Goal: Find specific page/section: Find specific page/section

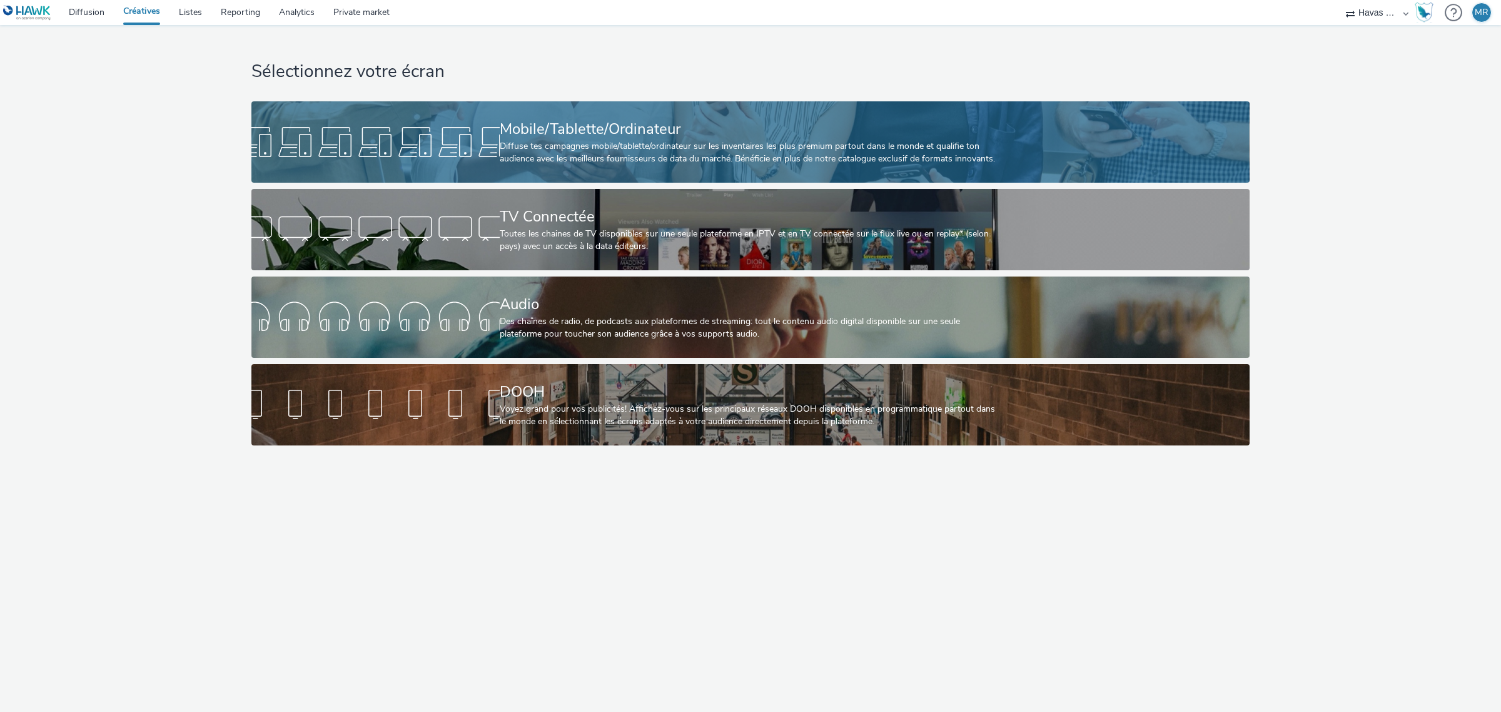
click at [632, 139] on div "Mobile/Tablette/Ordinateur" at bounding box center [748, 129] width 496 height 22
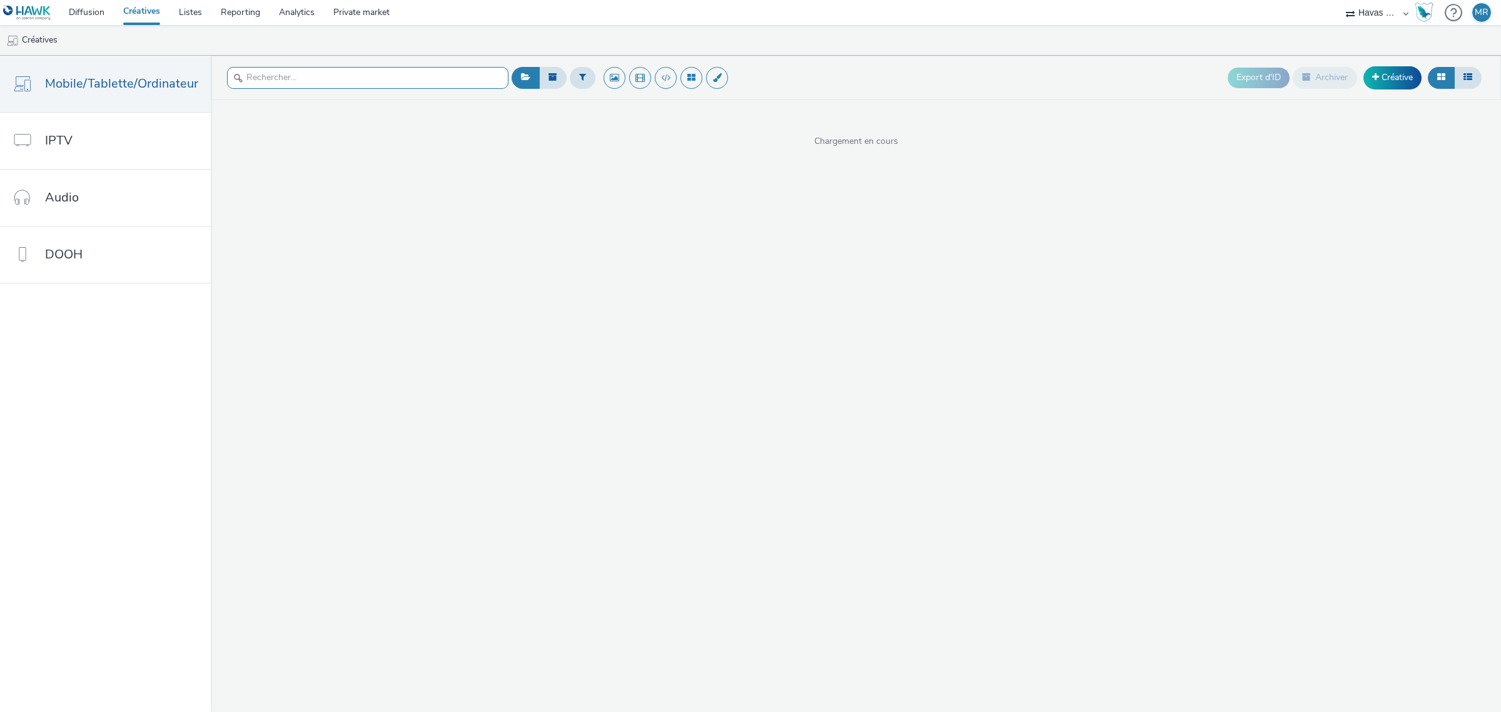
click at [269, 82] on input "text" at bounding box center [367, 78] width 281 height 22
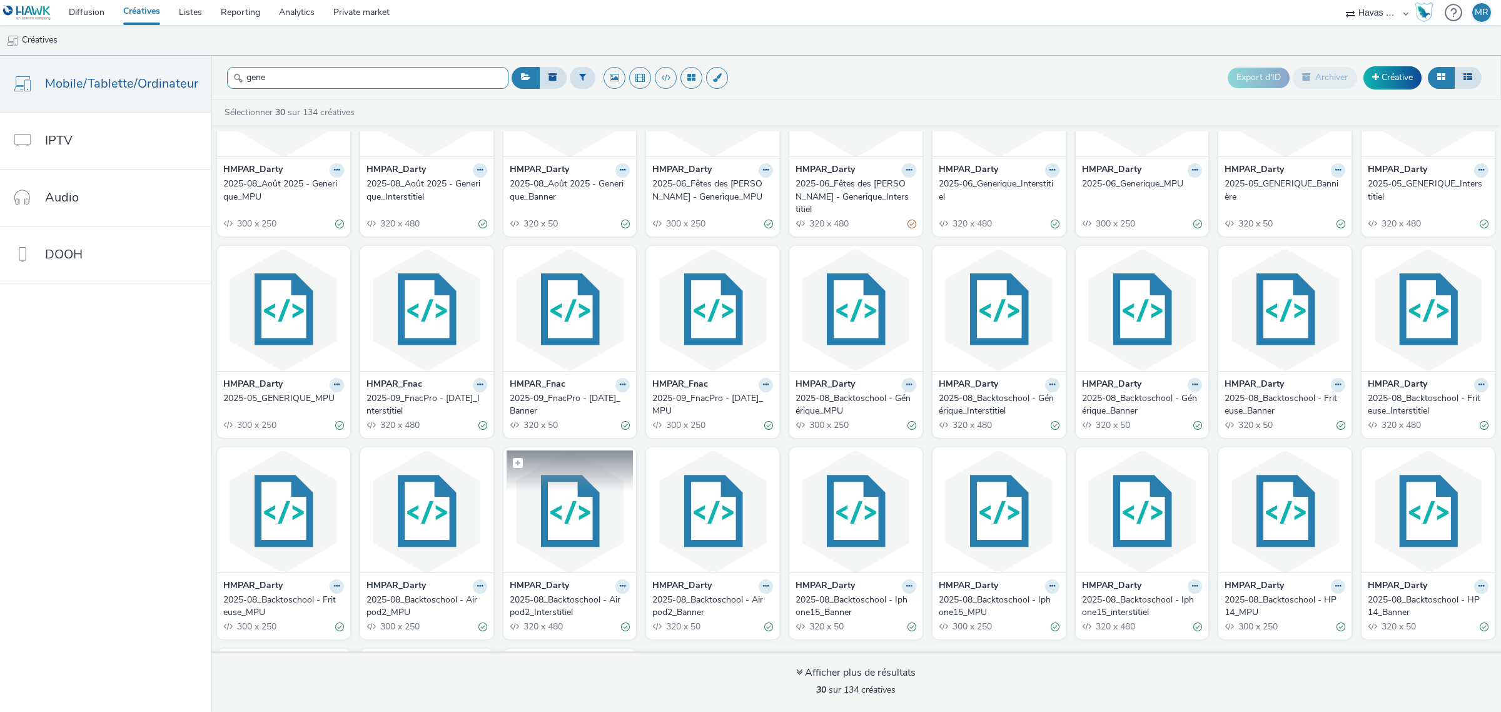
scroll to position [1, 0]
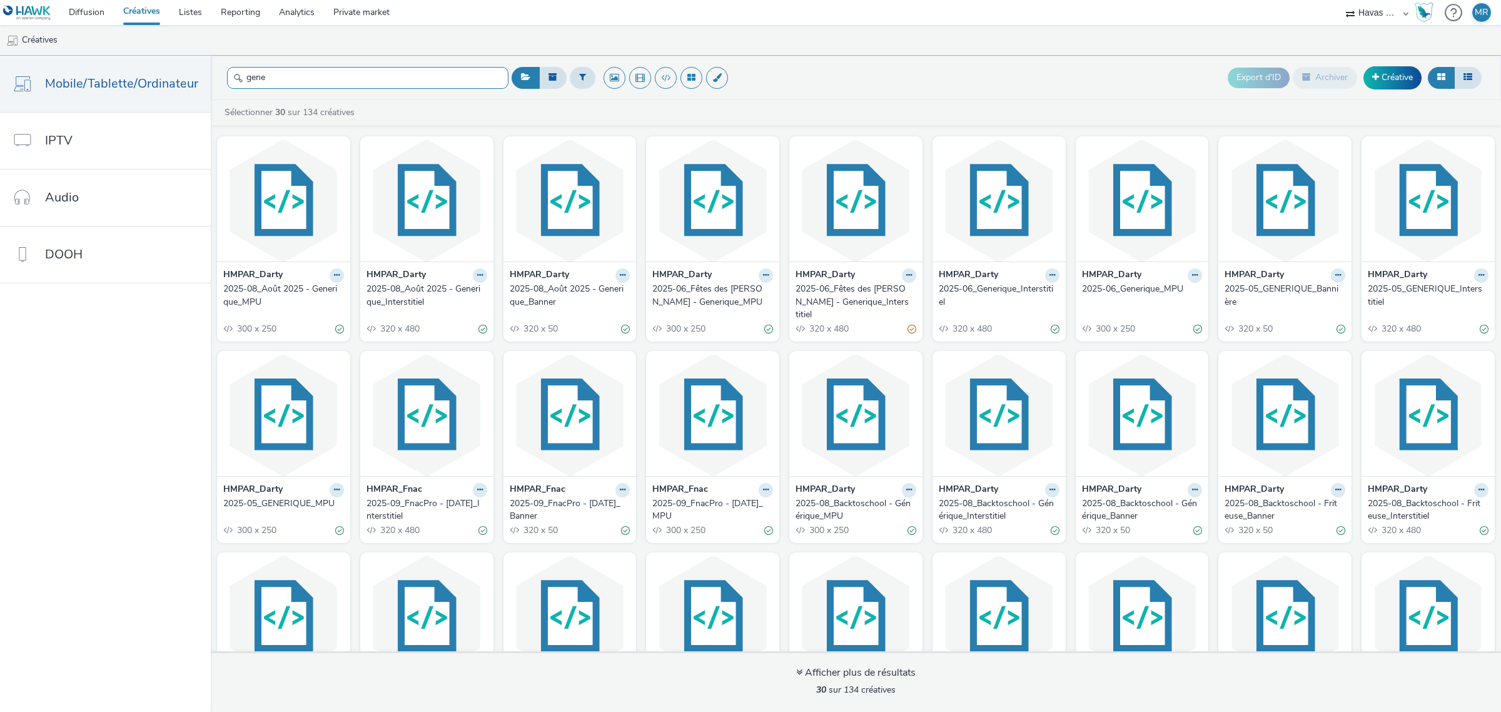
click at [313, 80] on input "gene" at bounding box center [367, 78] width 281 height 22
click at [301, 84] on input "gene" at bounding box center [367, 78] width 281 height 22
click at [273, 82] on input "gene" at bounding box center [367, 78] width 281 height 22
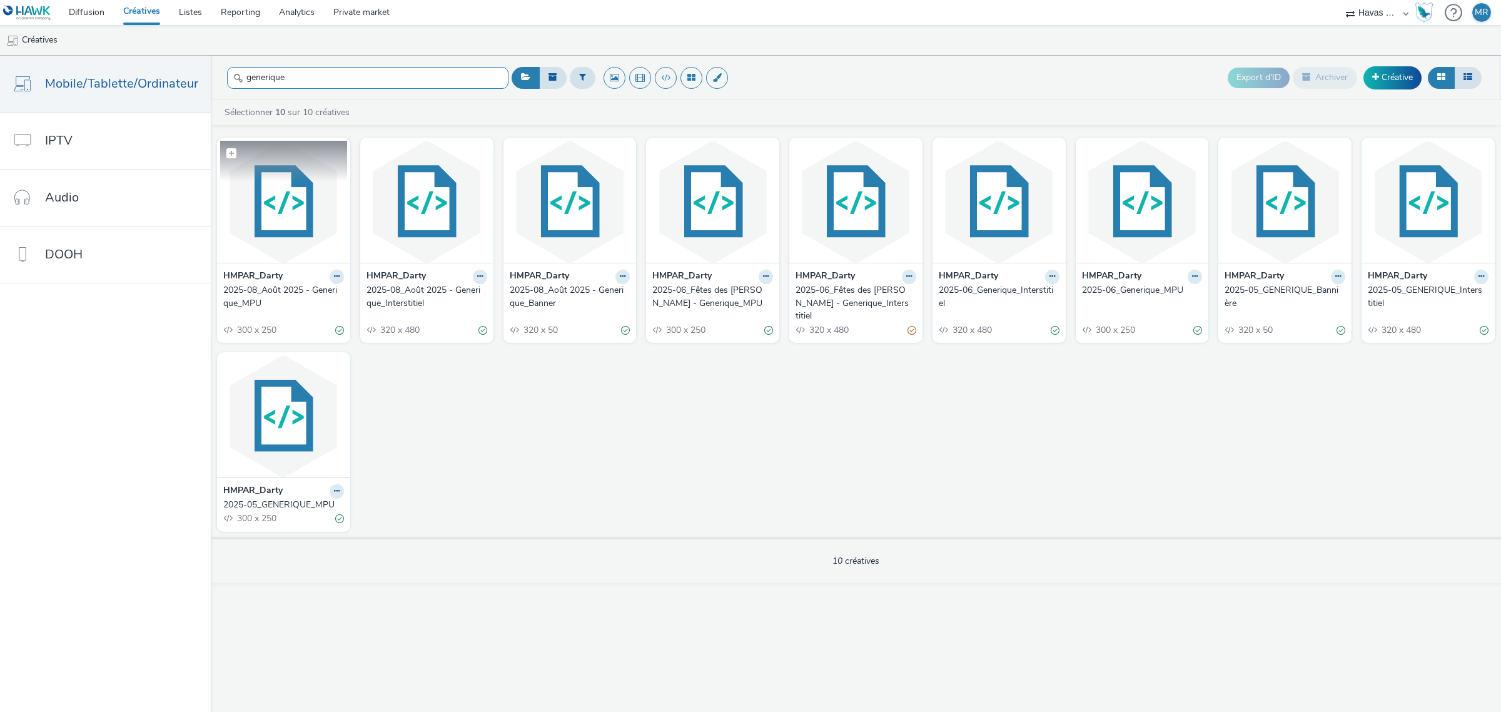
type input "generique"
click at [324, 246] on img at bounding box center [283, 202] width 127 height 122
click at [426, 216] on img at bounding box center [426, 202] width 127 height 122
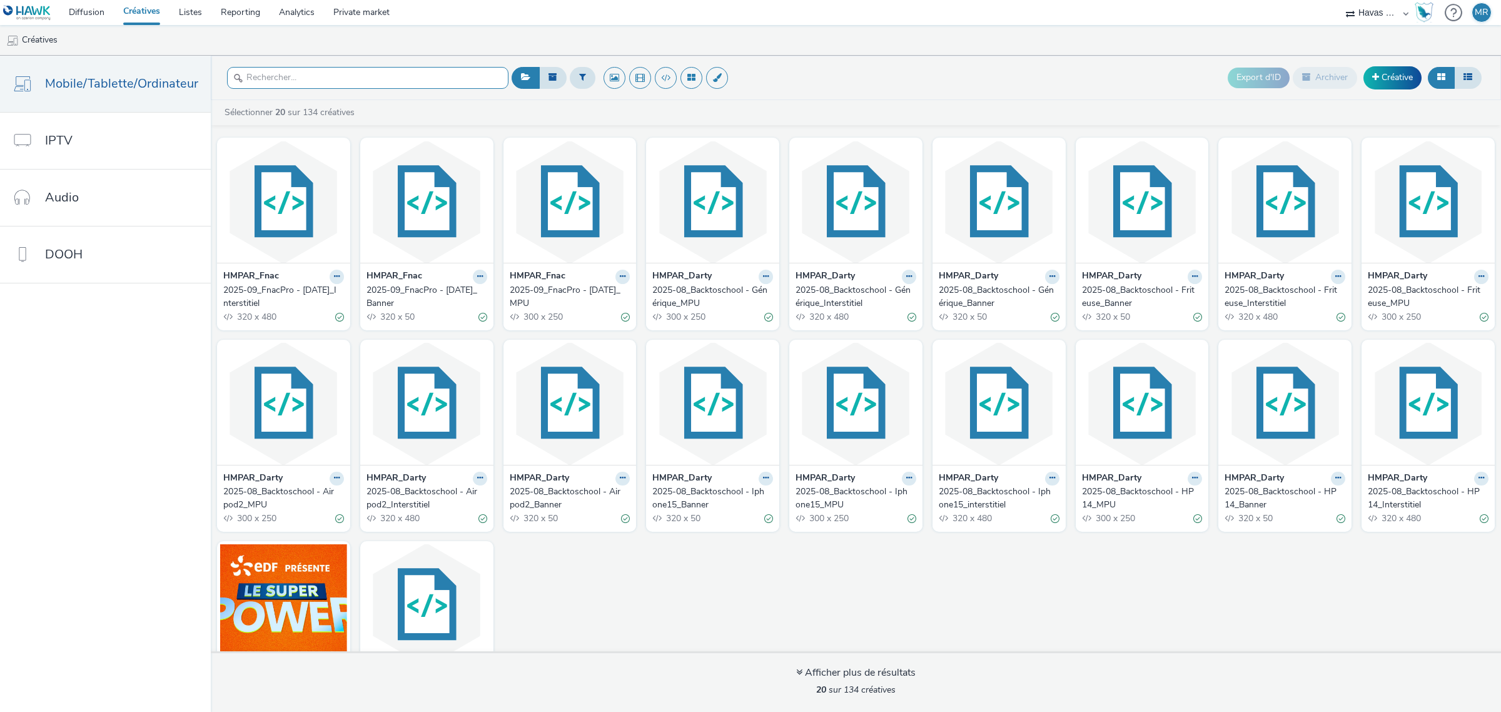
click at [335, 76] on input "text" at bounding box center [367, 78] width 281 height 22
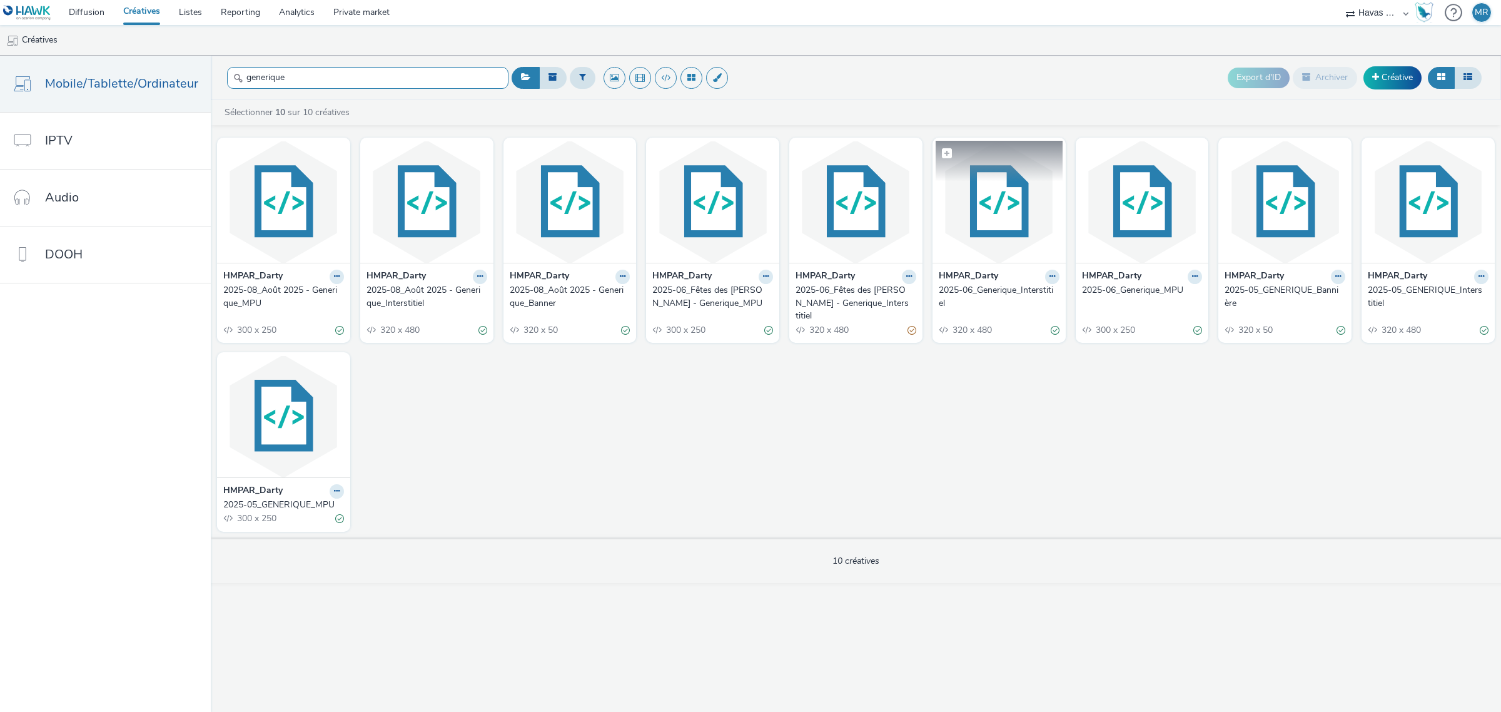
type input "generique"
click at [994, 191] on img at bounding box center [998, 202] width 127 height 122
click at [1108, 220] on img at bounding box center [1142, 202] width 127 height 122
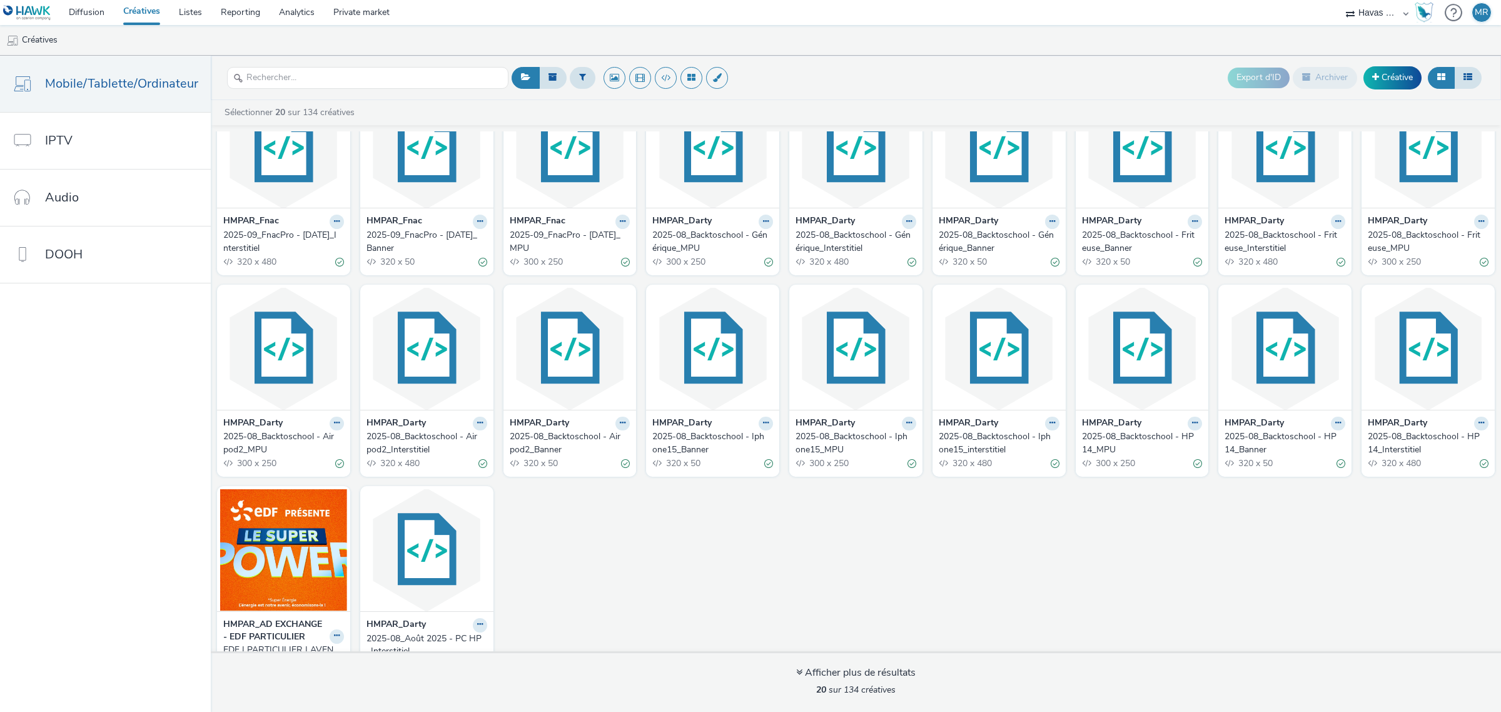
scroll to position [78, 0]
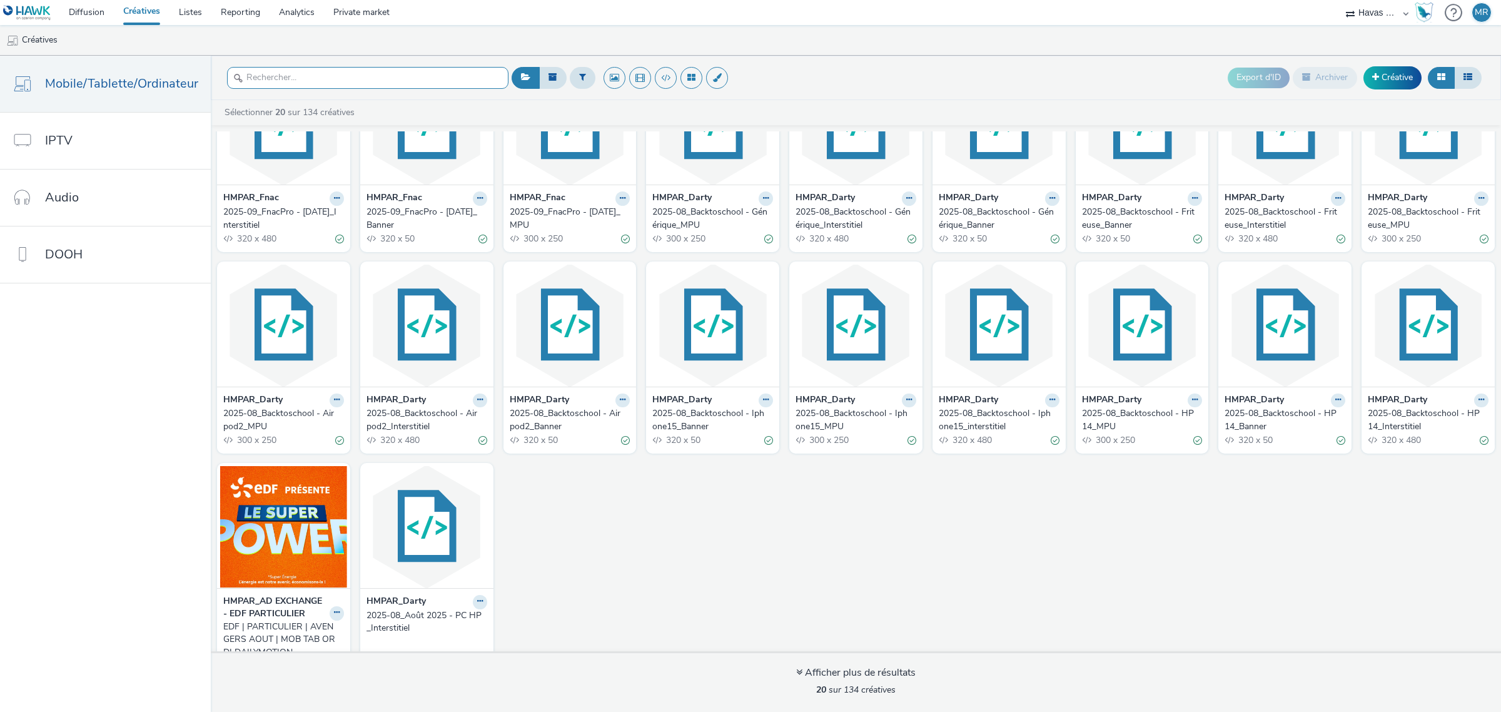
click at [272, 75] on input "text" at bounding box center [367, 78] width 281 height 22
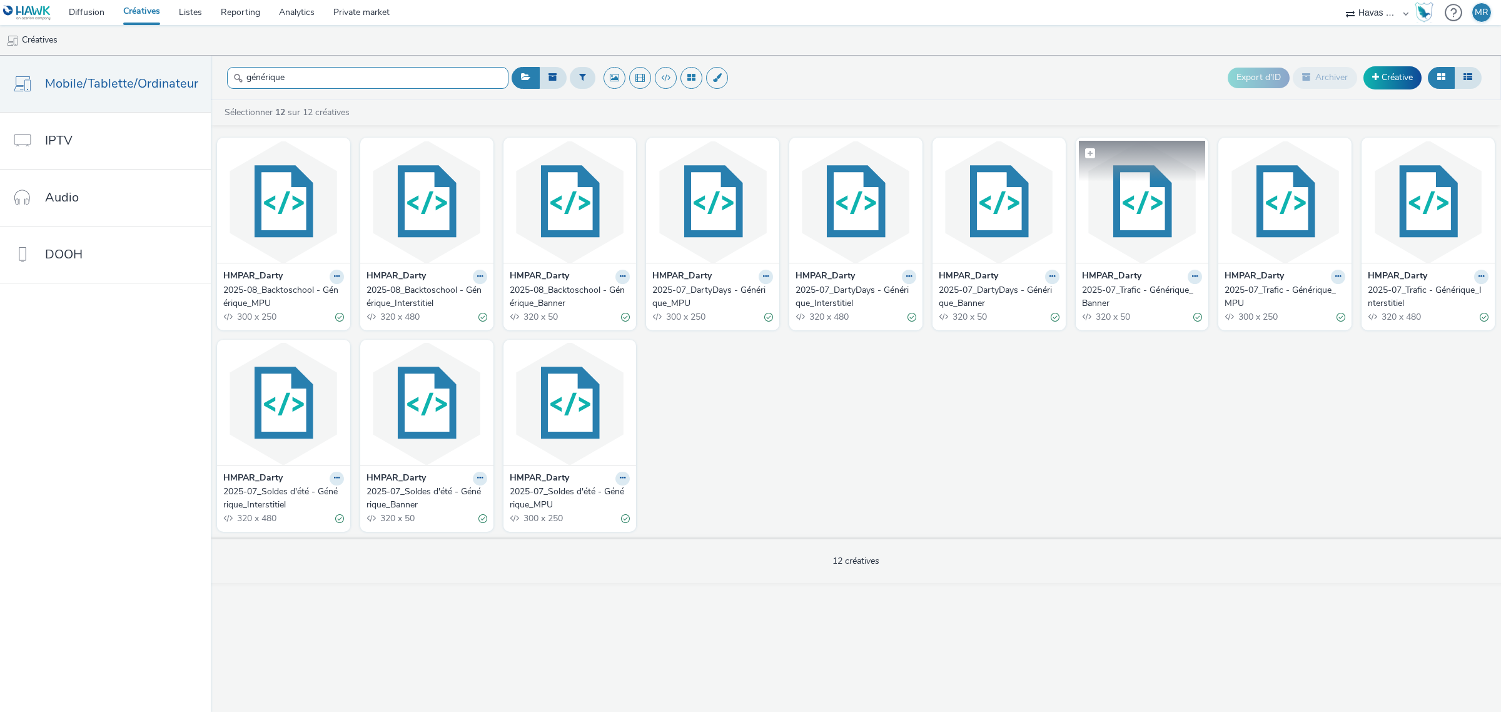
type input "générique"
click at [1152, 229] on img at bounding box center [1142, 202] width 127 height 122
click at [401, 86] on input "text" at bounding box center [367, 78] width 281 height 22
type input "générique"
click at [1423, 226] on img at bounding box center [1427, 202] width 127 height 122
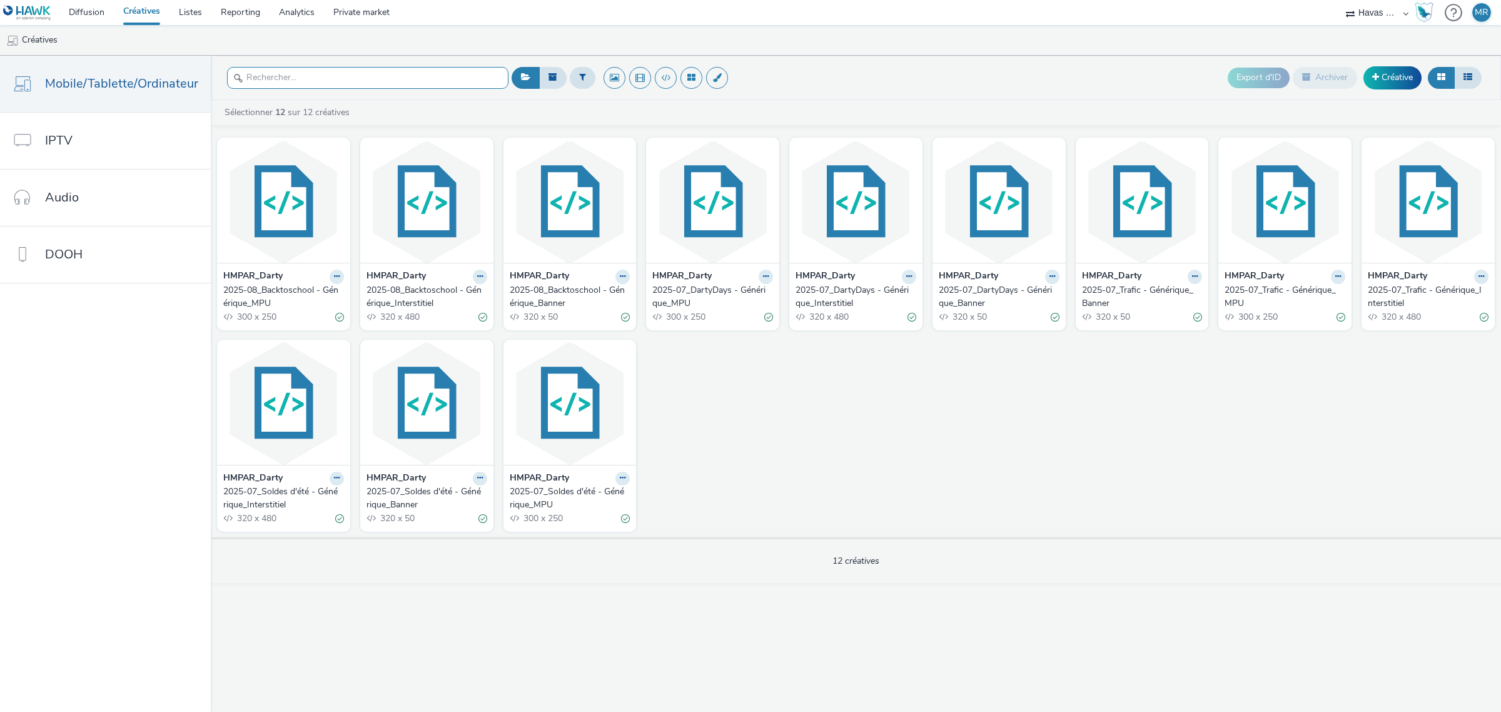
click at [305, 88] on input "text" at bounding box center [367, 78] width 281 height 22
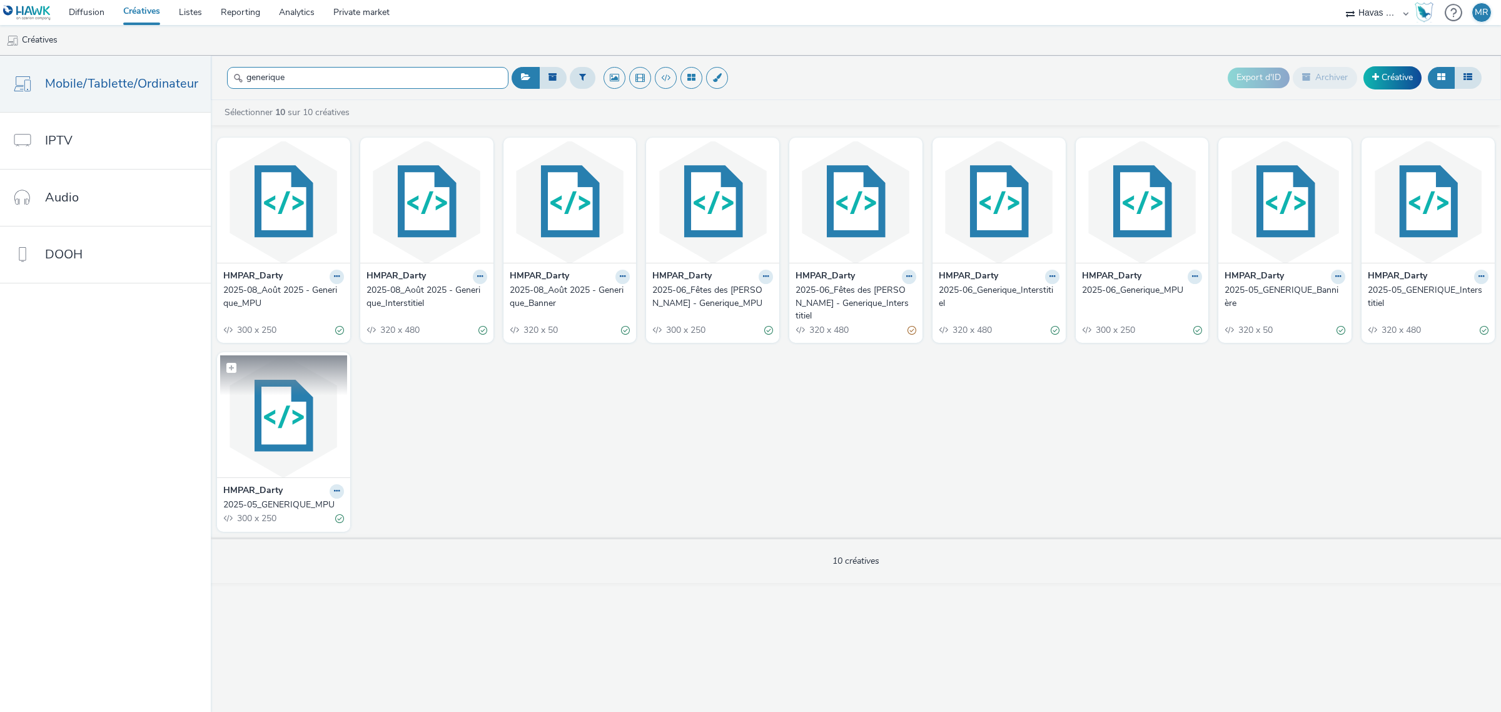
type input "generique"
click at [271, 407] on img at bounding box center [283, 416] width 127 height 122
click at [98, 13] on link "Diffusion" at bounding box center [86, 12] width 54 height 25
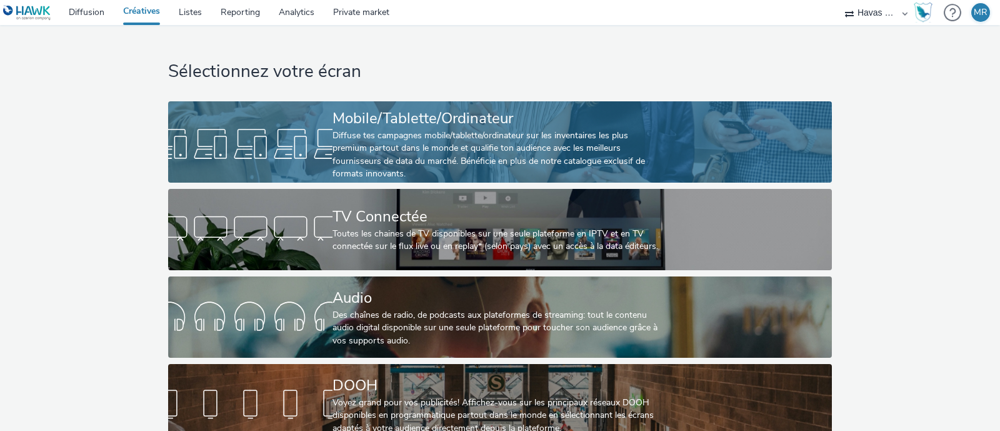
click at [236, 107] on link "Mobile/Tablette/Ordinateur Diffuse tes campagnes mobile/tablette/ordinateur sur…" at bounding box center [500, 141] width 664 height 81
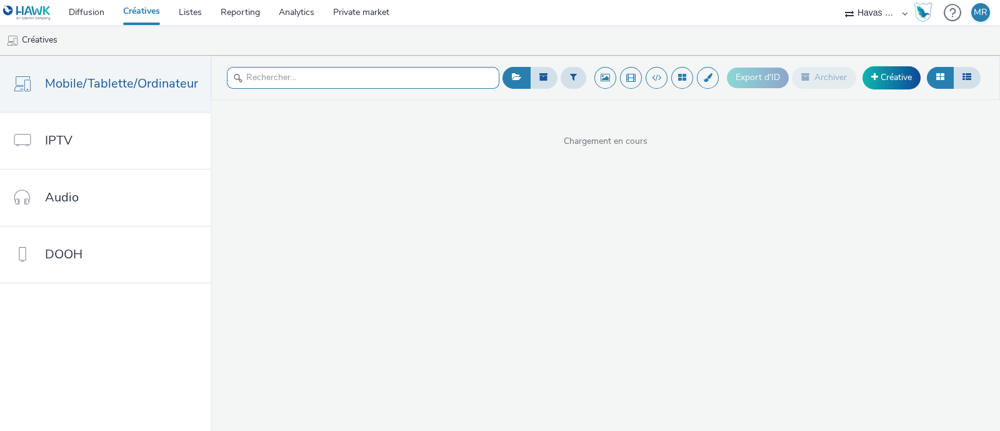
click at [276, 79] on input "text" at bounding box center [363, 78] width 273 height 22
paste input "Creative 33 - MPU-prod-[PERSON_NAME]-vague_2"
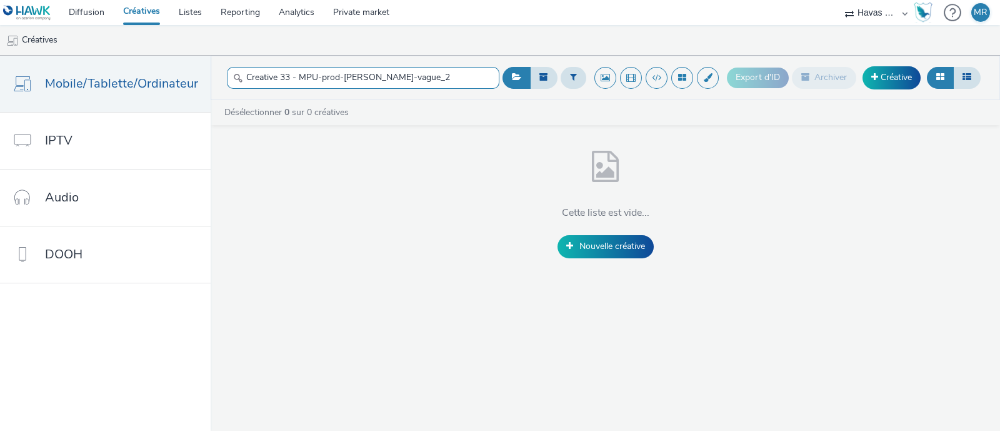
click at [446, 85] on input "Creative 33 - MPU-prod-[PERSON_NAME]-vague_2" at bounding box center [363, 78] width 273 height 22
drag, startPoint x: 293, startPoint y: 77, endPoint x: 125, endPoint y: 79, distance: 168.2
click at [125, 79] on div "Mobile/Tablette/Ordinateur IPTV Audio DOOH Creative 33 - MPU-prod-[PERSON_NAME]…" at bounding box center [500, 243] width 1000 height 375
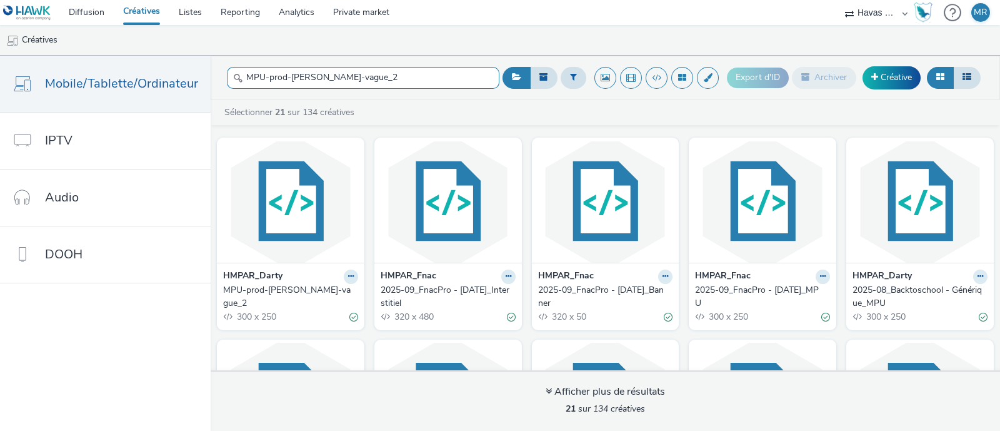
click at [401, 82] on input "MPU-prod-[PERSON_NAME]-vague_2" at bounding box center [363, 78] width 273 height 22
type input "MPU-prod-[PERSON_NAME]-vague_2"
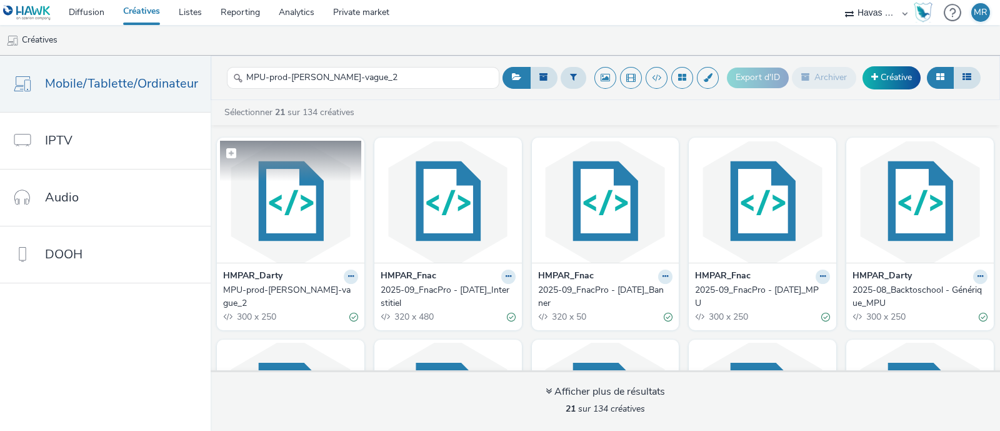
click at [299, 186] on img at bounding box center [290, 202] width 141 height 122
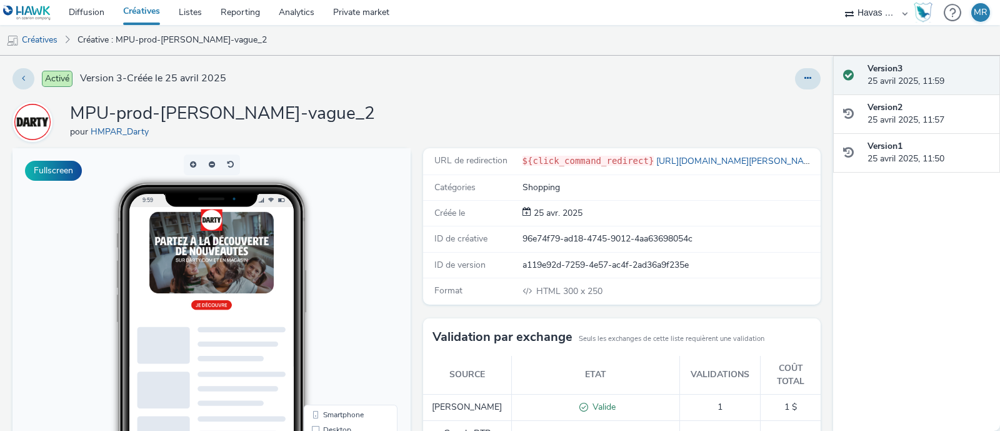
click at [238, 123] on h1 "MPU-prod-[PERSON_NAME]-vague_2" at bounding box center [222, 114] width 305 height 24
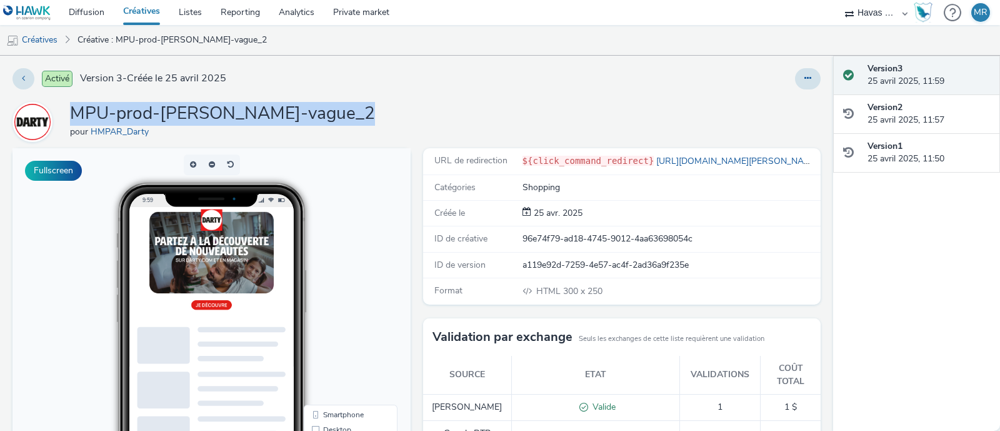
click at [238, 123] on h1 "MPU-prod-[PERSON_NAME]-vague_2" at bounding box center [222, 114] width 305 height 24
copy h1 "MPU-prod-[PERSON_NAME]-vague_2"
click at [146, 12] on link "Créatives" at bounding box center [142, 12] width 56 height 25
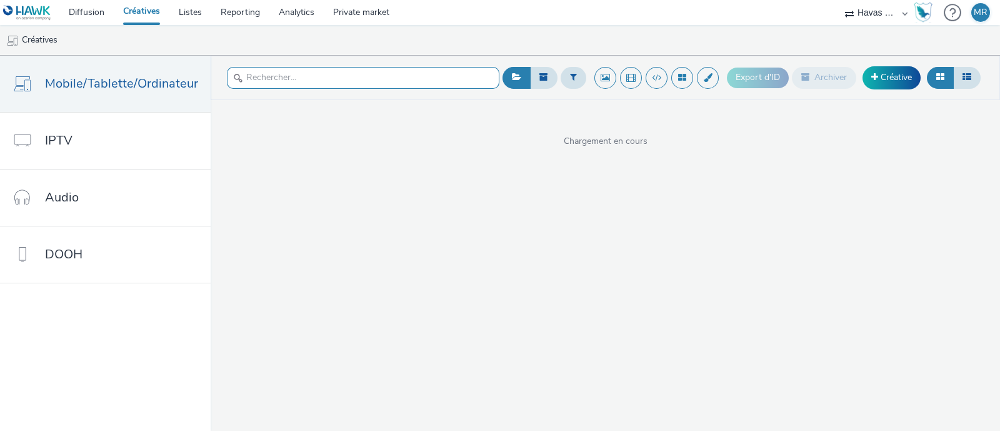
click at [297, 74] on input "text" at bounding box center [363, 78] width 273 height 22
paste input "DARTY_Avril_Inter-Prod_2025_V2"
type input "DARTY_Avril_Inter-Prod_2025_V2"
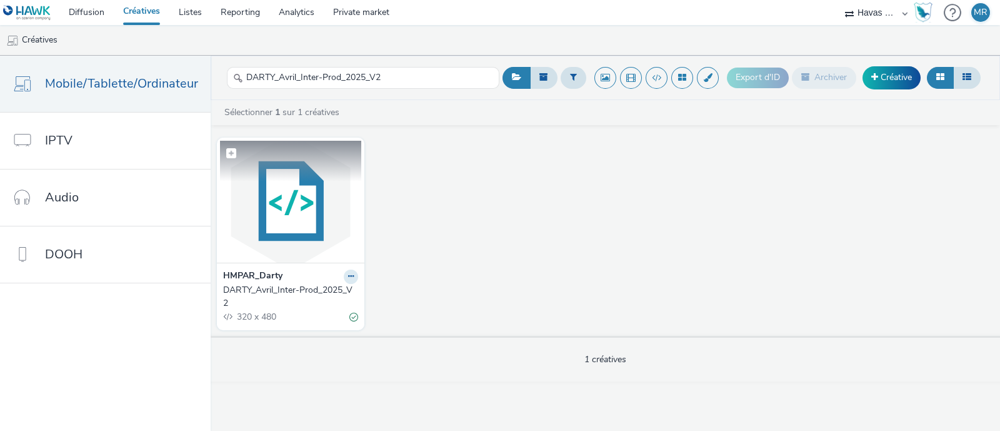
click at [336, 196] on img at bounding box center [290, 202] width 141 height 122
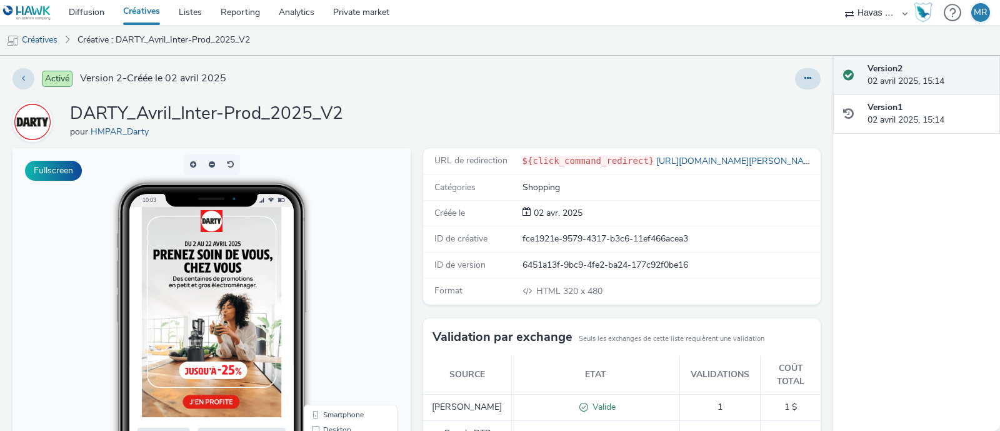
click at [329, 115] on h1 "DARTY_Avril_Inter-Prod_2025_V2" at bounding box center [206, 114] width 273 height 24
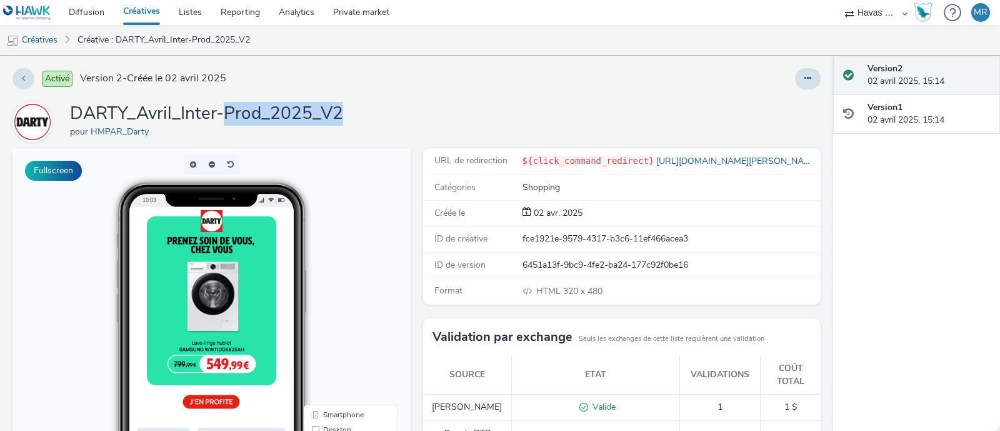
click at [329, 115] on h1 "DARTY_Avril_Inter-Prod_2025_V2" at bounding box center [206, 114] width 273 height 24
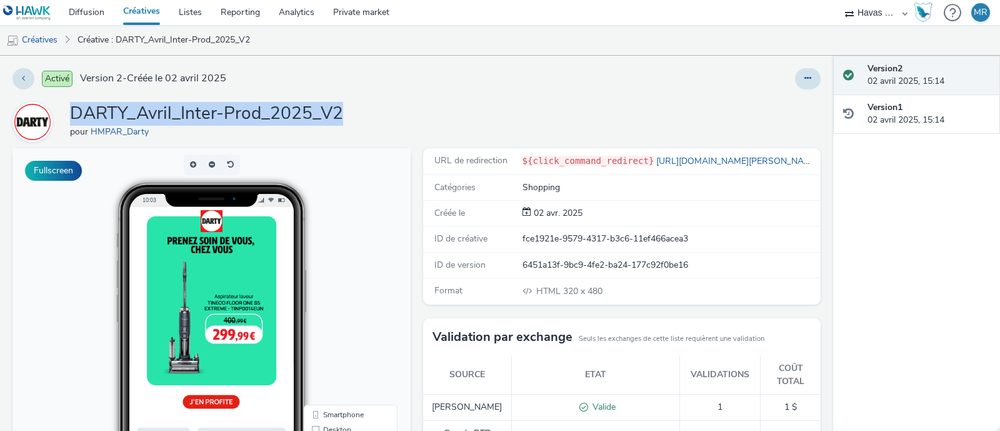
click at [329, 115] on h1 "DARTY_Avril_Inter-Prod_2025_V2" at bounding box center [206, 114] width 273 height 24
copy h1 "DARTY_Avril_Inter-Prod_2025_V2"
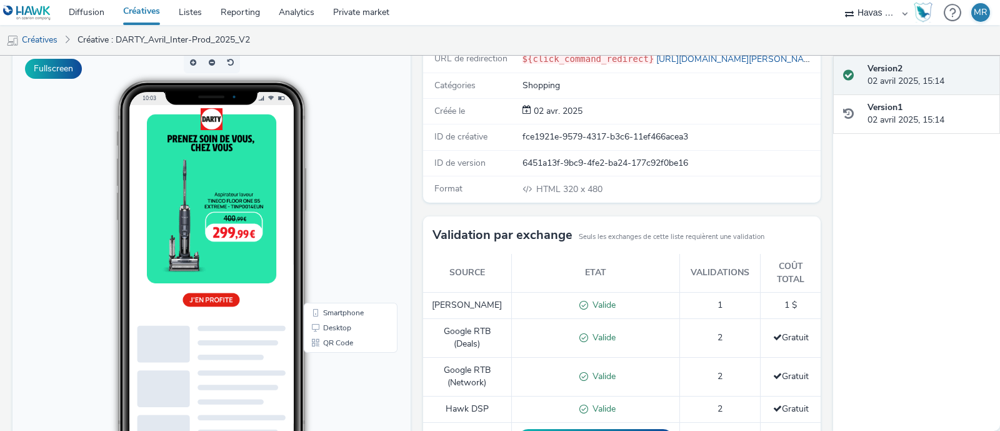
scroll to position [78, 0]
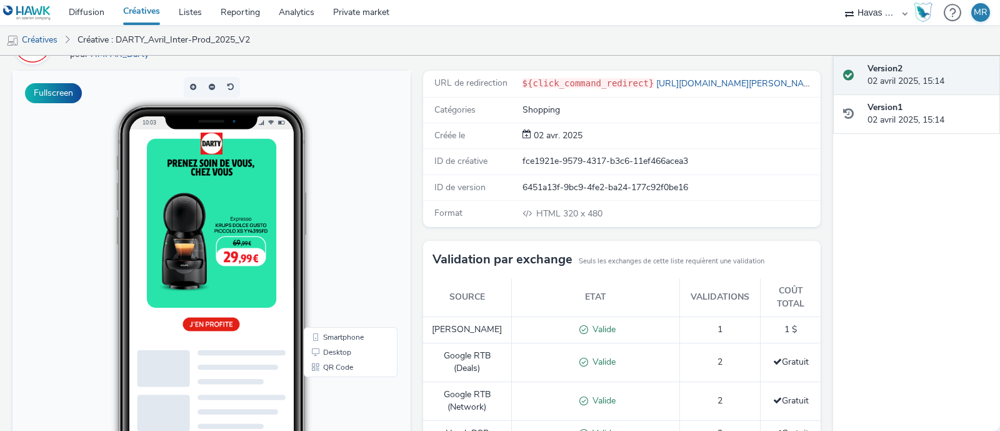
click at [325, 253] on img at bounding box center [241, 279] width 200 height 300
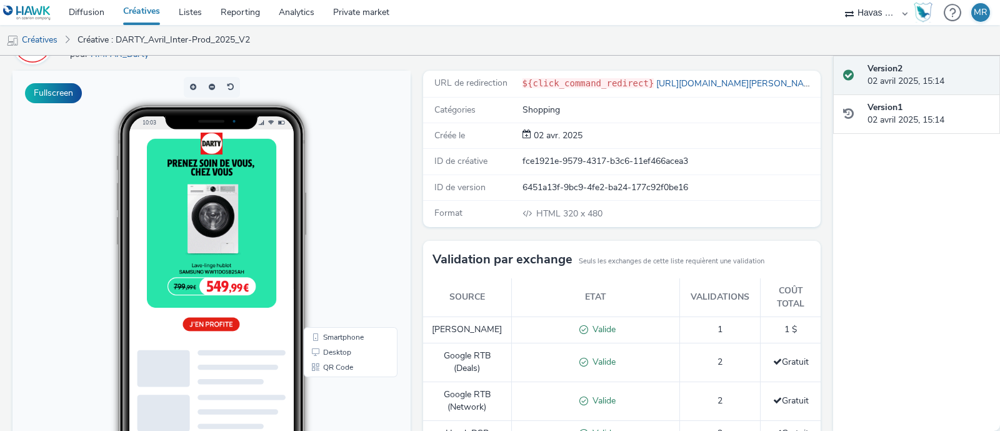
click at [153, 11] on link "Créatives" at bounding box center [142, 12] width 56 height 25
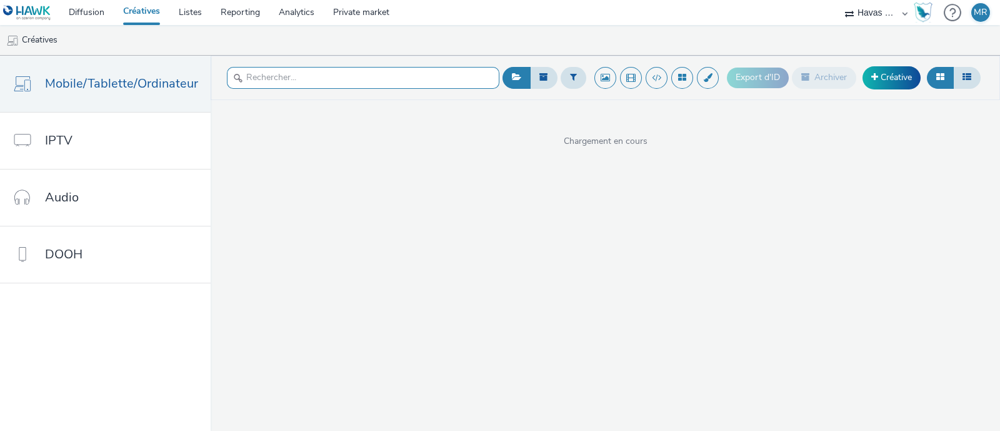
click at [289, 82] on input "text" at bounding box center [363, 78] width 273 height 22
paste input "Banner-prod-[PERSON_NAME]-vague_2"
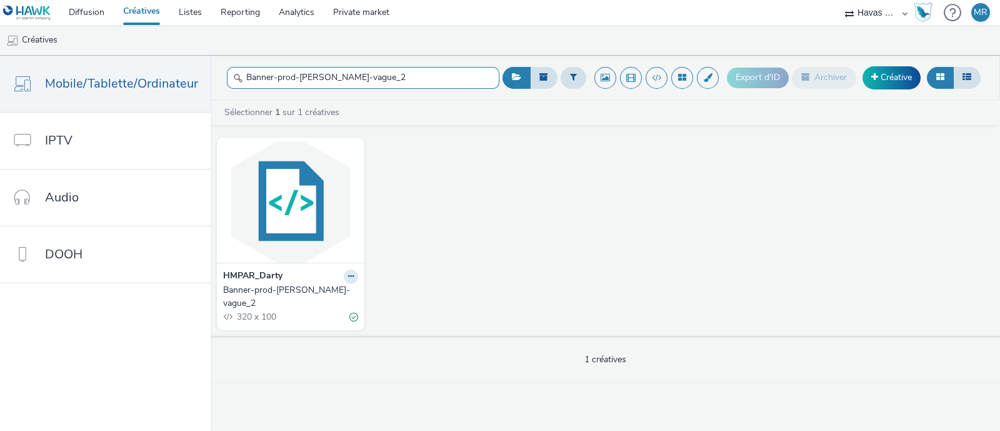
type input "Banner-prod-[PERSON_NAME]-vague_2"
click at [366, 178] on div "HMPAR_Darty Banner-prod-[PERSON_NAME]-vague_2 320 x 100" at bounding box center [606, 233] width 790 height 204
click at [361, 179] on div at bounding box center [291, 200] width 148 height 125
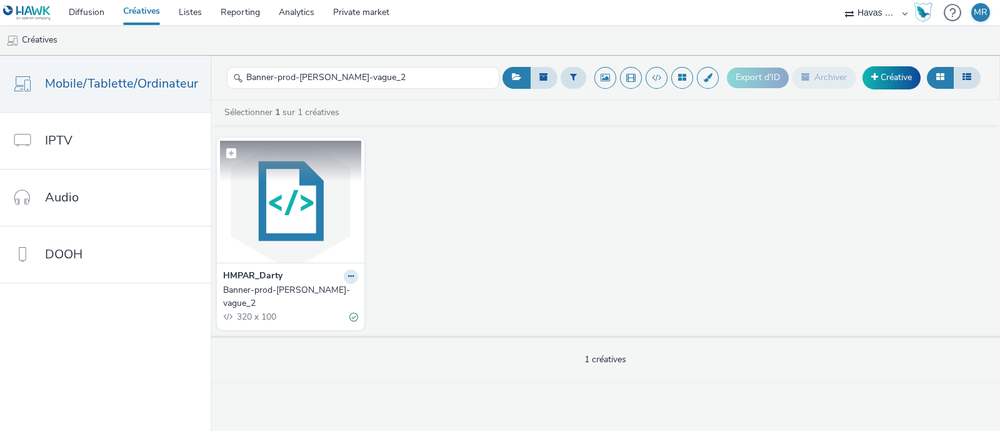
click at [341, 184] on img at bounding box center [290, 202] width 141 height 122
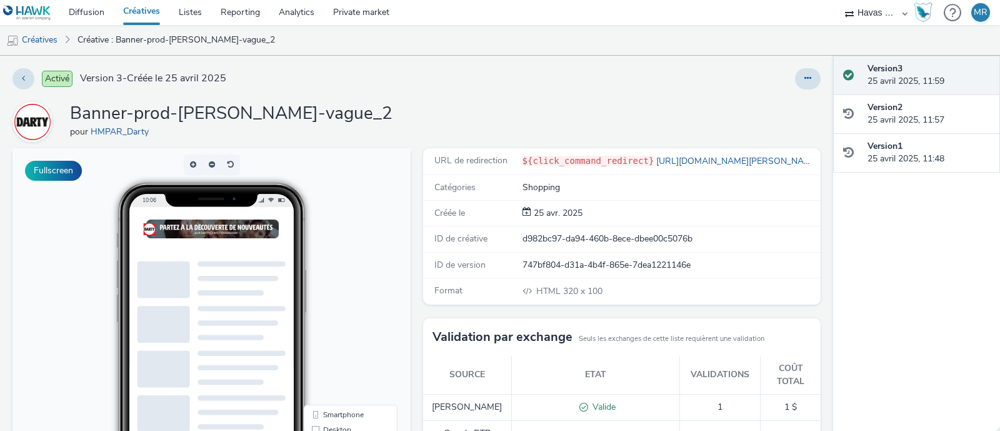
click at [411, 303] on html "10:06 Smartphone Desktop QR Code" at bounding box center [212, 404] width 398 height 513
click at [280, 117] on h1 "Banner-prod-[PERSON_NAME]-vague_2" at bounding box center [231, 114] width 323 height 24
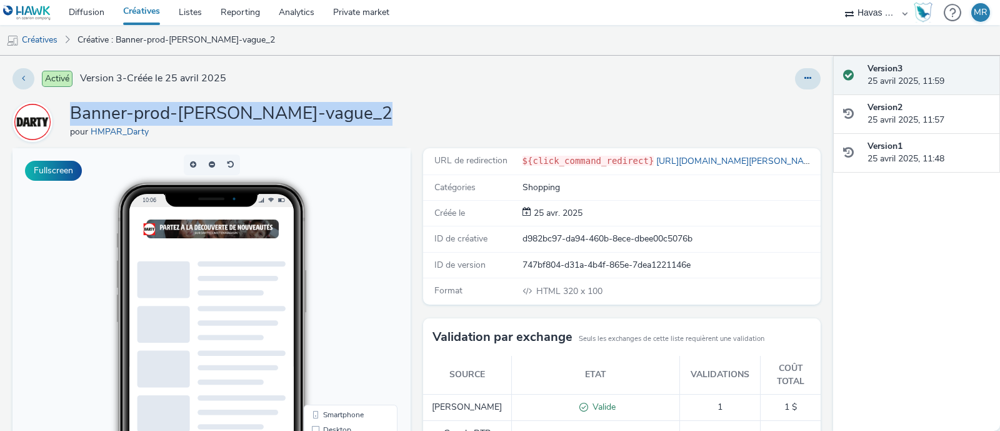
click at [279, 116] on h1 "Banner-prod-[PERSON_NAME]-vague_2" at bounding box center [231, 114] width 323 height 24
copy h1 "Banner-prod-[PERSON_NAME]-vague_2"
click at [129, 18] on link "Créatives" at bounding box center [142, 12] width 56 height 25
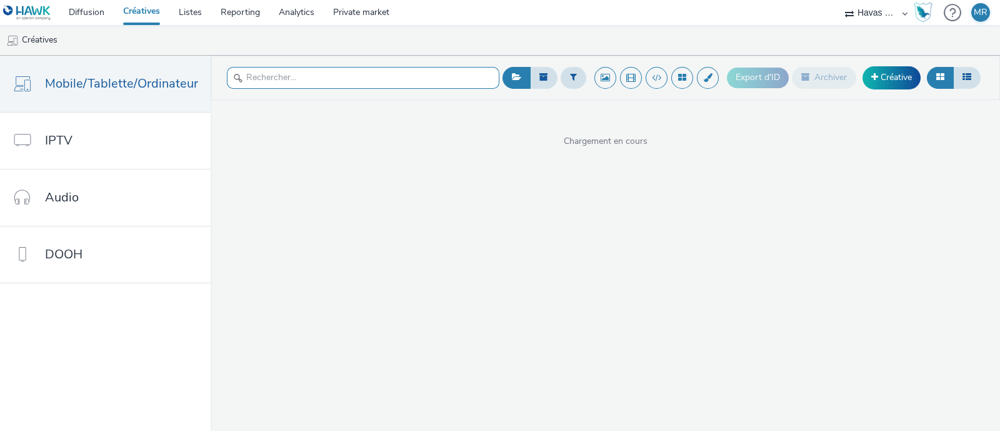
click at [283, 89] on div at bounding box center [363, 78] width 273 height 31
click at [288, 86] on input "text" at bounding box center [363, 78] width 273 height 22
paste input "Banner-prod-[PERSON_NAME]"
click at [260, 80] on input "Banner-prod-[PERSON_NAME]" at bounding box center [363, 78] width 273 height 22
click at [260, 79] on input "Banner-prod-[PERSON_NAME]" at bounding box center [363, 78] width 273 height 22
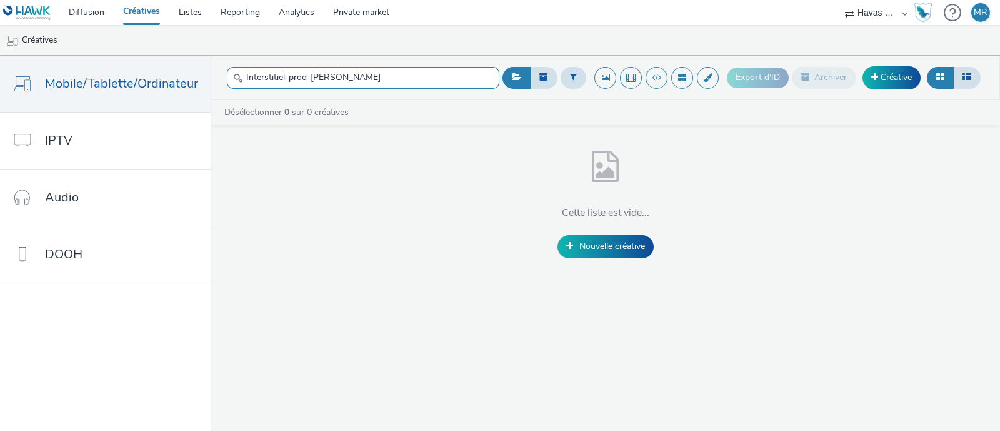
click at [366, 83] on input "Interstitiel-prod-[PERSON_NAME]" at bounding box center [363, 78] width 273 height 22
drag, startPoint x: 366, startPoint y: 83, endPoint x: 284, endPoint y: 76, distance: 82.2
click at [284, 76] on input "Interstitiel-prod-[PERSON_NAME]" at bounding box center [363, 78] width 273 height 22
click at [319, 70] on input "Interstitiel prod" at bounding box center [363, 78] width 273 height 22
click at [320, 73] on input "Interstitiel prod" at bounding box center [363, 78] width 273 height 22
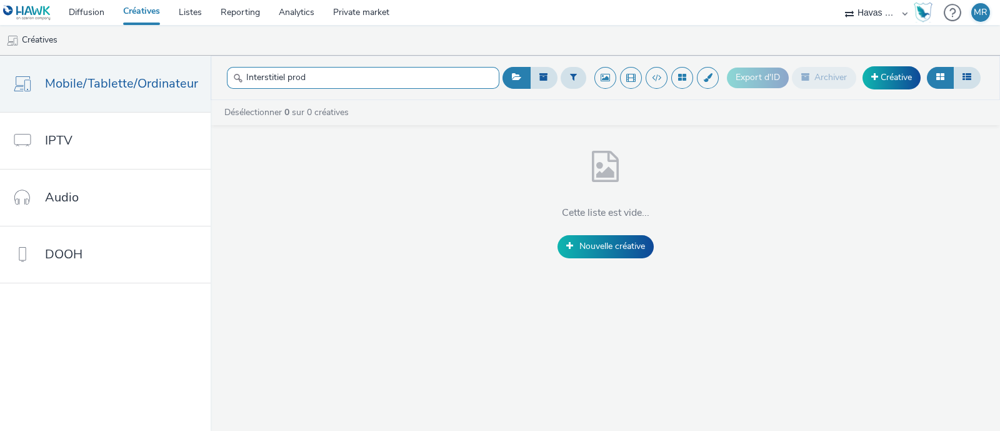
click at [320, 73] on input "Interstitiel prod" at bounding box center [363, 78] width 273 height 22
paste input "DARTY_Avril_Inter-Prod_2025_V2"
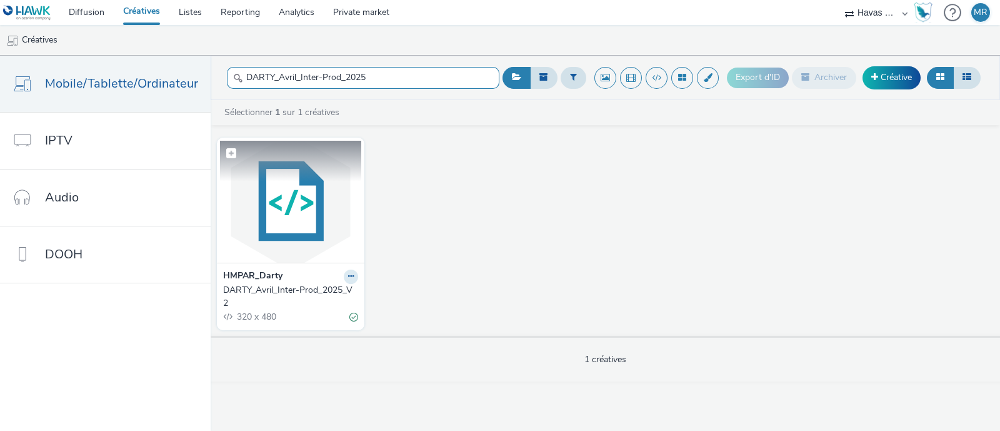
type input "DARTY_Avril_Inter-Prod_2025"
click at [330, 203] on img at bounding box center [290, 202] width 141 height 122
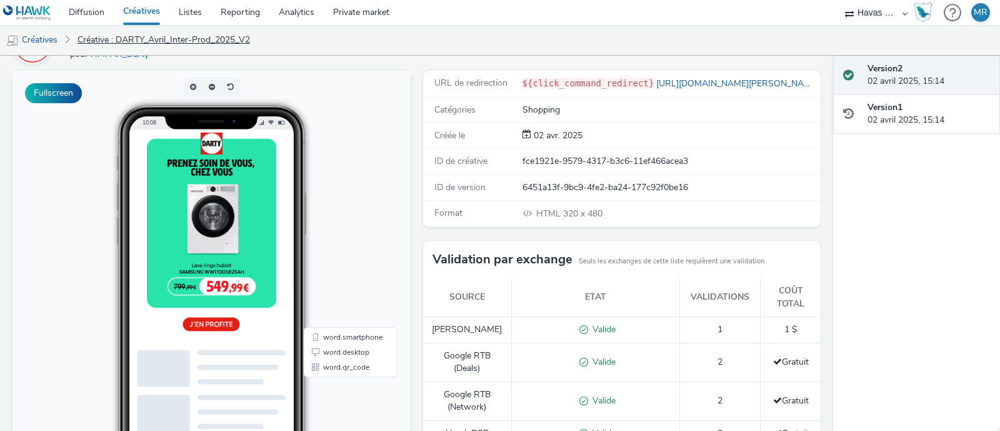
click at [174, 38] on link "Créative : DARTY_Avril_Inter-Prod_2025_V2" at bounding box center [163, 40] width 185 height 30
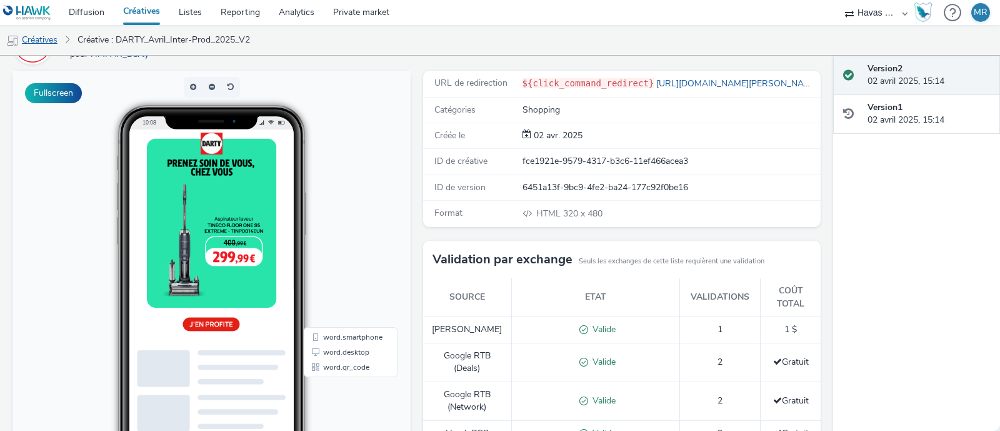
click at [39, 34] on link "Créatives" at bounding box center [32, 40] width 64 height 30
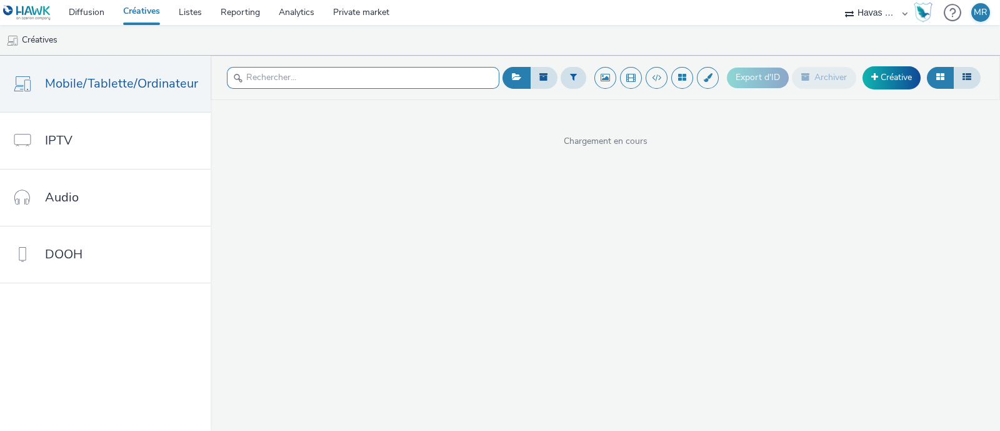
click at [325, 76] on input "text" at bounding box center [363, 78] width 273 height 22
paste input "DARTY_Avril_Inter-Prod_2025_V2"
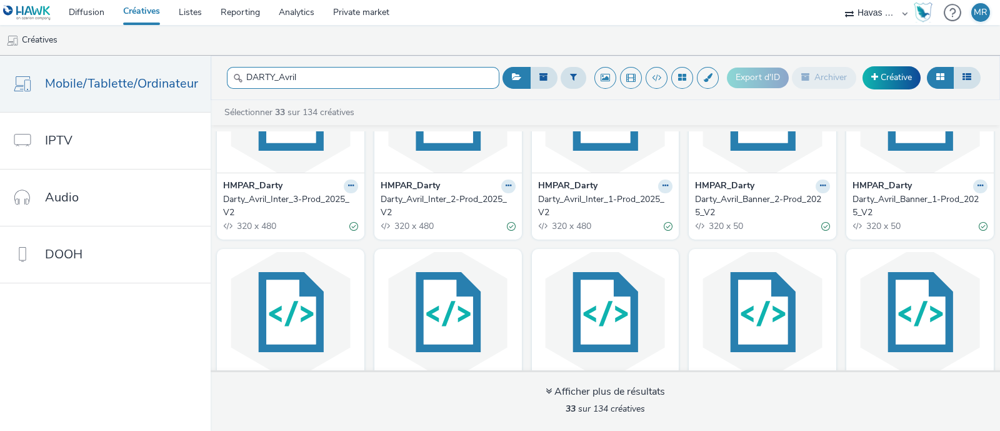
scroll to position [234, 0]
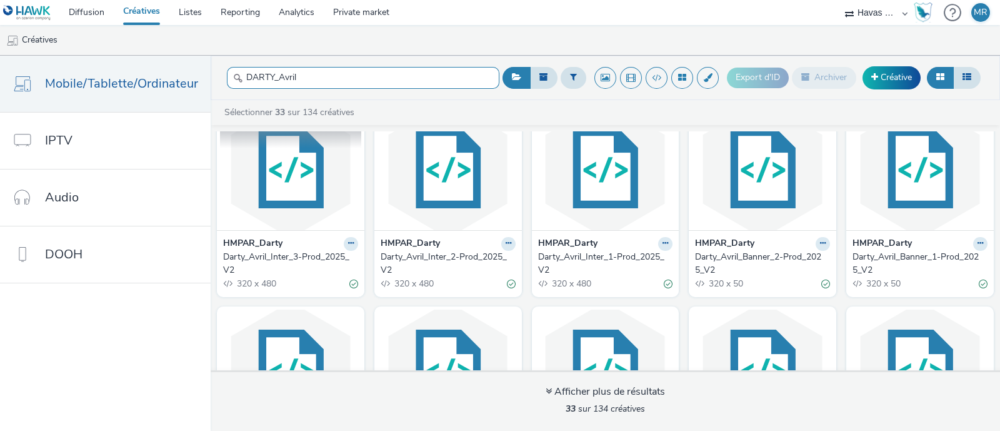
type input "DARTY_Avril"
click at [329, 176] on img at bounding box center [290, 169] width 141 height 122
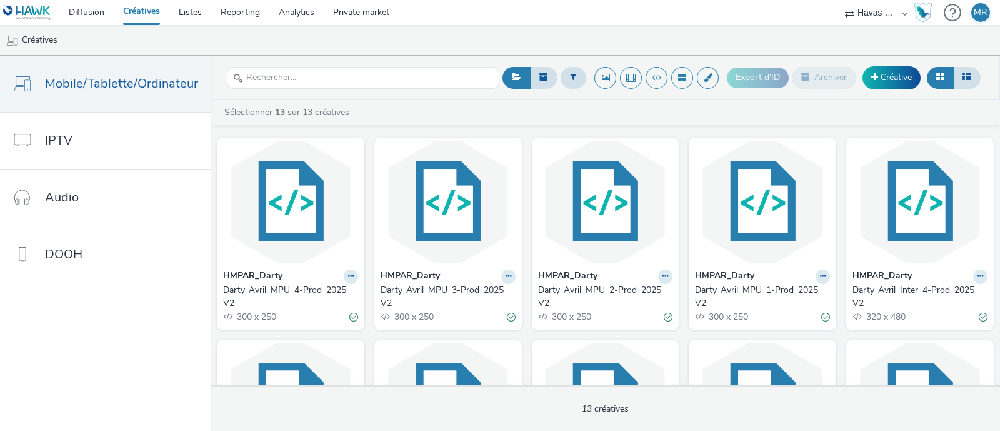
click at [370, 59] on header "Export d'ID Archiver Créative" at bounding box center [606, 78] width 790 height 44
click at [361, 67] on input "text" at bounding box center [363, 78] width 273 height 22
paste input "DARTY_Avril_Inter-Prod_2025_V2"
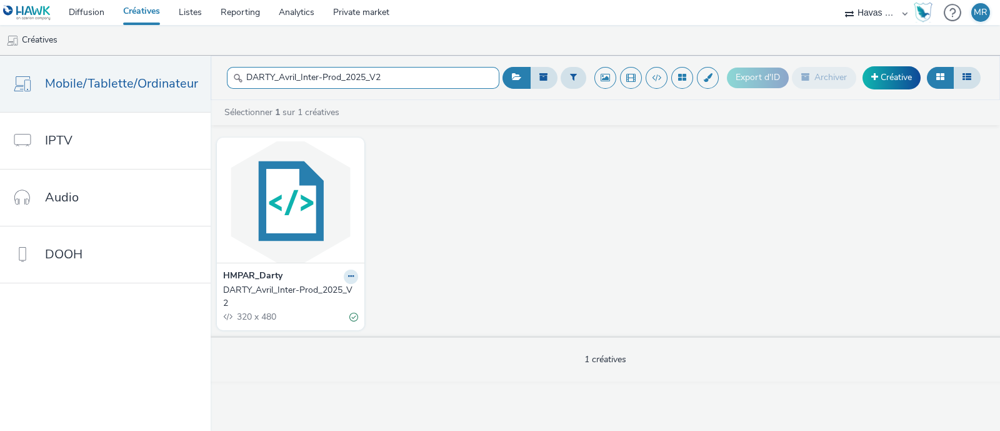
drag, startPoint x: 389, startPoint y: 77, endPoint x: 316, endPoint y: 89, distance: 73.5
click at [316, 89] on div "DARTY_Avril_Inter-Prod_2025_V2" at bounding box center [363, 78] width 273 height 31
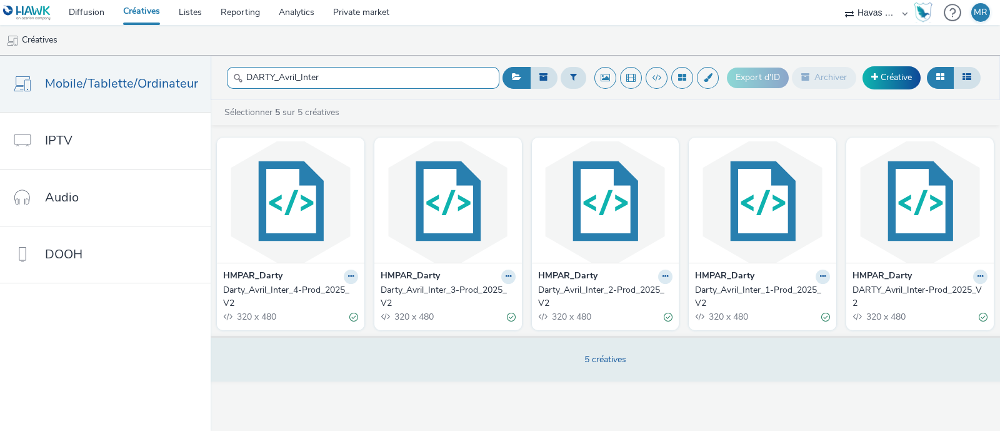
type input "DARTY_Avril_Inter"
click at [590, 363] on span "5 créatives" at bounding box center [606, 359] width 42 height 12
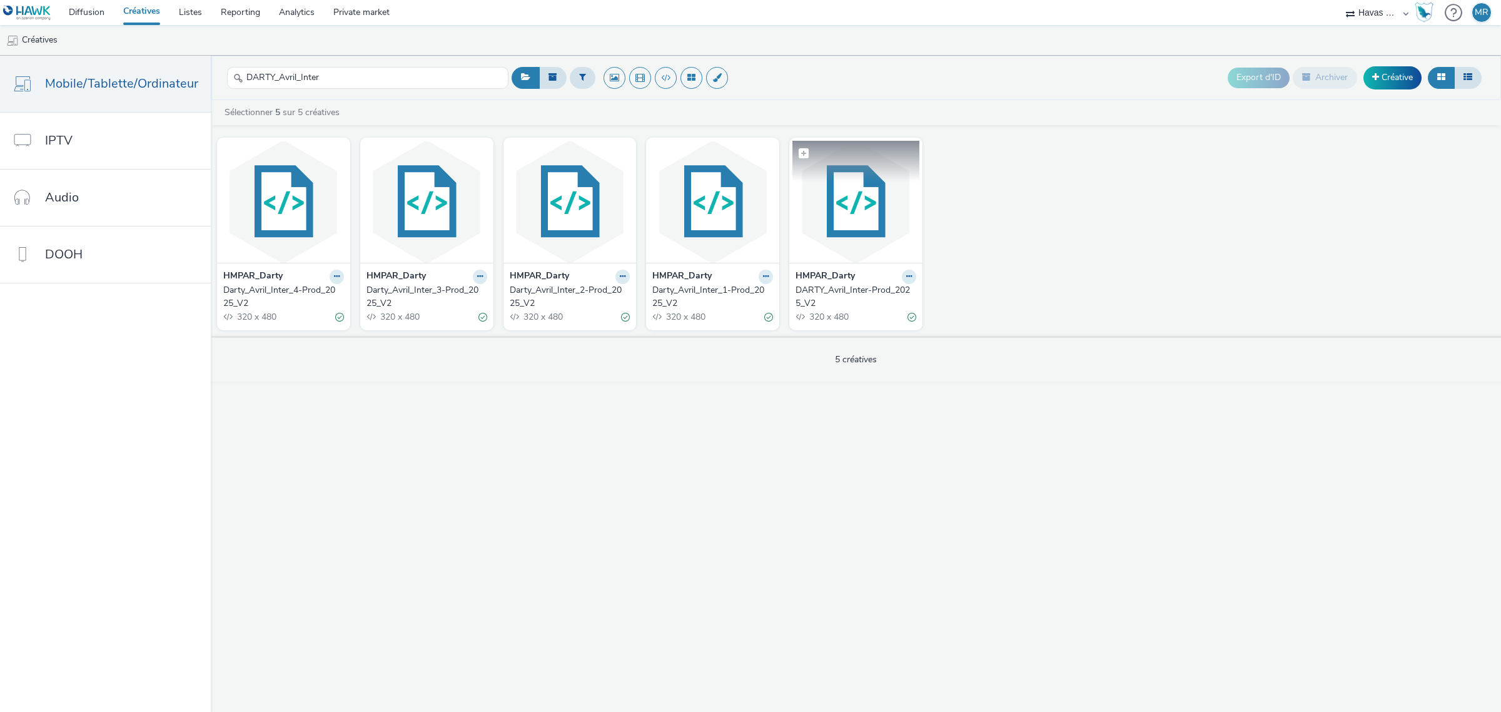
click at [867, 183] on img at bounding box center [855, 202] width 127 height 122
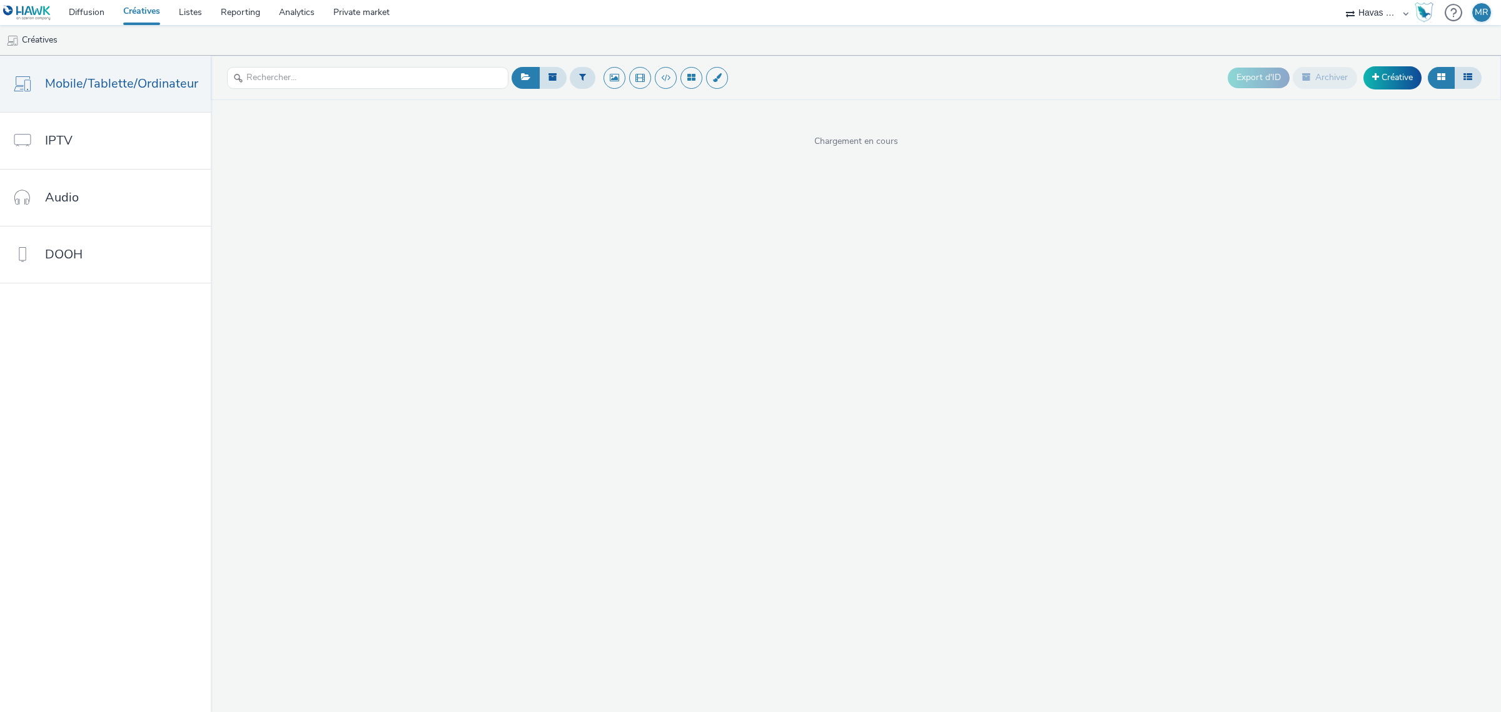
click at [373, 64] on div at bounding box center [367, 78] width 281 height 31
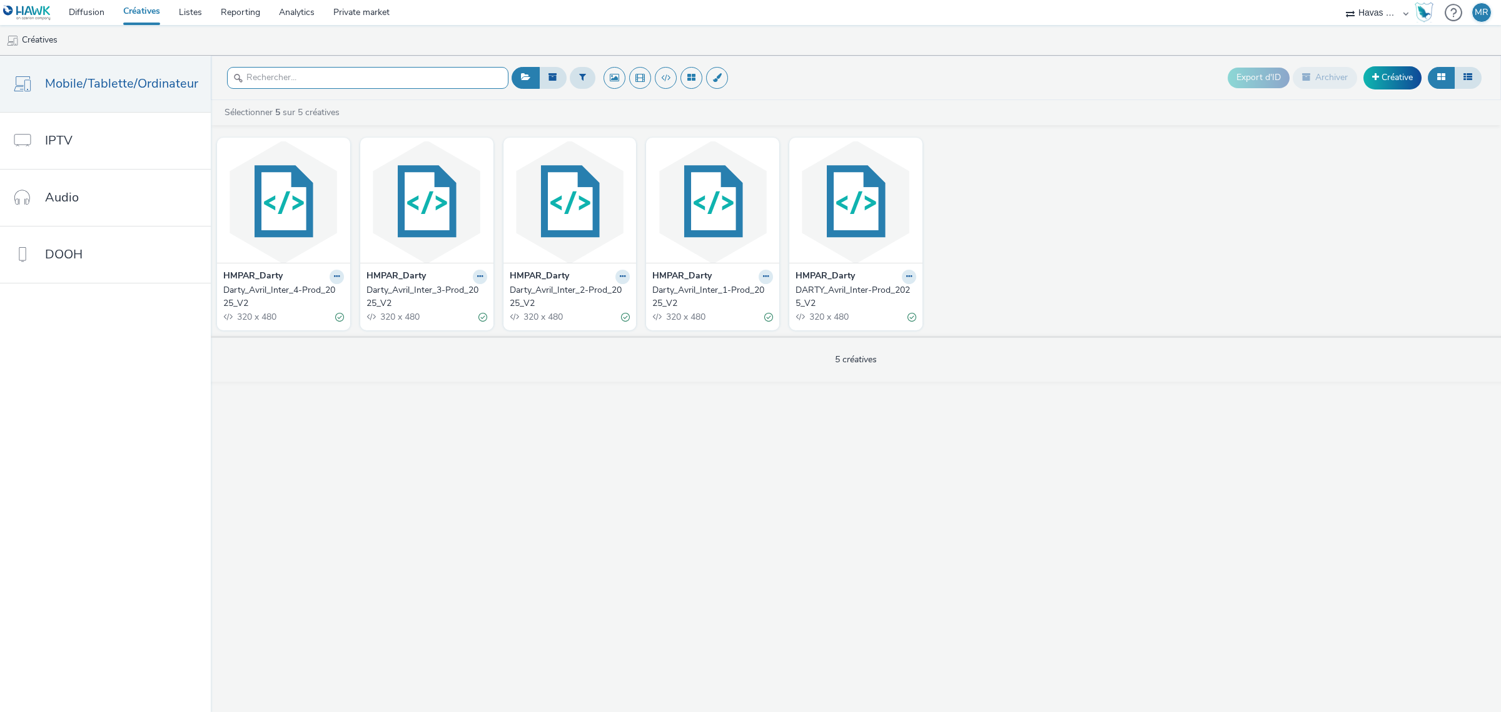
click at [373, 67] on input "text" at bounding box center [367, 78] width 281 height 22
paste input "DARTY_Avril_Inter-Prod_2025_V2"
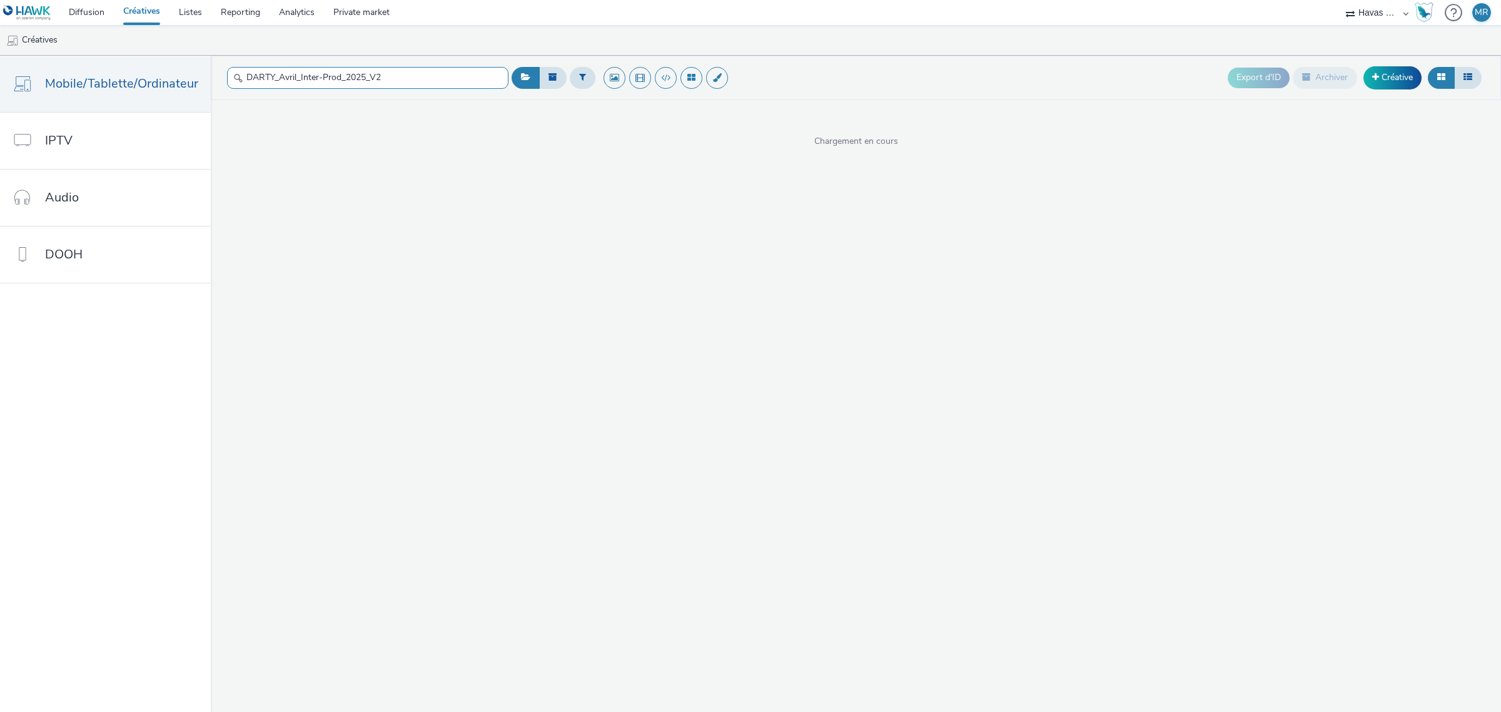
scroll to position [1, 0]
drag, startPoint x: 381, startPoint y: 75, endPoint x: 316, endPoint y: 91, distance: 67.0
click at [316, 91] on div "DARTY_Avril_Inter-Prod_2025_V2" at bounding box center [367, 78] width 281 height 31
click at [273, 83] on input "DARTY_Avril_Inter" at bounding box center [367, 78] width 281 height 22
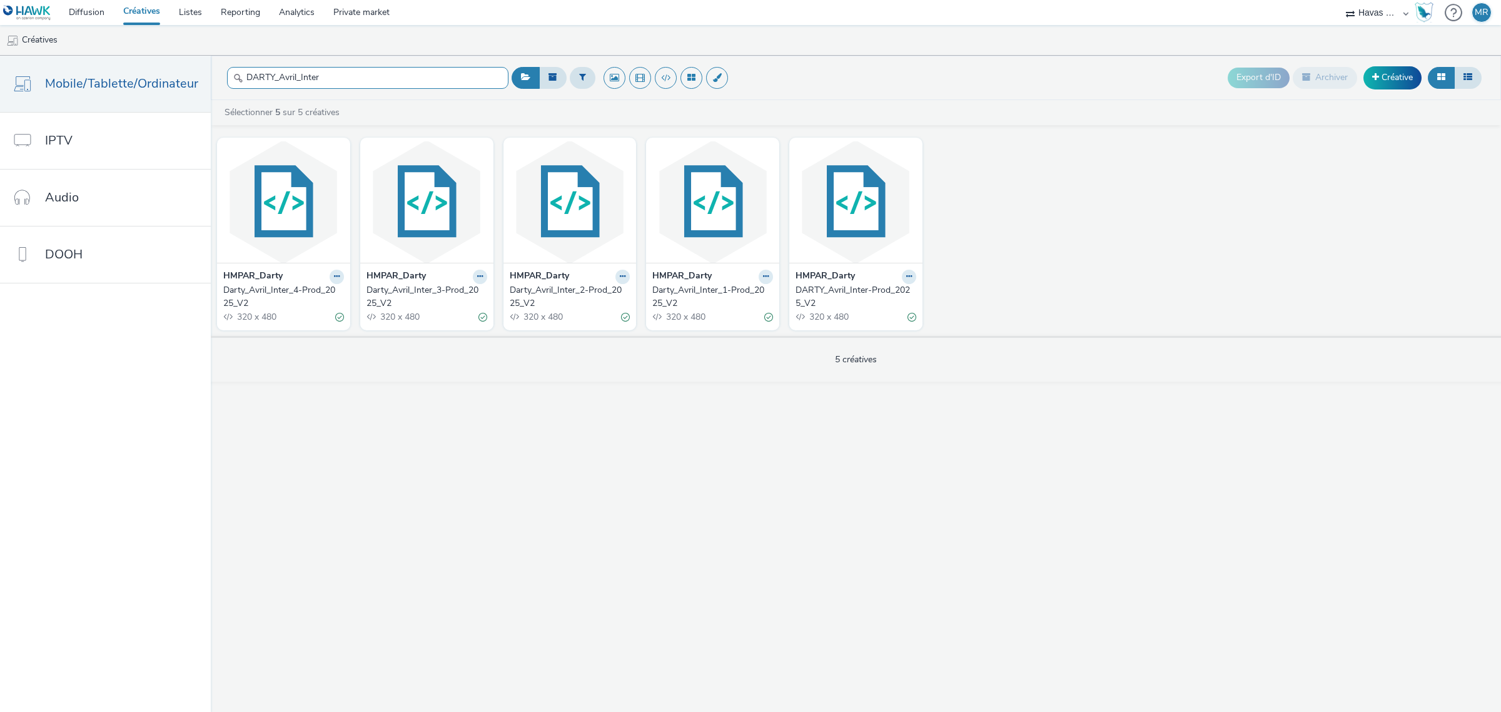
click at [273, 83] on input "DARTY_Avril_Inter" at bounding box center [367, 78] width 281 height 22
type input "DARTY_Avril_Inter"
click at [745, 218] on img at bounding box center [712, 202] width 127 height 122
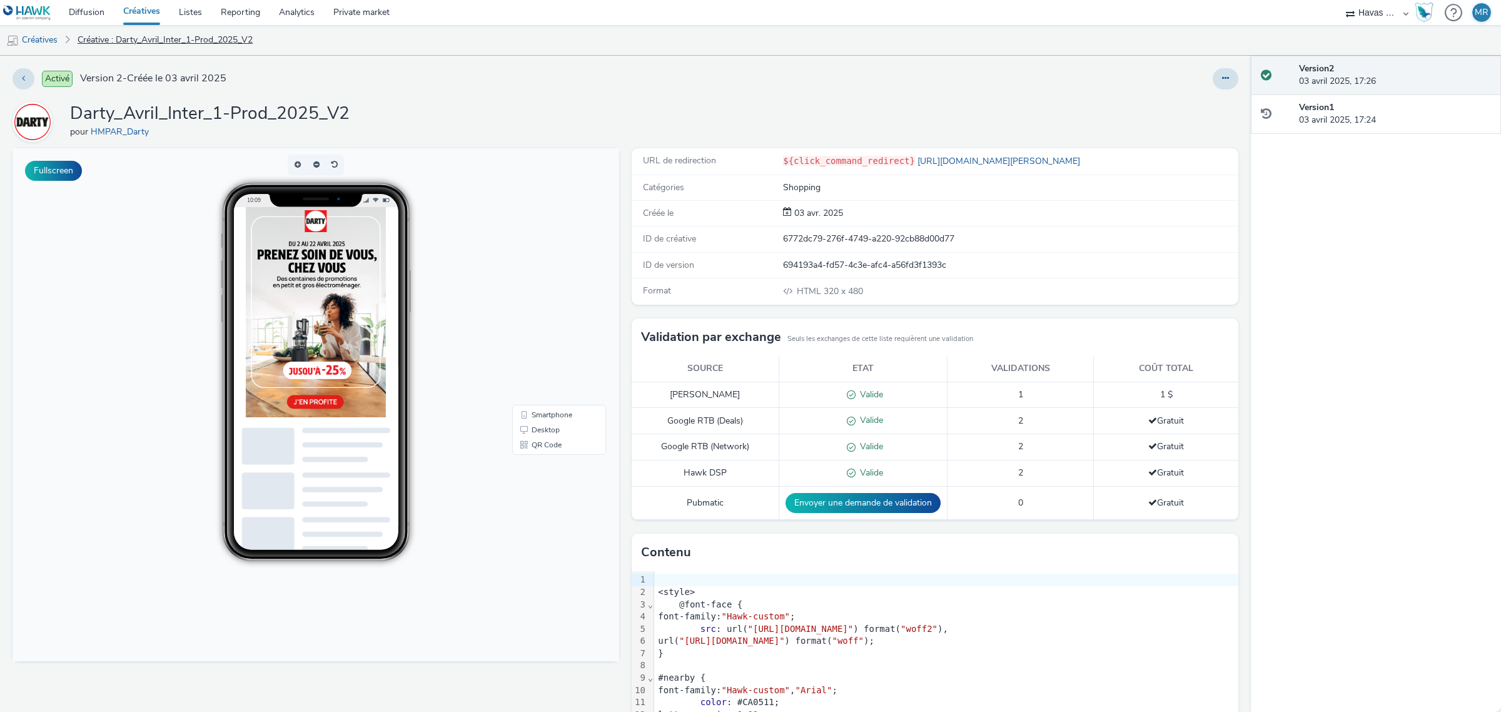
click at [116, 41] on link "Créative : Darty_Avril_Inter_1-Prod_2025_V2" at bounding box center [165, 40] width 188 height 30
click at [33, 38] on link "Créatives" at bounding box center [32, 40] width 64 height 30
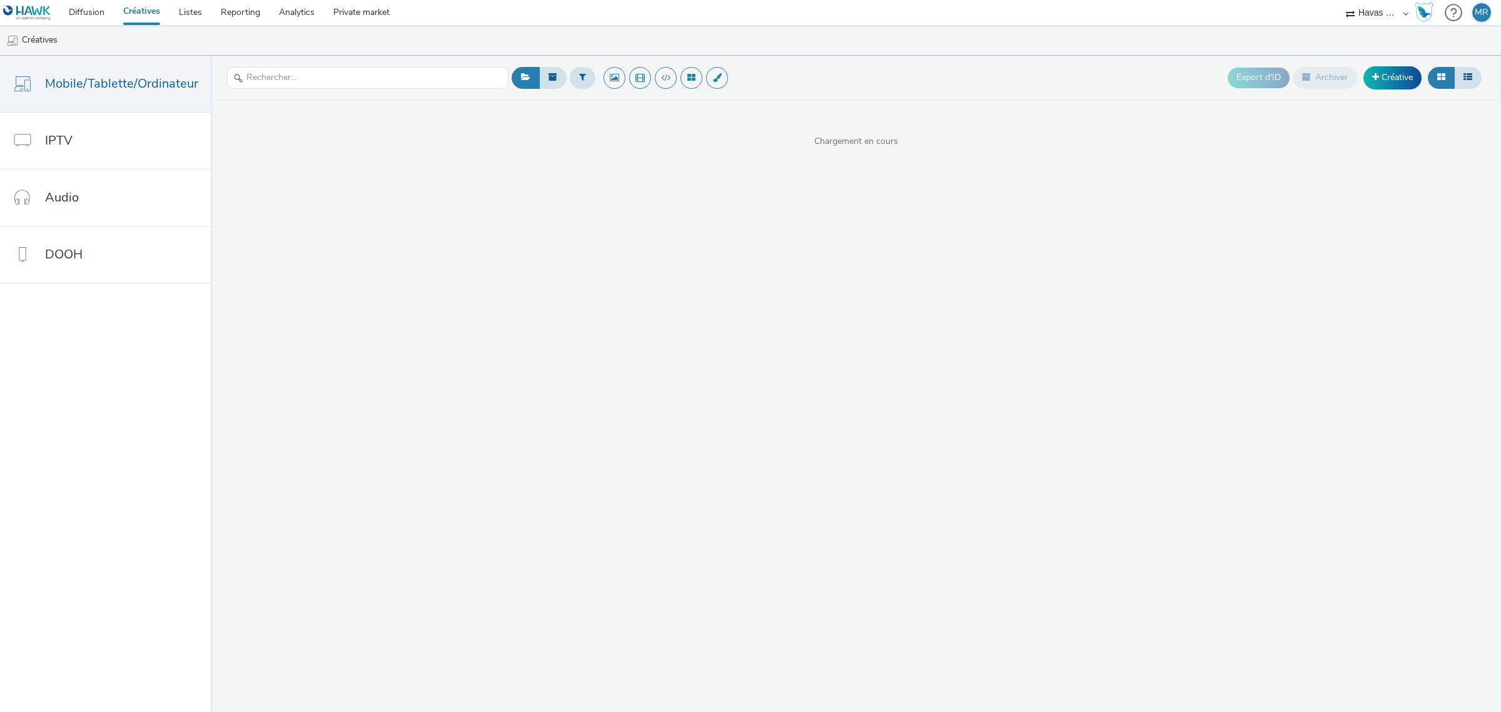
click at [342, 99] on header "Export d'ID Archiver Créative" at bounding box center [856, 78] width 1290 height 44
click at [338, 76] on input "text" at bounding box center [367, 78] width 281 height 22
paste input "DARTY_Avril_Inter"
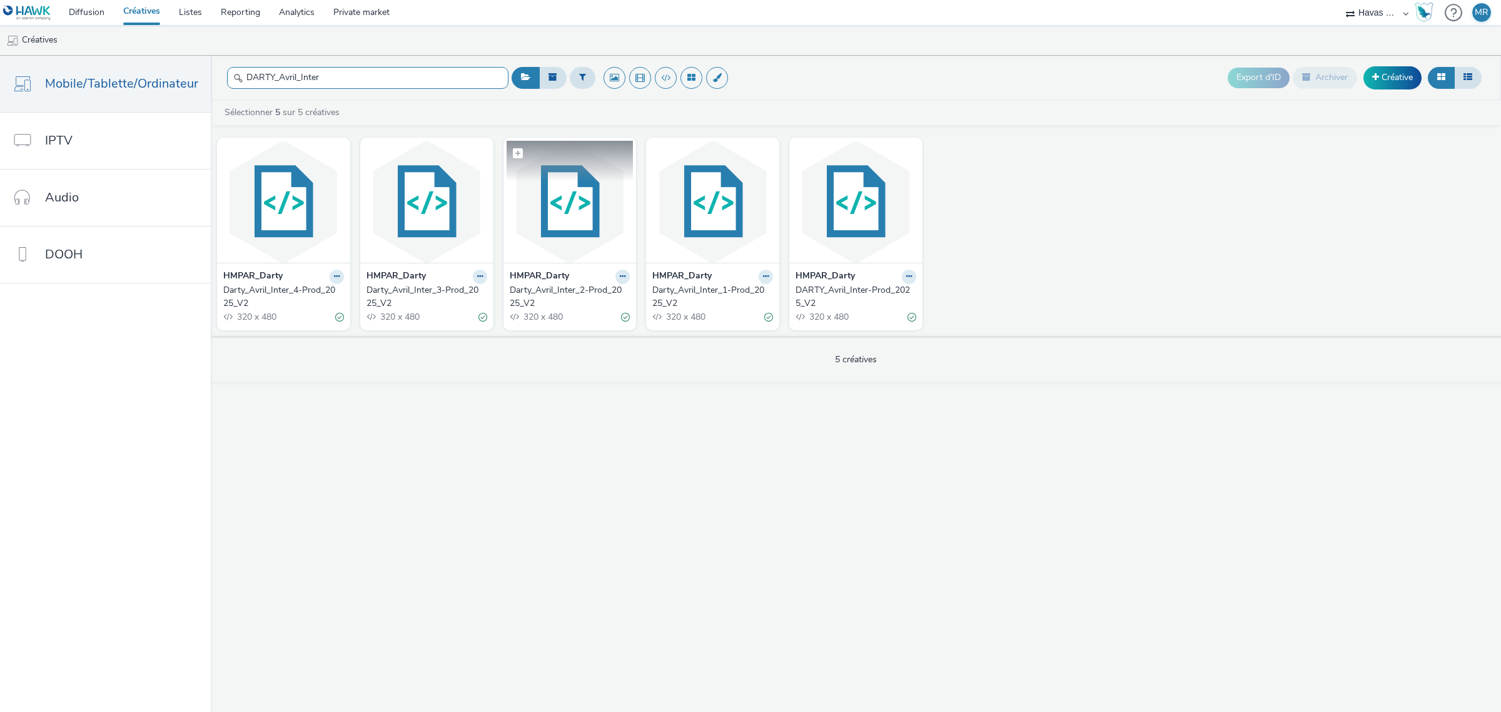
type input "DARTY_Avril_Inter"
click at [538, 221] on img at bounding box center [569, 202] width 127 height 122
click at [379, 93] on header "Export d'ID Archiver Créative" at bounding box center [856, 78] width 1290 height 44
click at [375, 84] on input "text" at bounding box center [367, 78] width 281 height 22
paste input "DARTY_Avril_Inter"
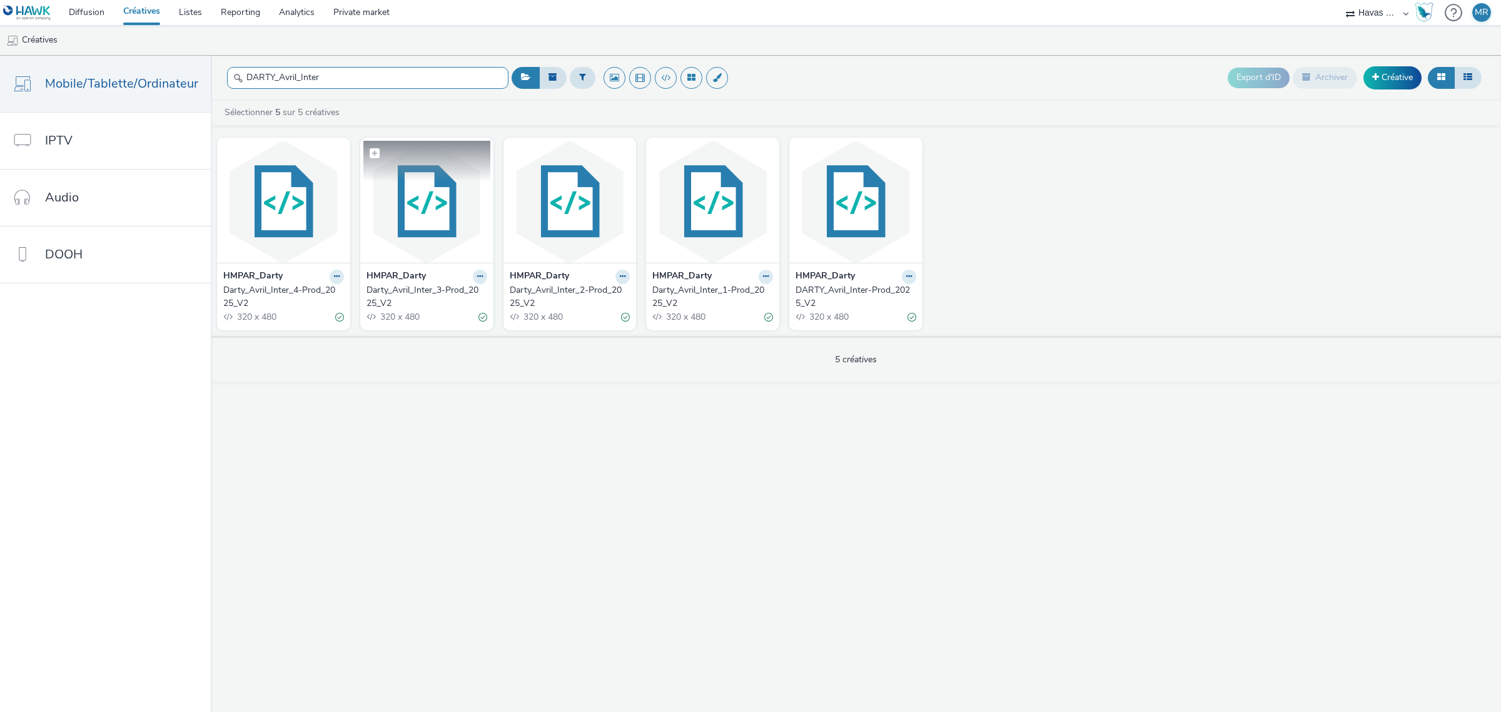
type input "DARTY_Avril_Inter"
click at [435, 170] on figcaption at bounding box center [426, 161] width 127 height 40
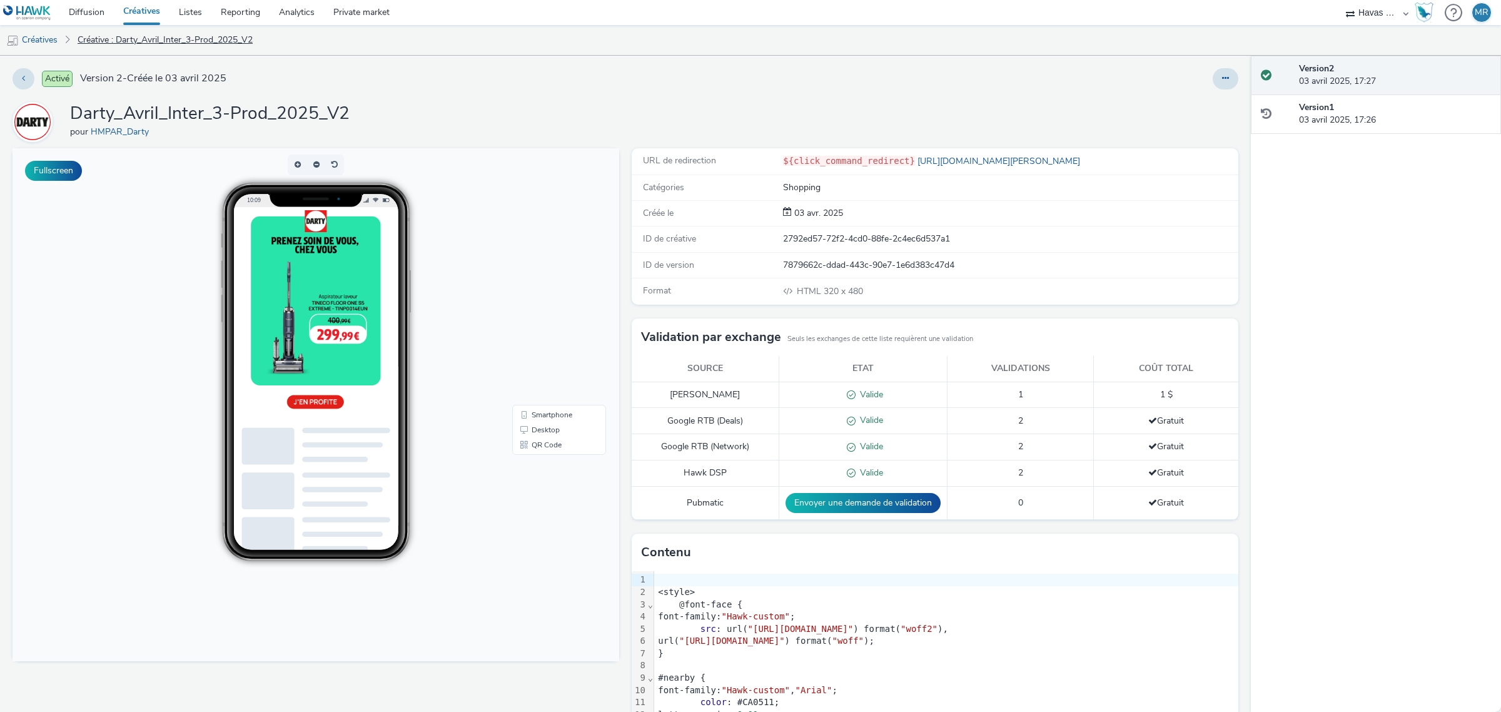
click at [117, 44] on link "Créative : Darty_Avril_Inter_3-Prod_2025_V2" at bounding box center [165, 40] width 188 height 30
click at [61, 41] on link "Créatives" at bounding box center [32, 40] width 64 height 30
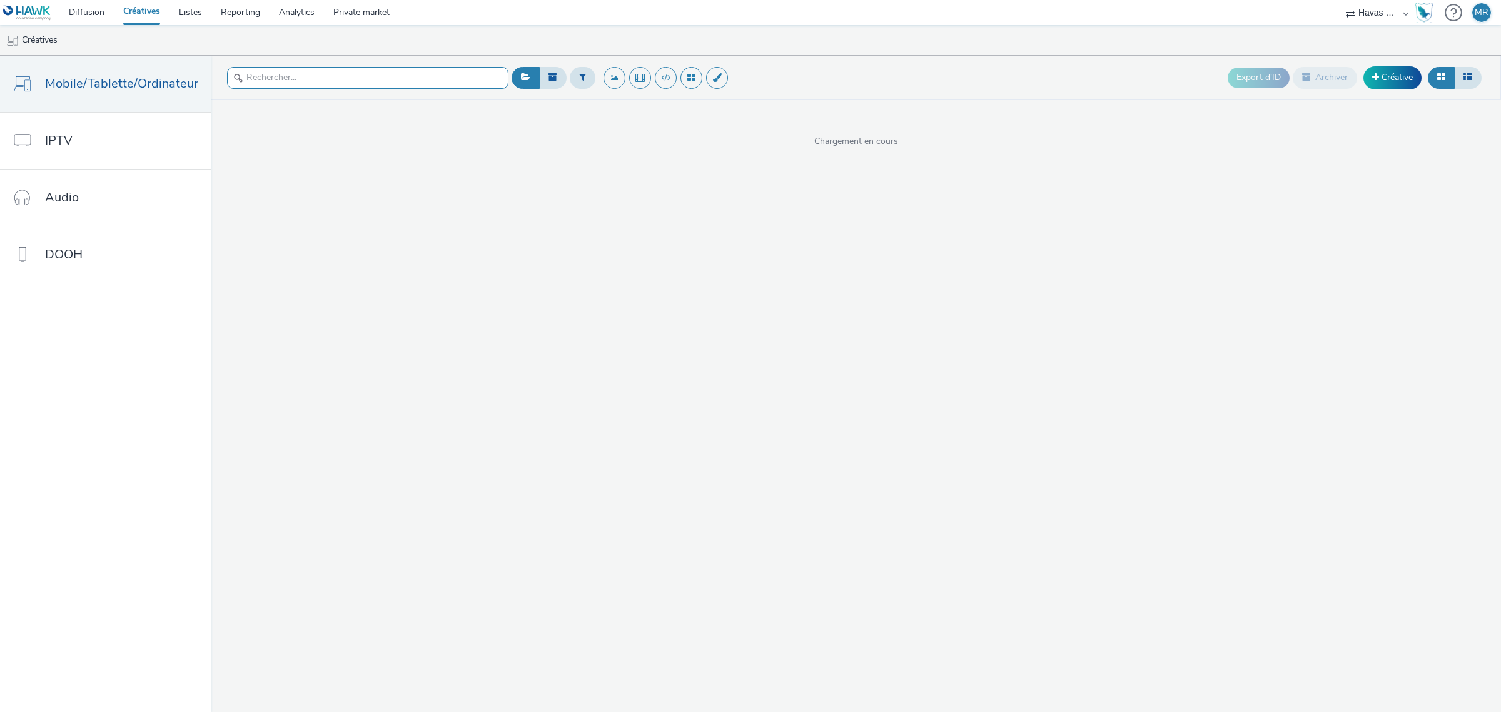
click at [295, 69] on input "text" at bounding box center [367, 78] width 281 height 22
paste input "DARTY_Avril_Inter"
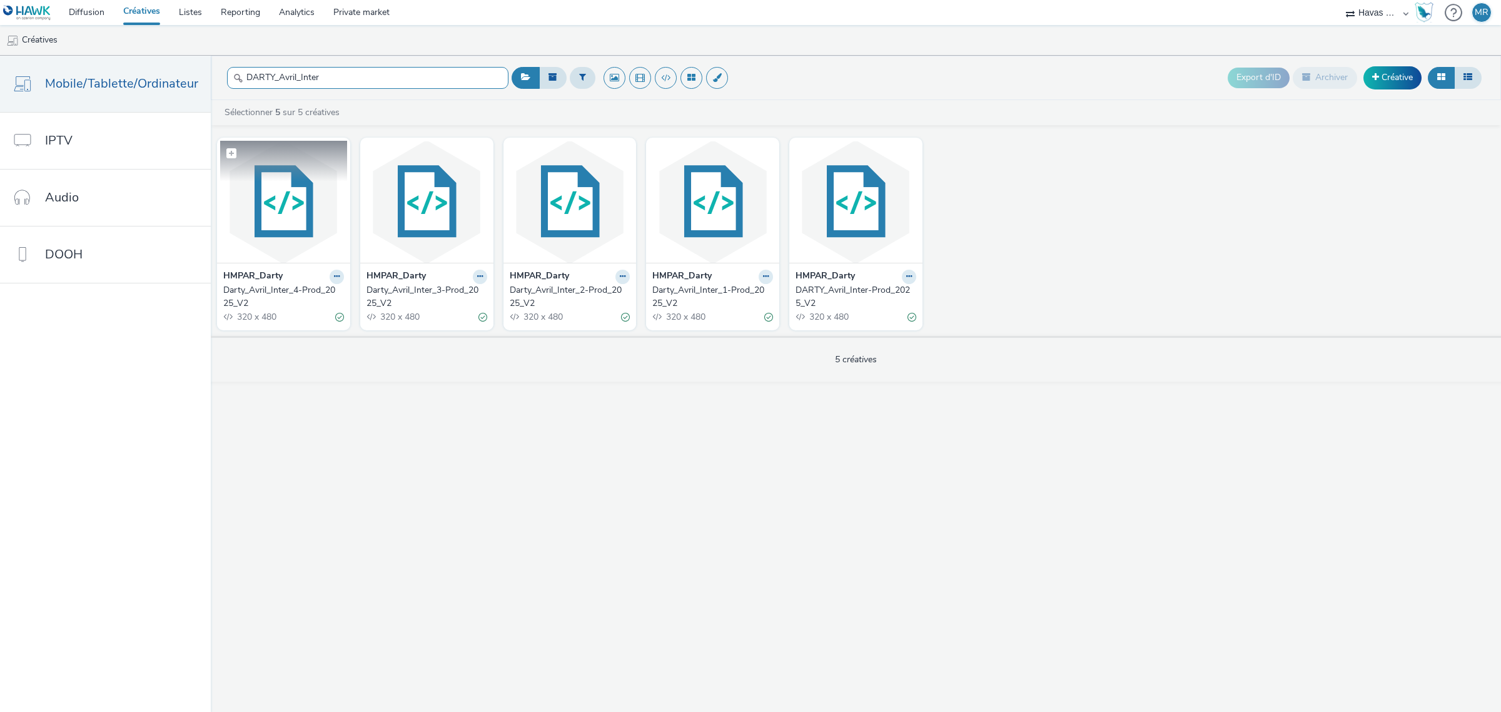
type input "DARTY_Avril_Inter"
click at [298, 211] on img at bounding box center [283, 202] width 127 height 122
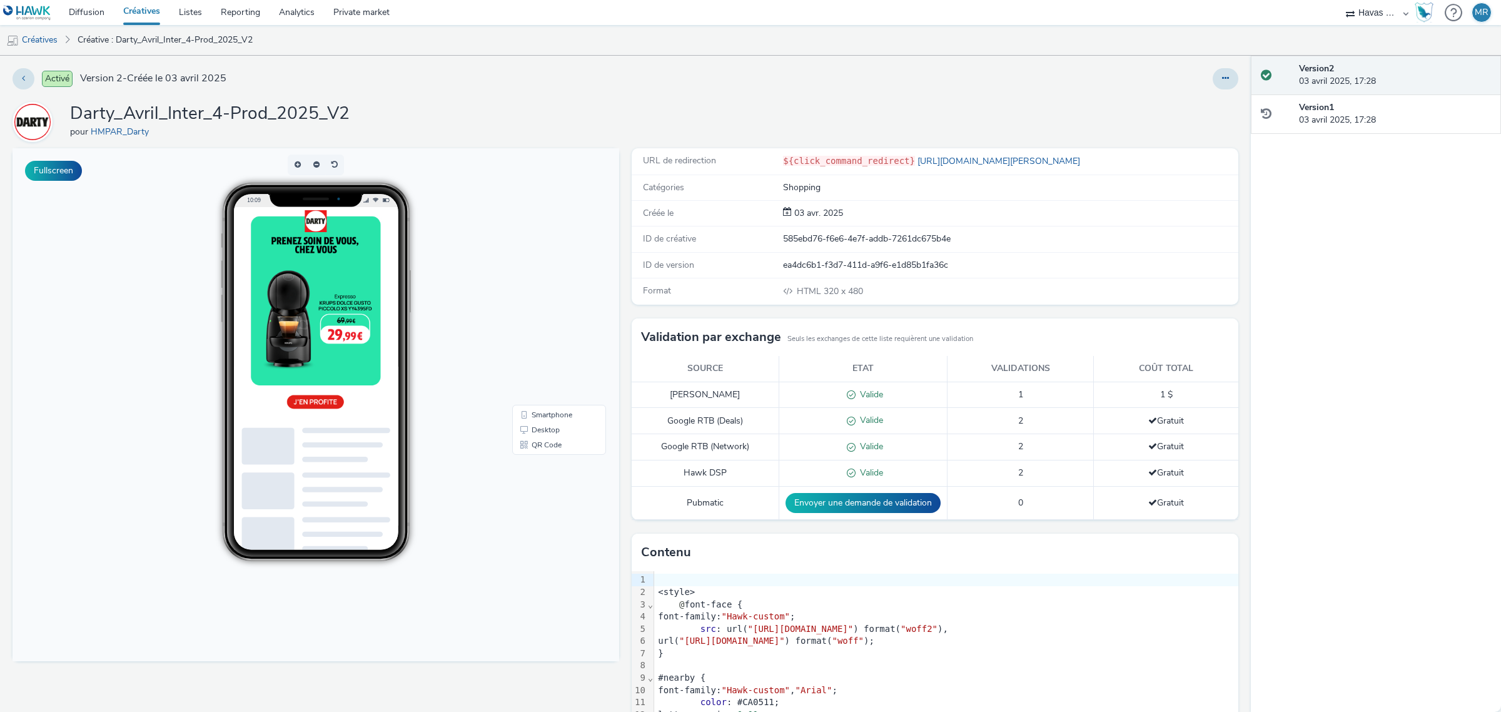
click at [144, 19] on link "Créatives" at bounding box center [142, 12] width 56 height 25
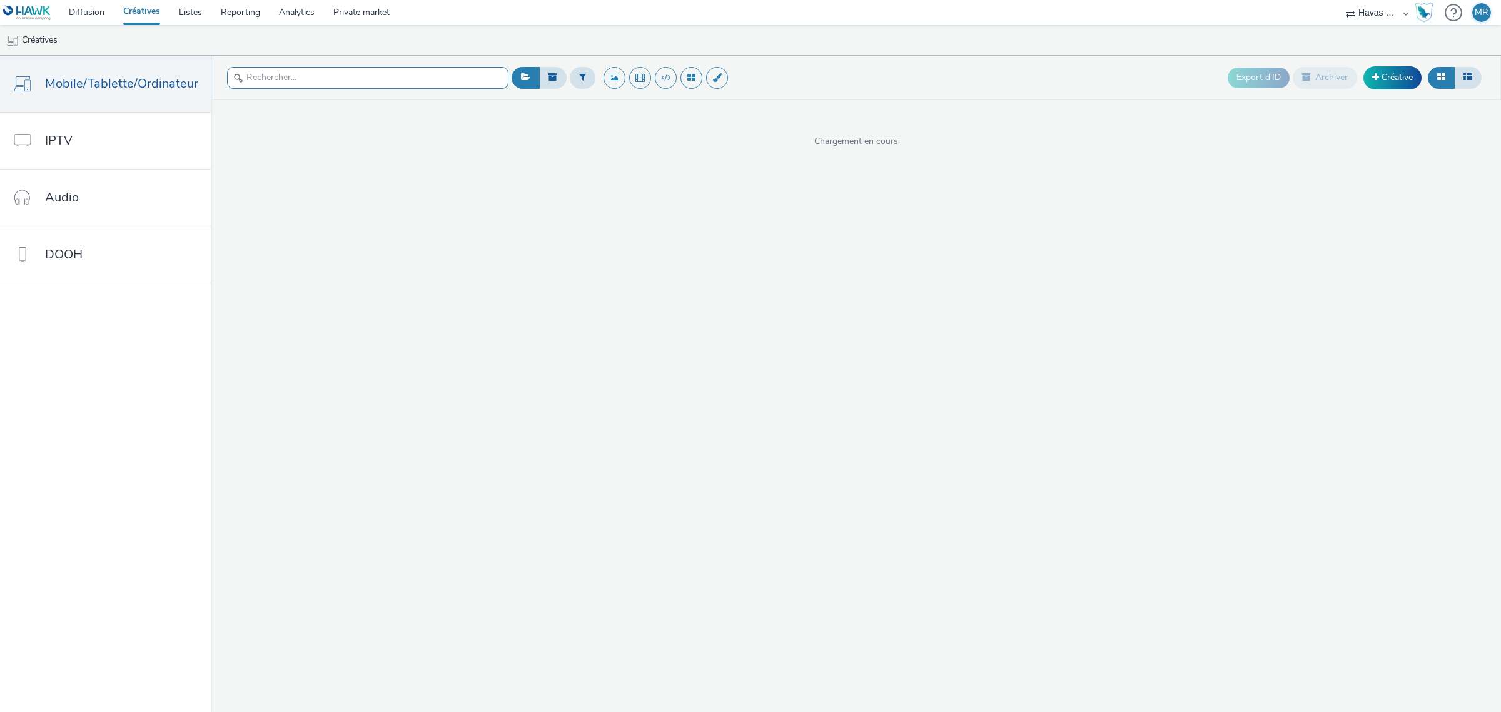
click at [239, 73] on div at bounding box center [367, 78] width 281 height 31
click at [244, 76] on input "text" at bounding box center [367, 78] width 281 height 22
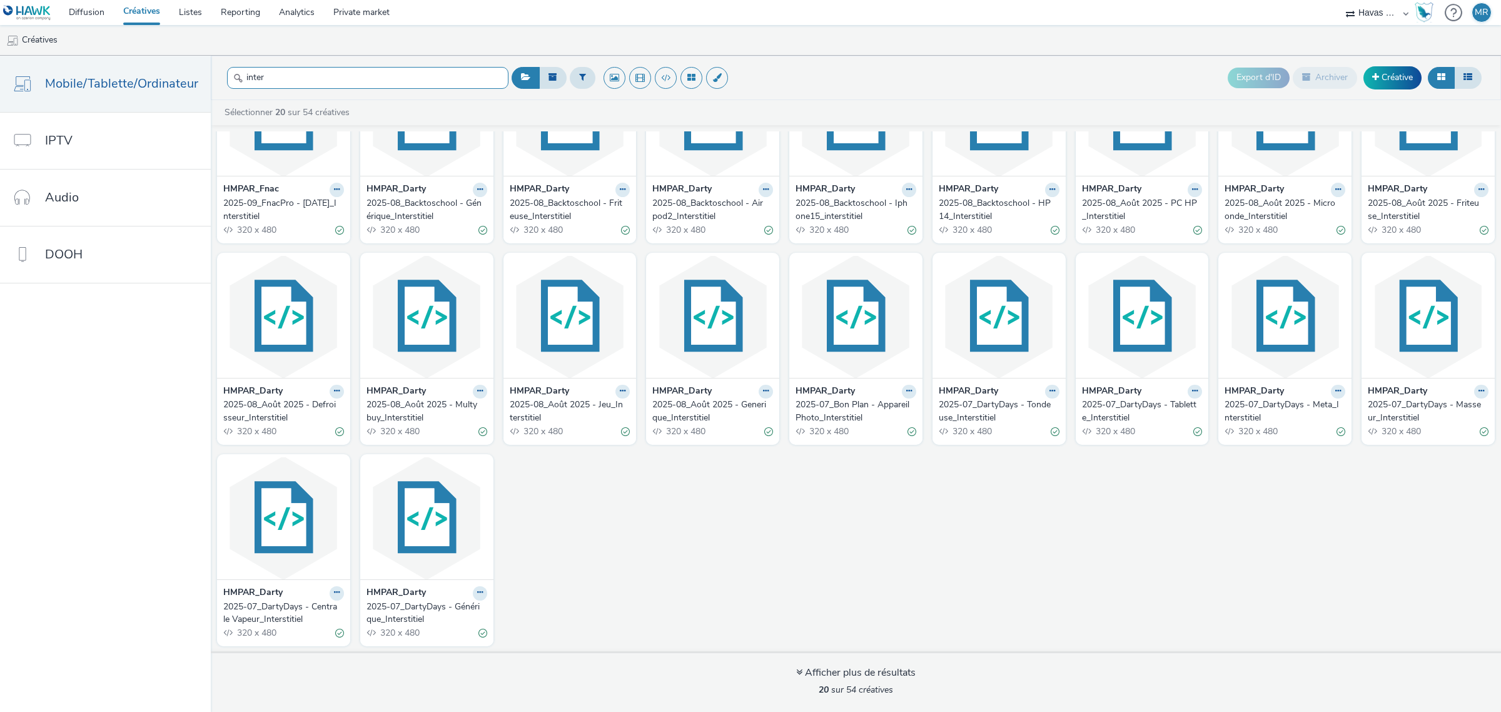
scroll to position [88, 0]
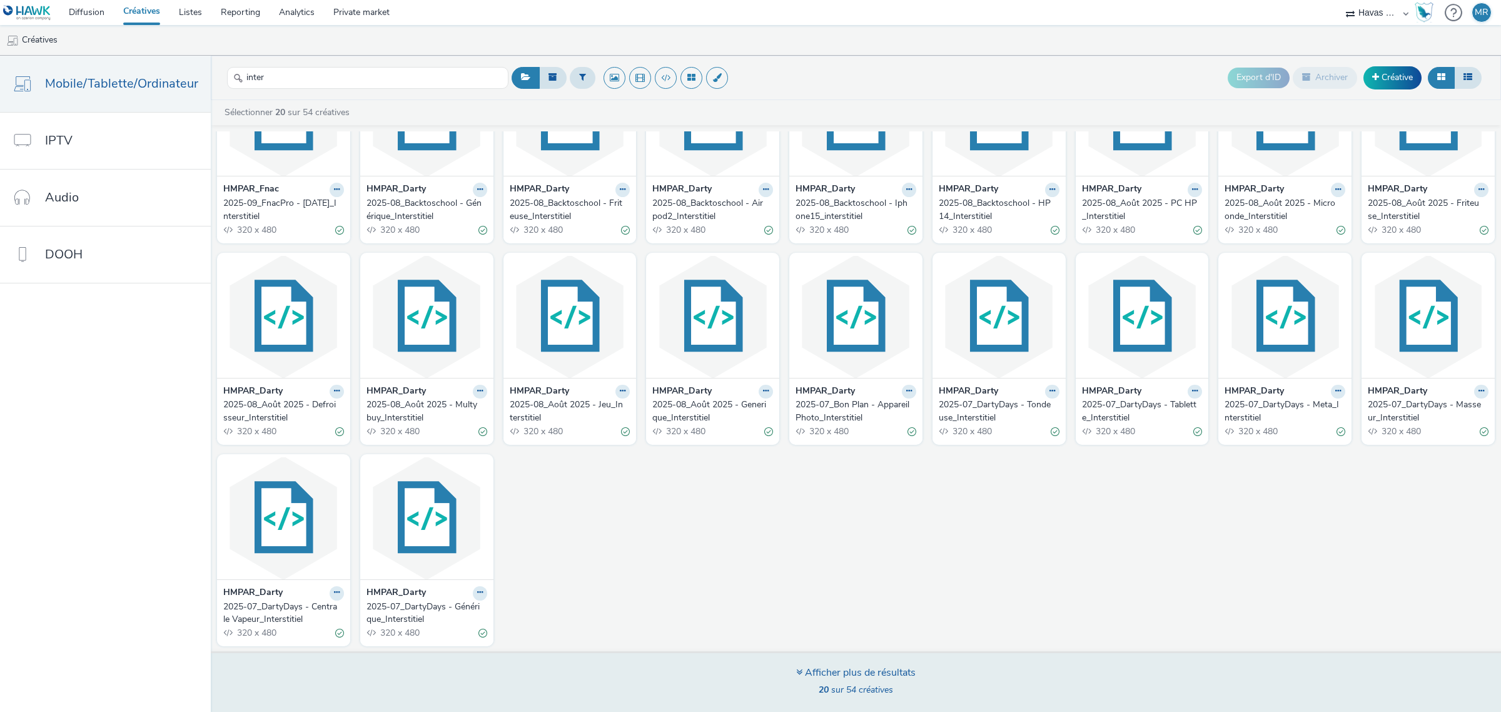
click at [857, 430] on div "Afficher plus de résultats 20 sur 54 créatives" at bounding box center [855, 681] width 1299 height 61
click at [845, 430] on div "Afficher plus de résultats" at bounding box center [855, 672] width 119 height 14
click at [783, 430] on div "Afficher plus de résultats 20 sur 54 créatives" at bounding box center [855, 681] width 1299 height 61
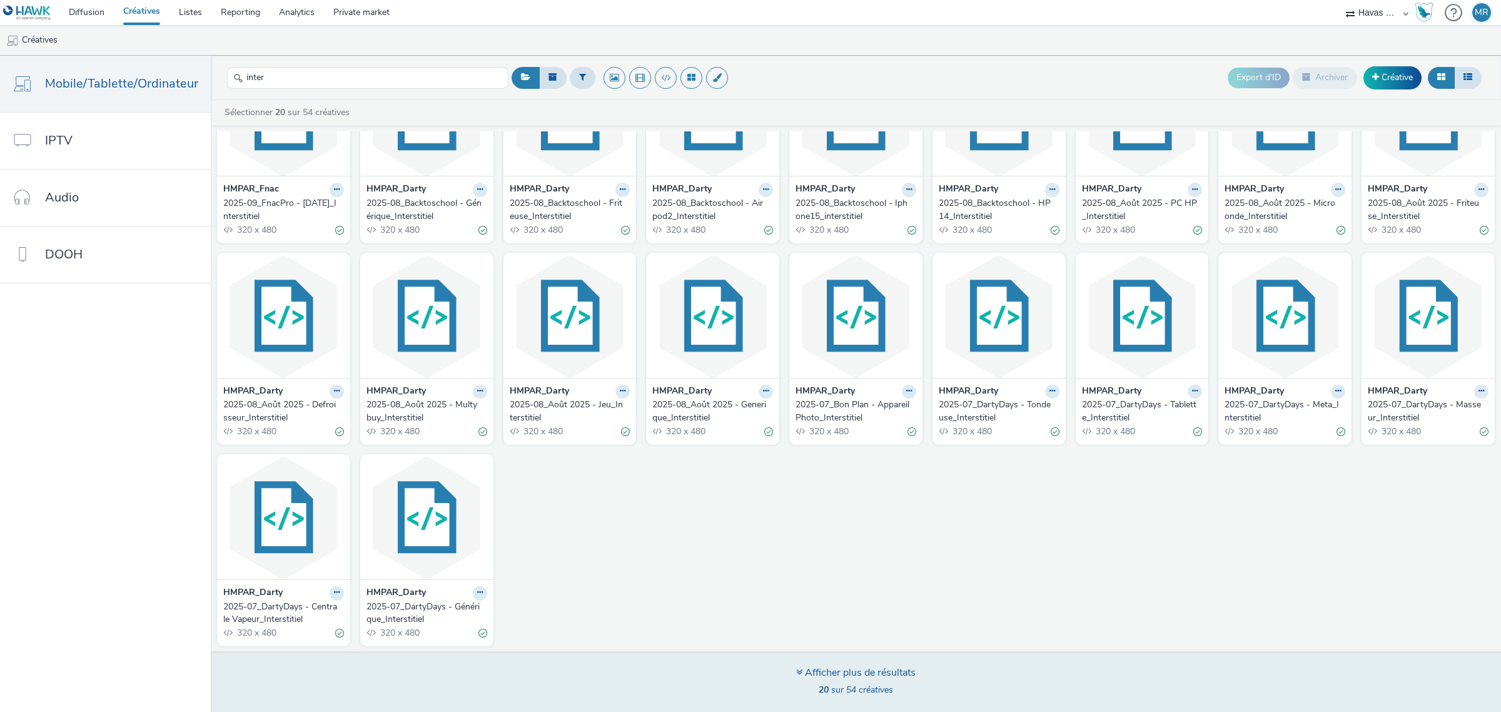
click at [796, 430] on icon at bounding box center [799, 672] width 6 height 10
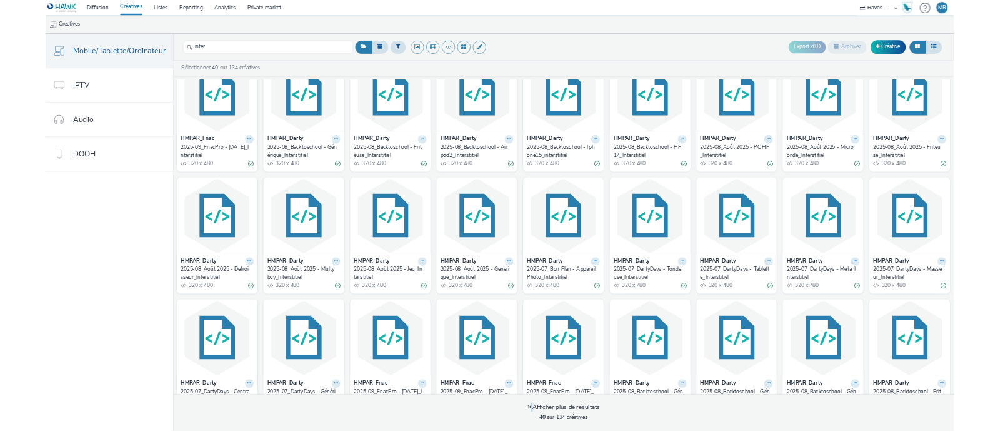
scroll to position [0, 0]
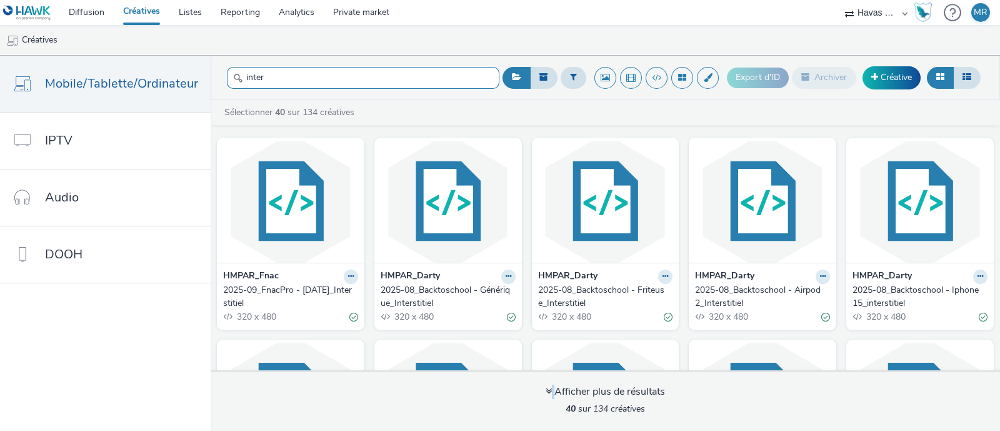
click at [281, 75] on input "inter" at bounding box center [363, 78] width 273 height 22
paste input "DARTY_Avril_Inter-Prod_2025_V2"
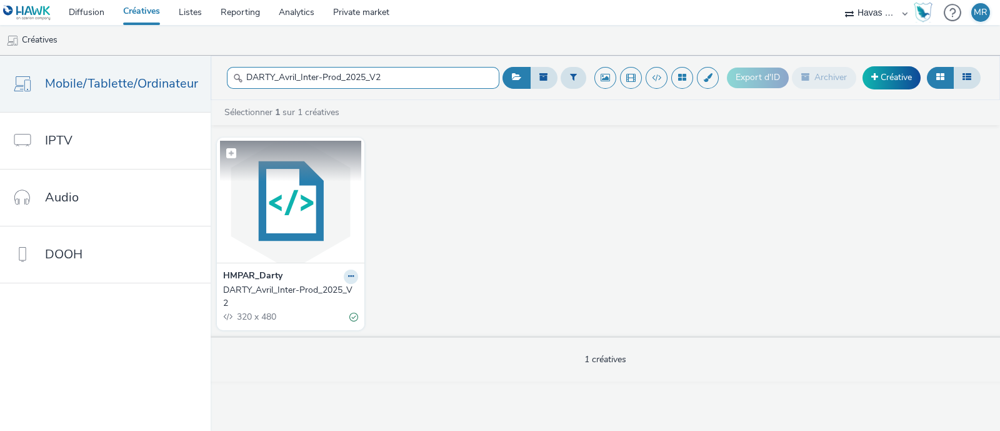
type input "DARTY_Avril_Inter-Prod_2025_V2"
click at [288, 258] on img at bounding box center [290, 202] width 141 height 122
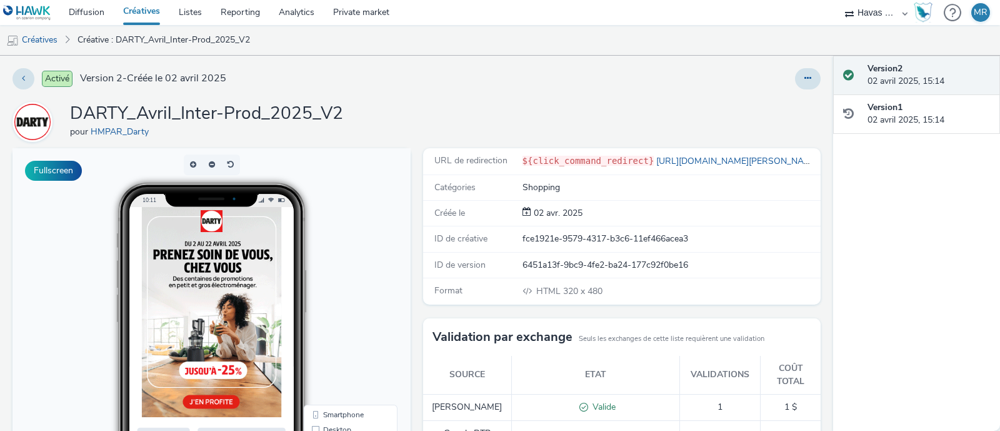
click at [138, 4] on link "Créatives" at bounding box center [142, 12] width 56 height 25
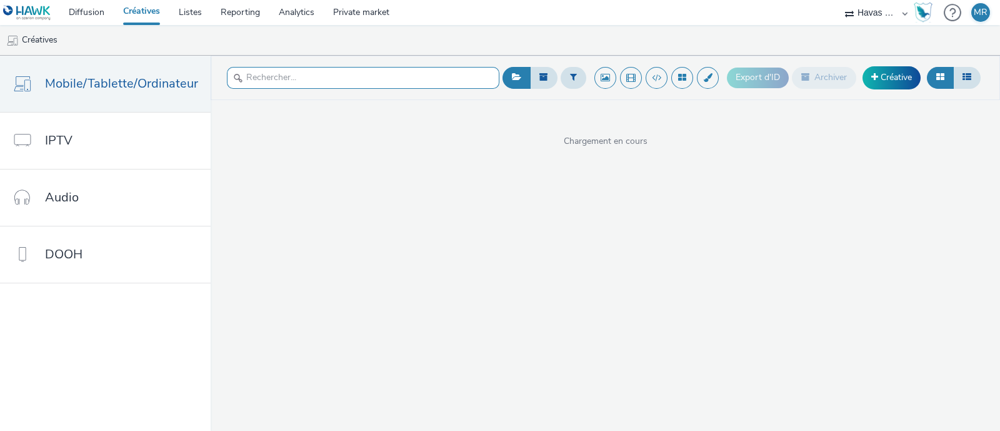
click at [304, 74] on input "text" at bounding box center [363, 78] width 273 height 22
paste input "DARTY_Avril_Inter-Prod_2025_V2"
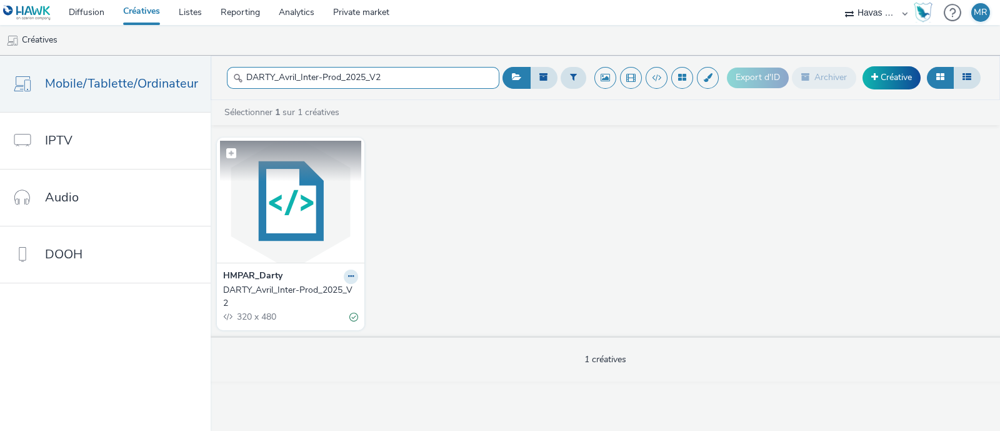
type input "DARTY_Avril_Inter-Prod_2025_V2"
click at [333, 183] on img at bounding box center [290, 202] width 141 height 122
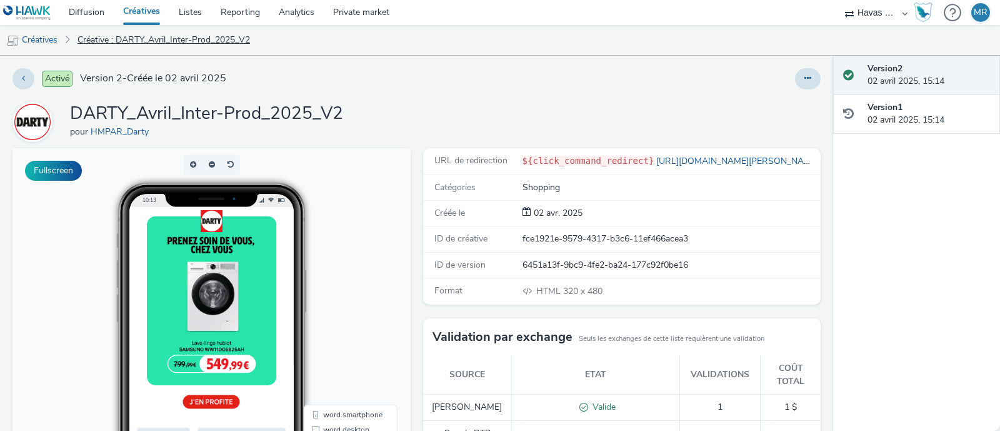
click at [161, 35] on link "Créative : DARTY_Avril_Inter-Prod_2025_V2" at bounding box center [163, 40] width 185 height 30
click at [198, 45] on link "Créative : DARTY_Avril_Inter-Prod_2025_V2" at bounding box center [163, 40] width 185 height 30
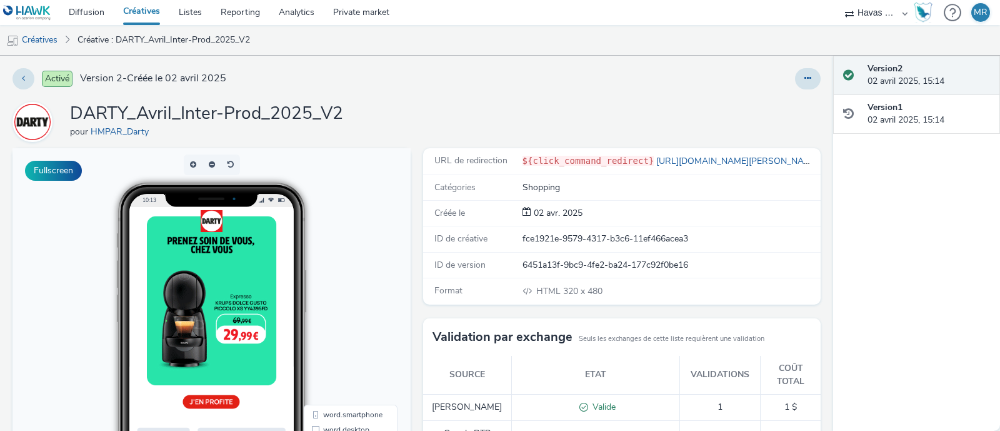
click at [124, 9] on link "Créatives" at bounding box center [142, 12] width 56 height 25
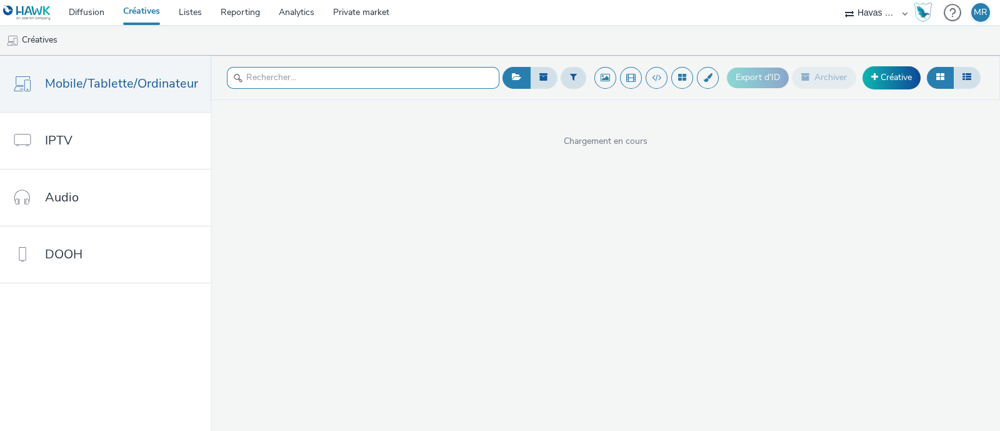
drag, startPoint x: 265, startPoint y: 58, endPoint x: 270, endPoint y: 68, distance: 11.2
click at [266, 61] on header "Export d'ID Archiver Créative" at bounding box center [606, 78] width 790 height 44
click at [271, 68] on input "text" at bounding box center [363, 78] width 273 height 22
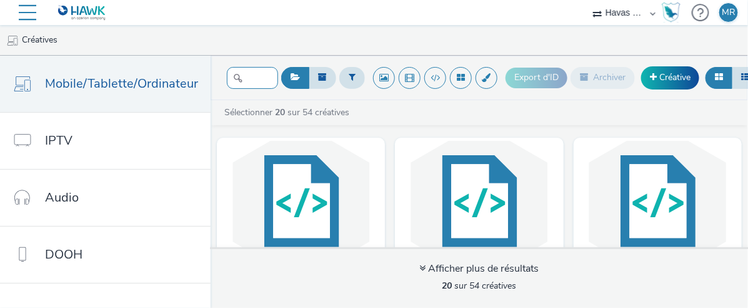
type input "inter"
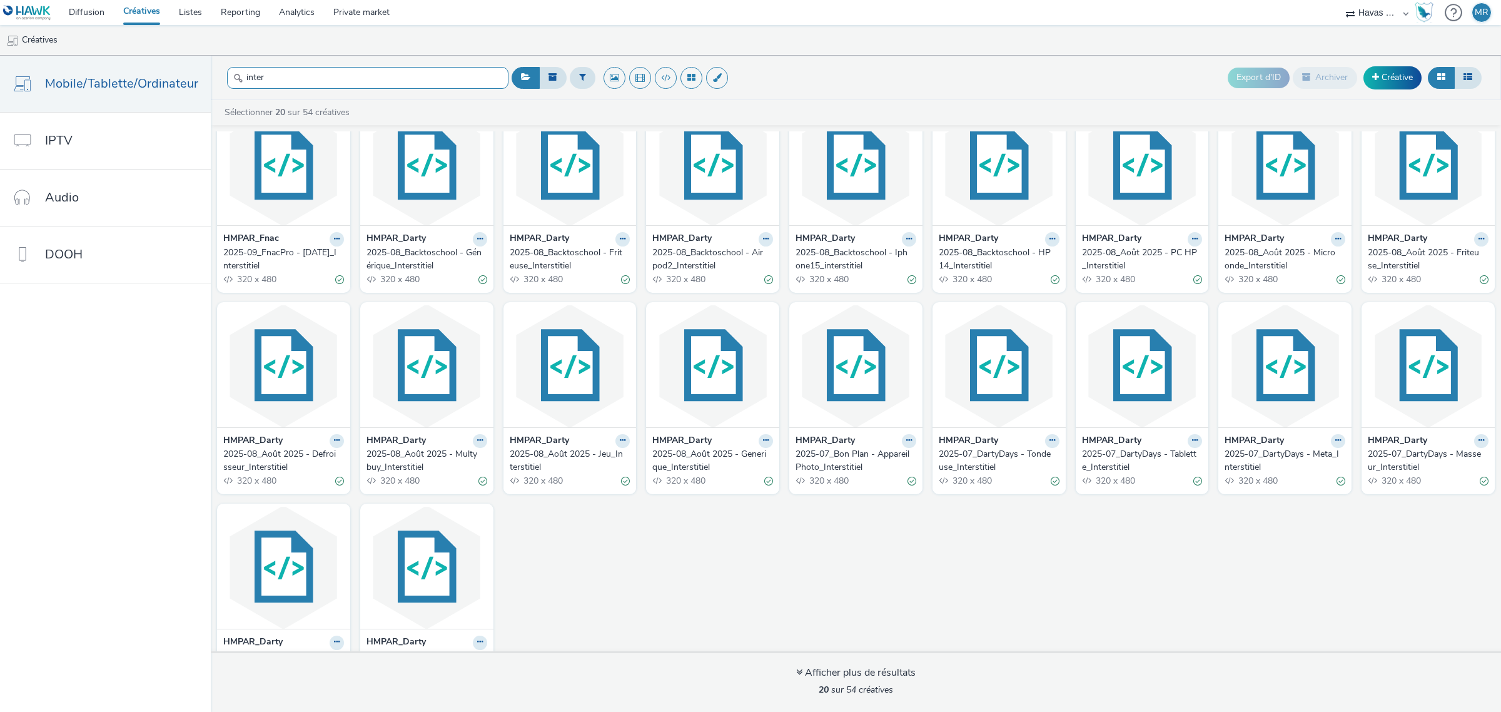
scroll to position [88, 0]
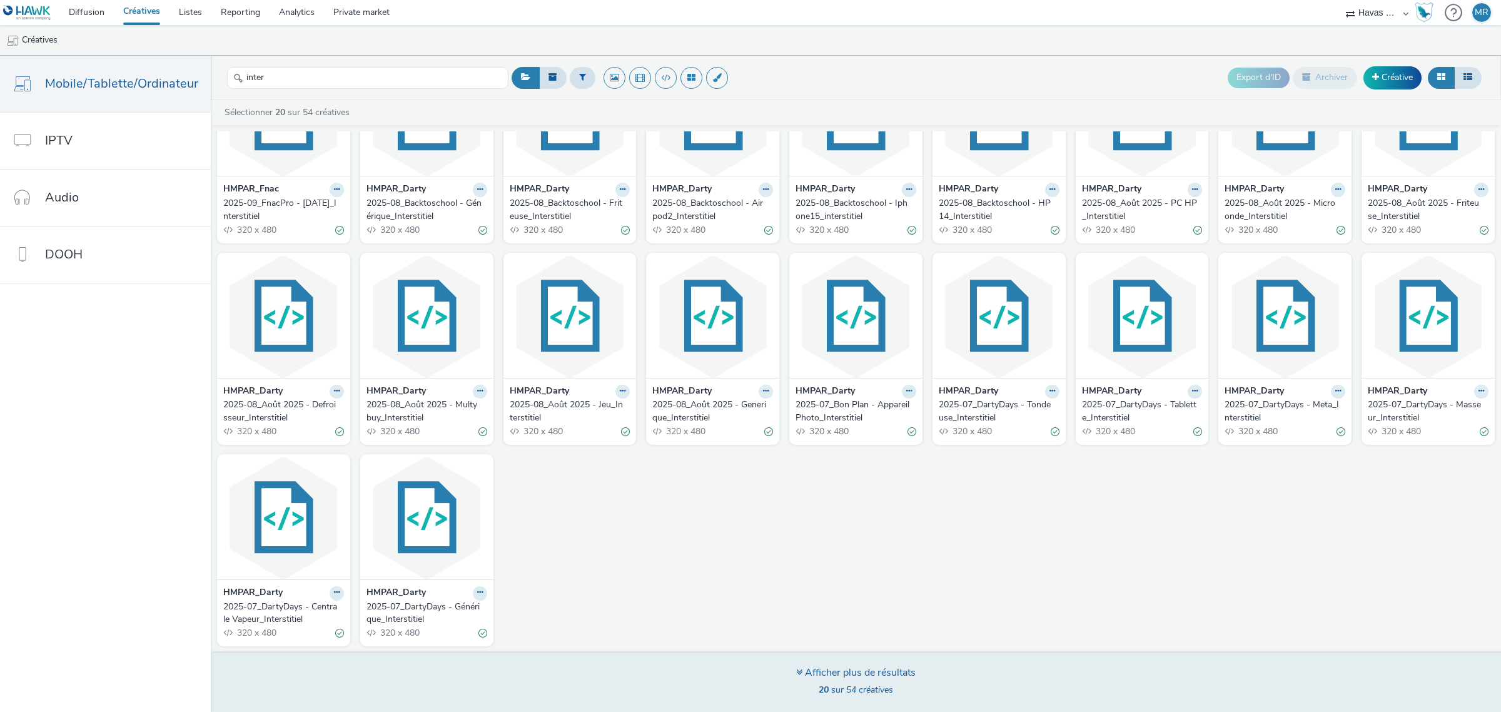
click at [788, 430] on div "Afficher plus de résultats 20 sur 54 créatives" at bounding box center [855, 681] width 1299 height 61
click at [796, 430] on icon at bounding box center [799, 672] width 6 height 10
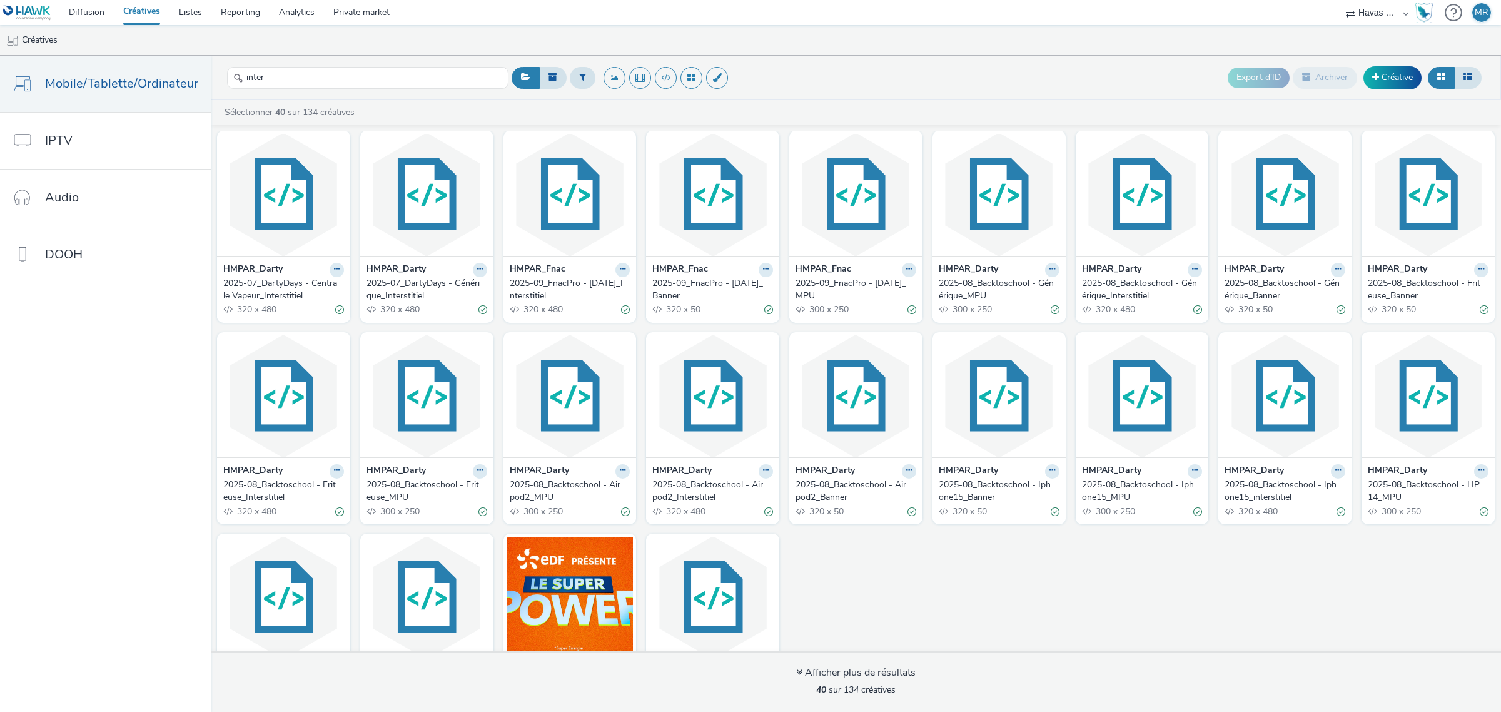
scroll to position [516, 0]
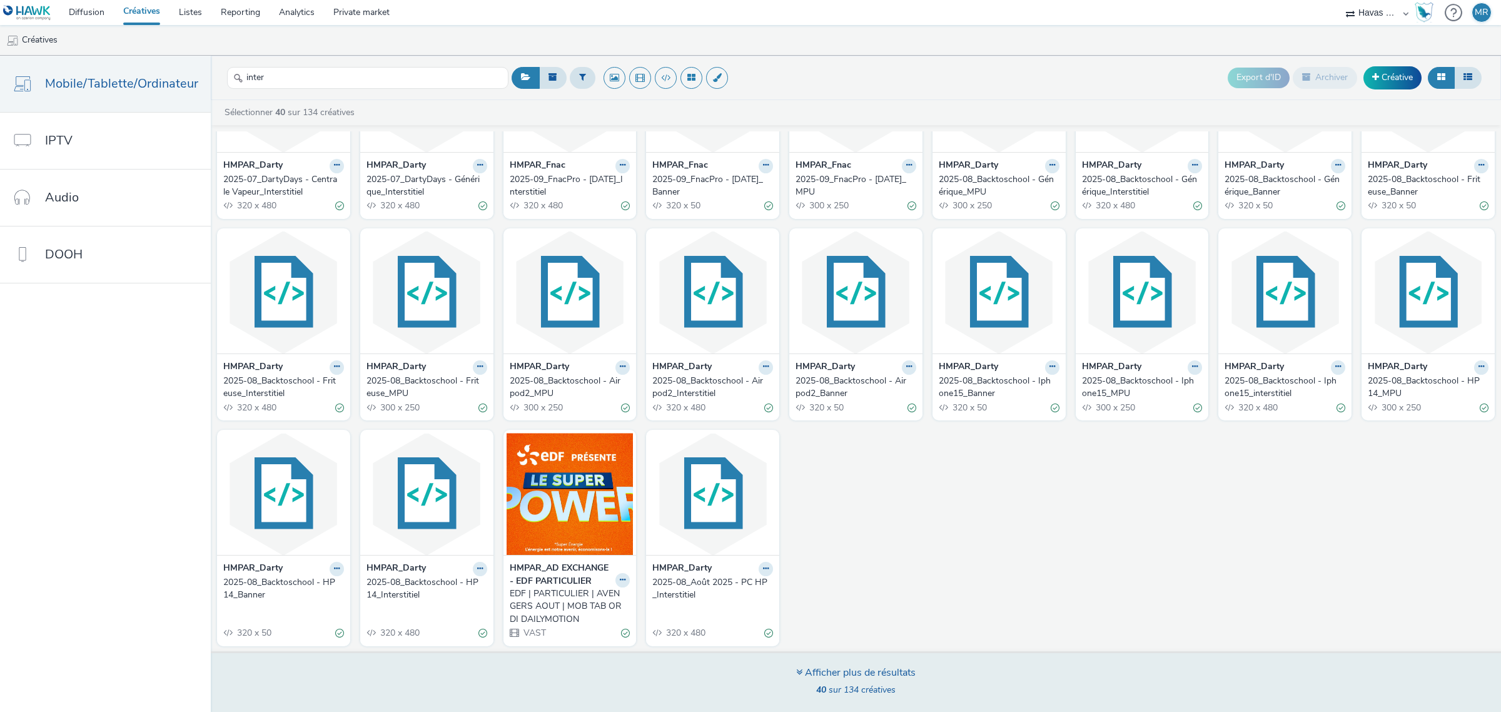
click at [796, 430] on icon at bounding box center [799, 672] width 6 height 10
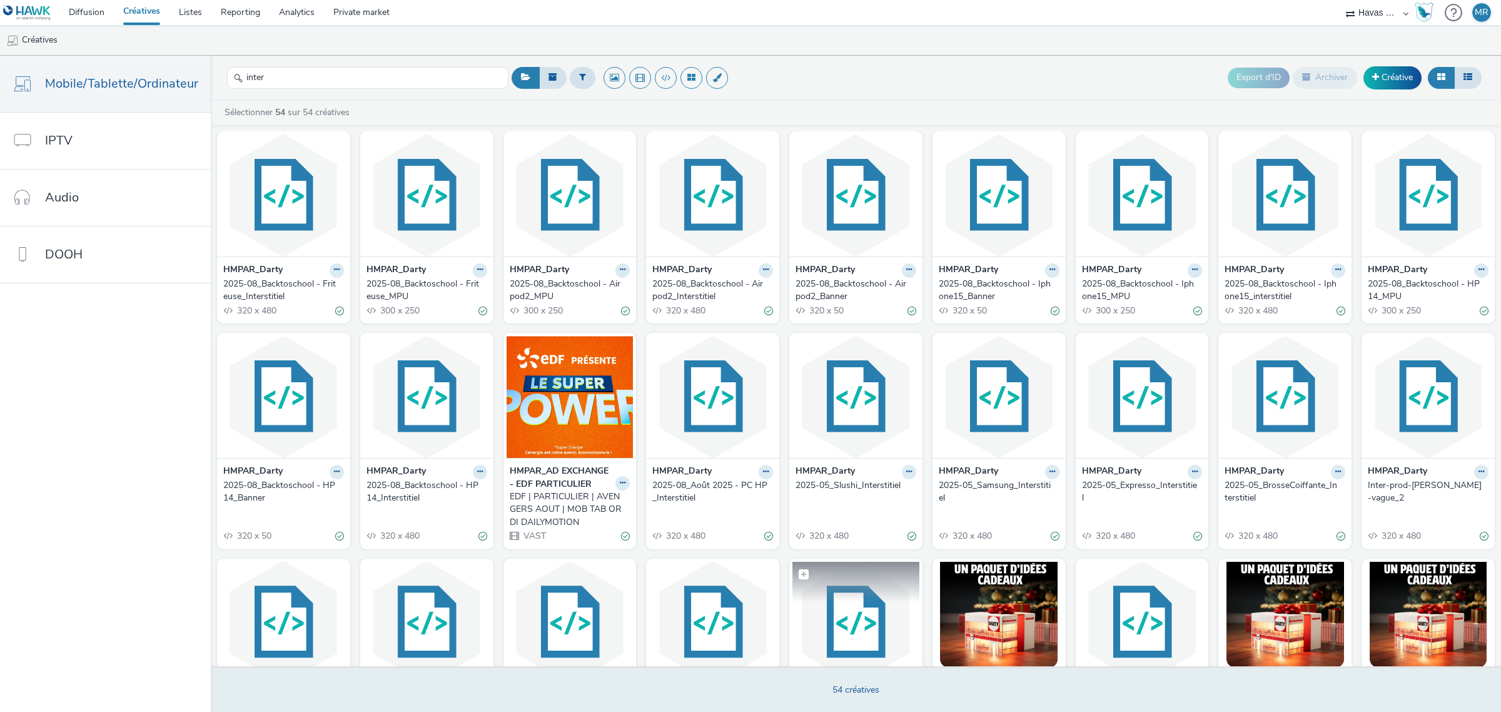
scroll to position [717, 0]
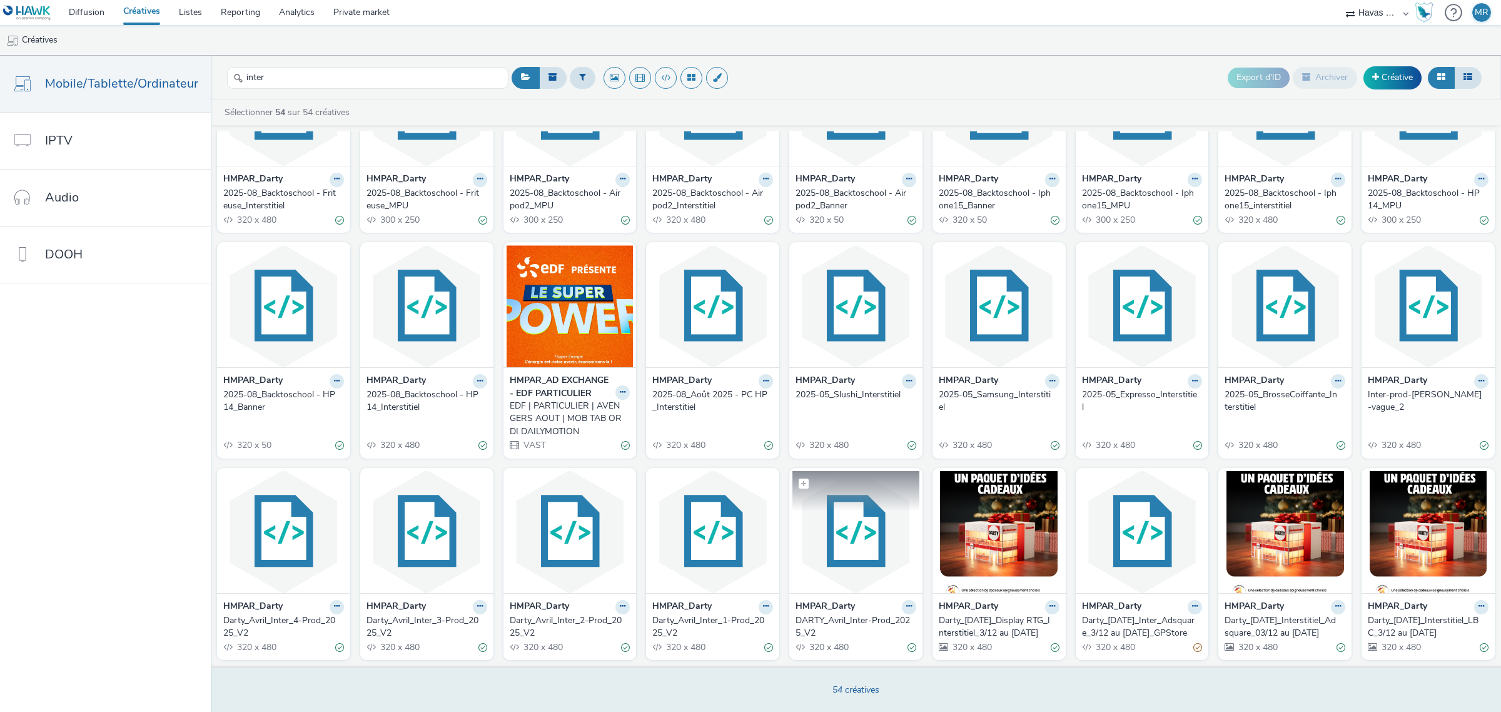
click at [890, 430] on img at bounding box center [855, 532] width 127 height 122
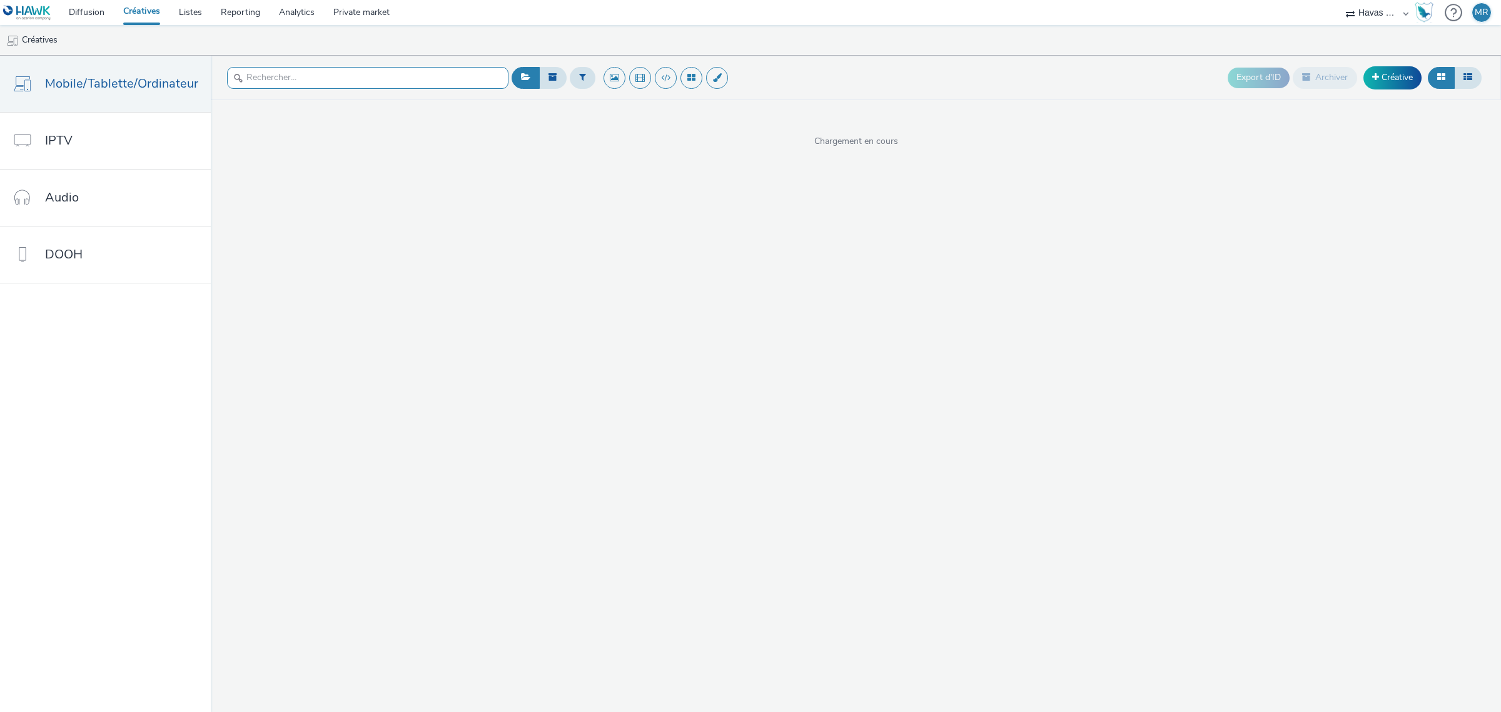
click at [347, 72] on input "text" at bounding box center [367, 78] width 281 height 22
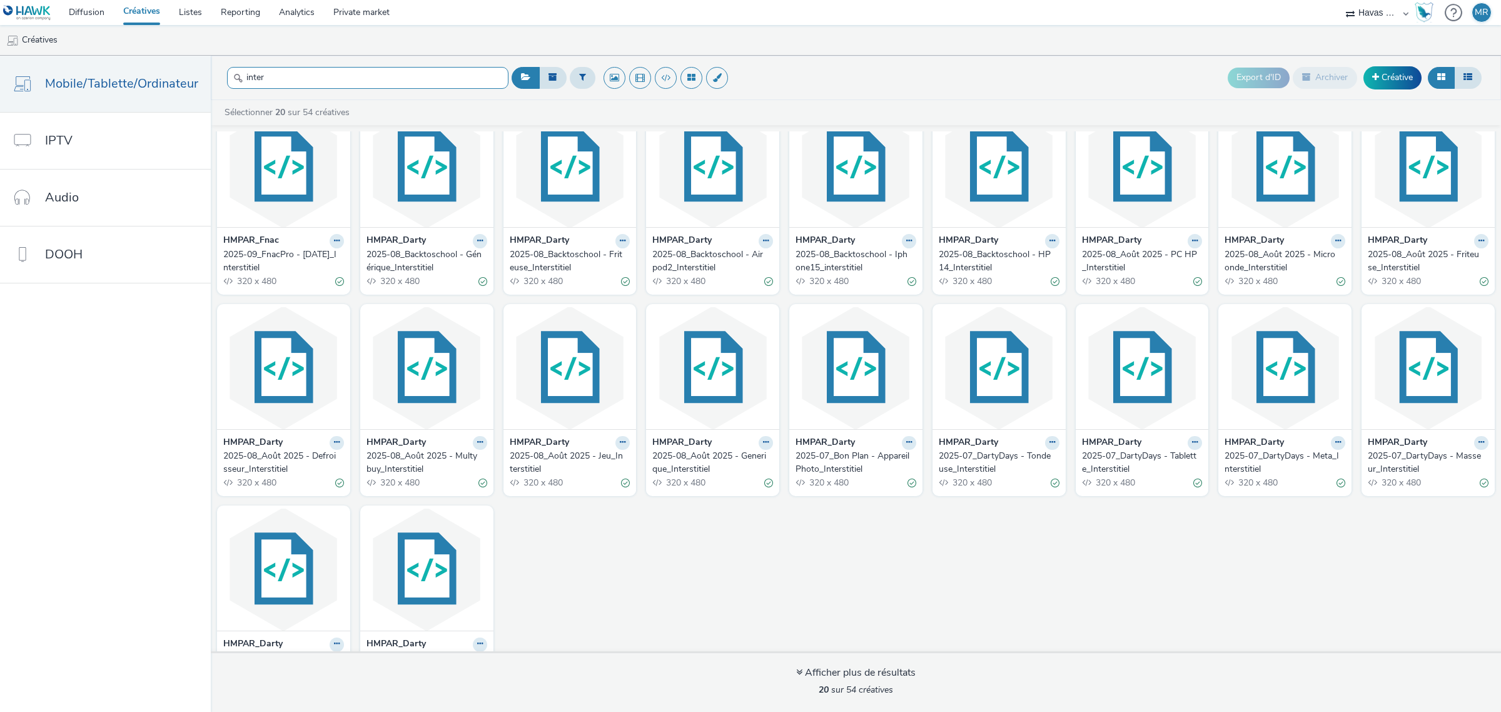
scroll to position [88, 0]
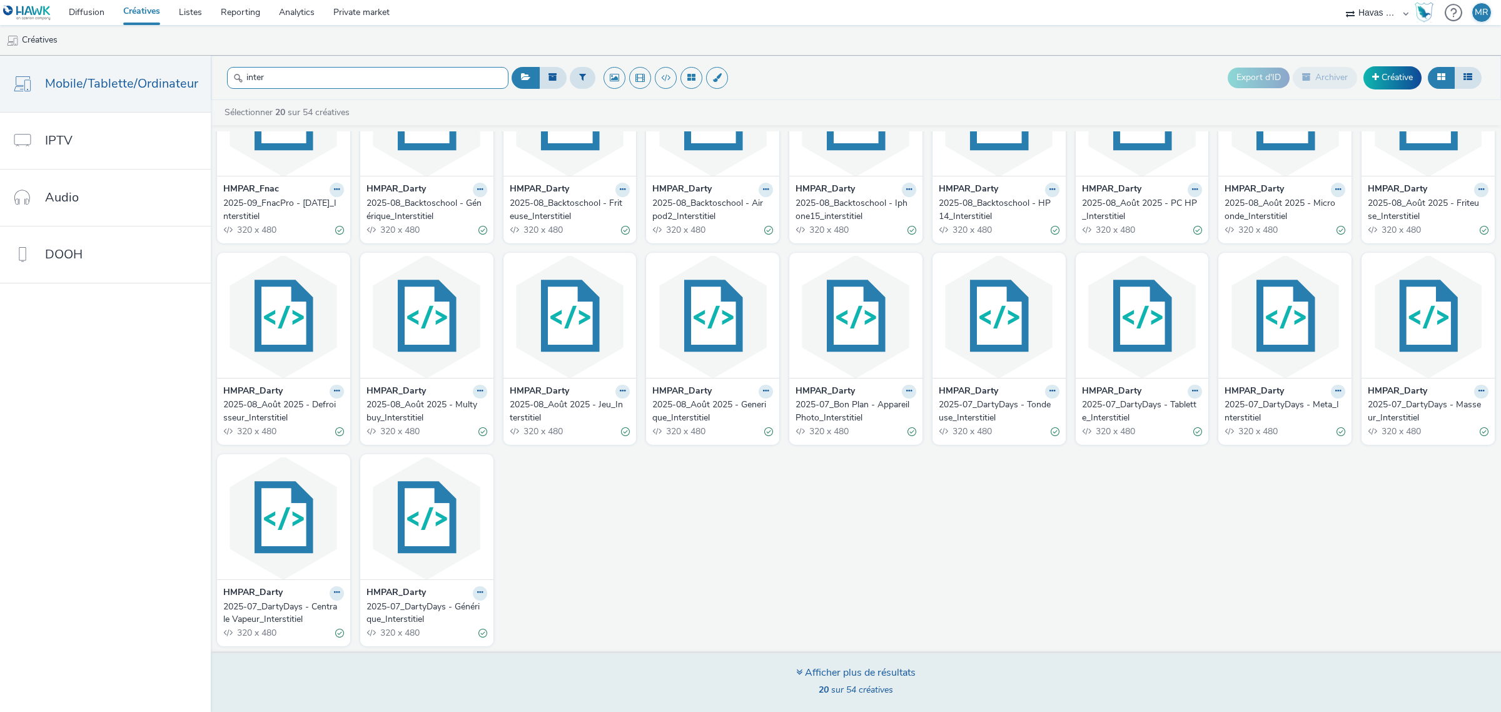
type input "inter"
click at [798, 430] on icon at bounding box center [799, 672] width 6 height 10
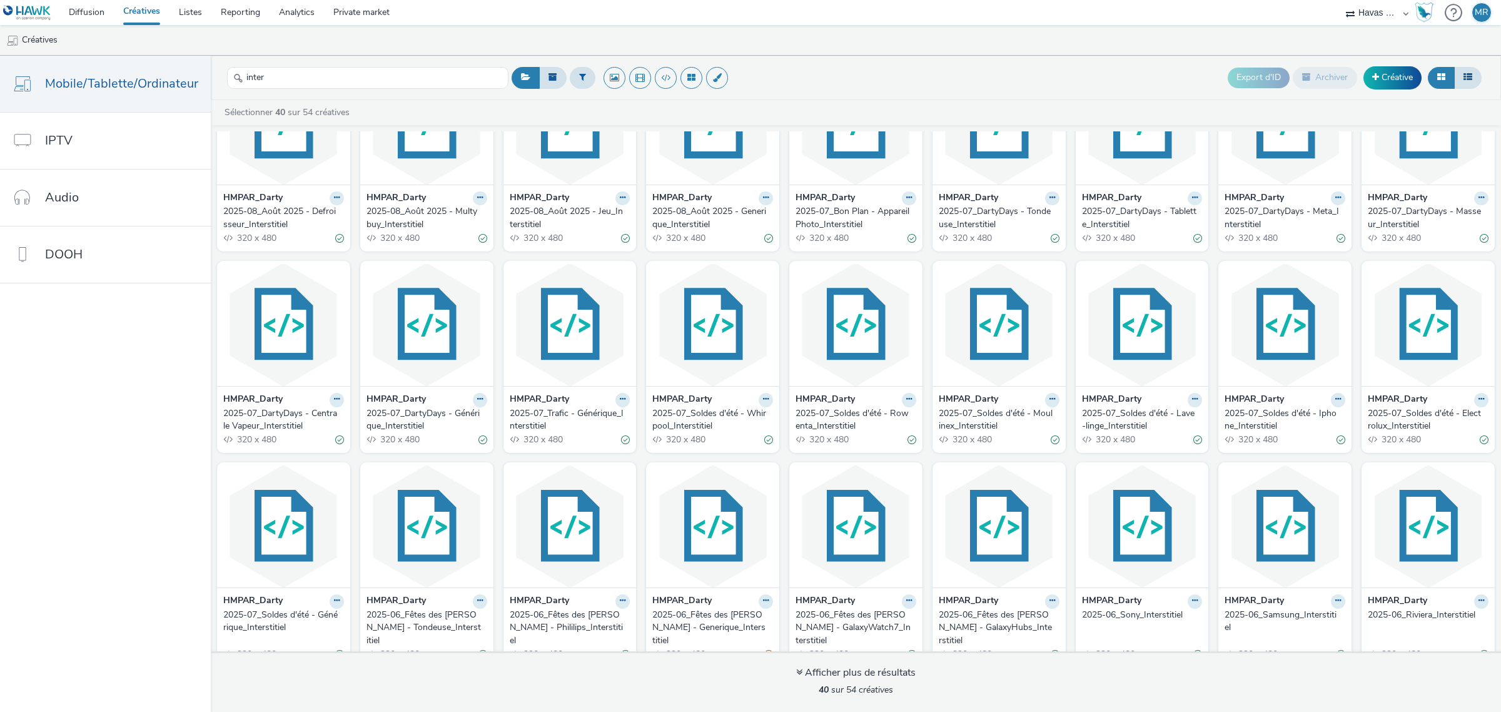
scroll to position [469, 0]
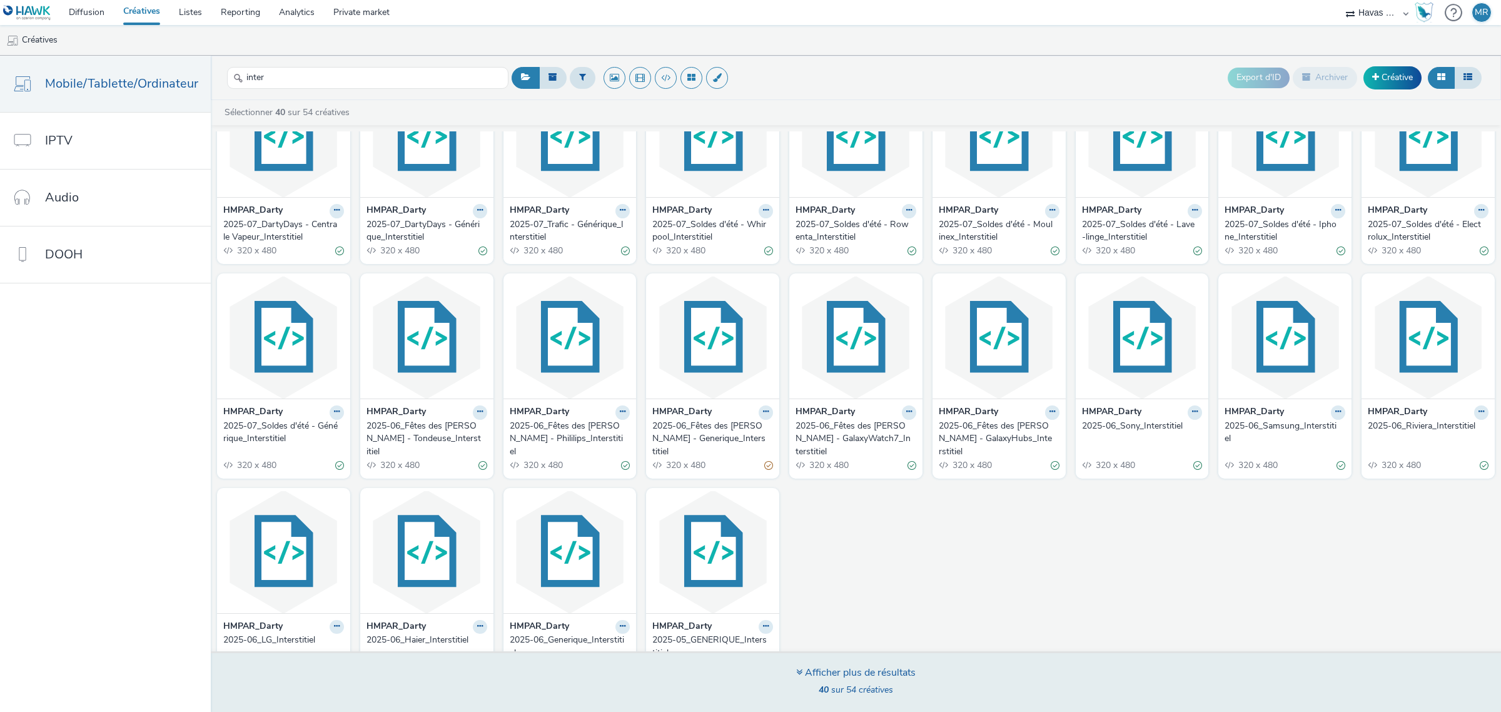
click at [802, 430] on div "Afficher plus de résultats" at bounding box center [855, 672] width 119 height 14
click at [798, 430] on icon at bounding box center [799, 672] width 6 height 10
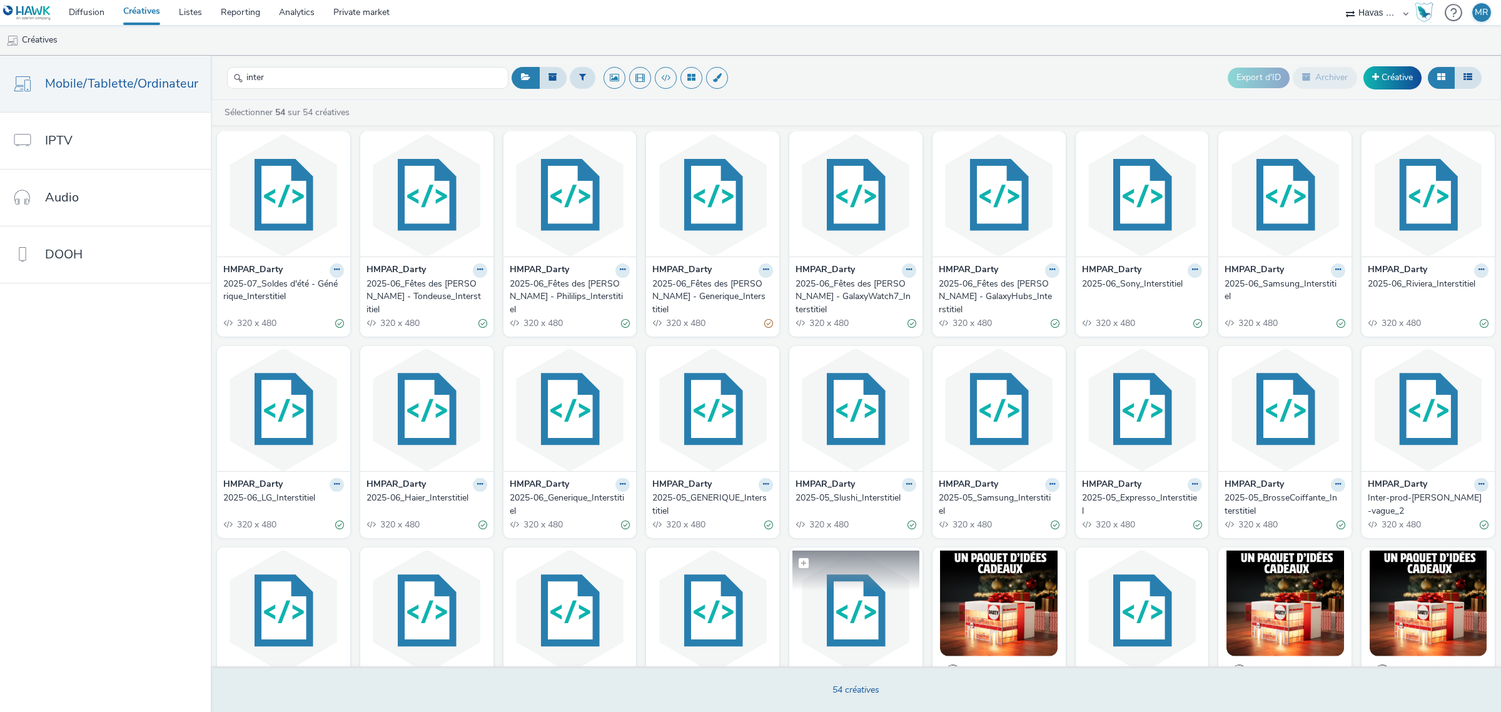
scroll to position [693, 0]
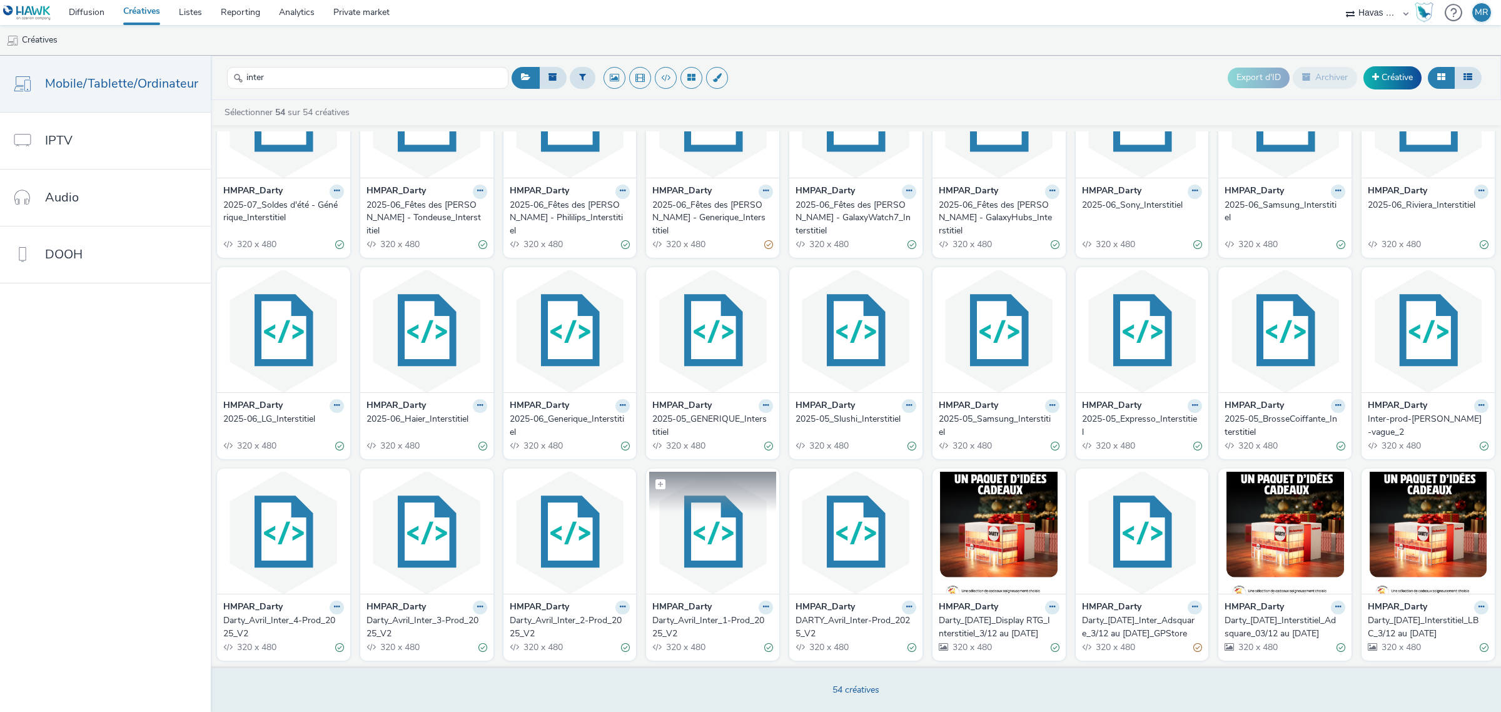
click at [711, 430] on img at bounding box center [712, 532] width 127 height 122
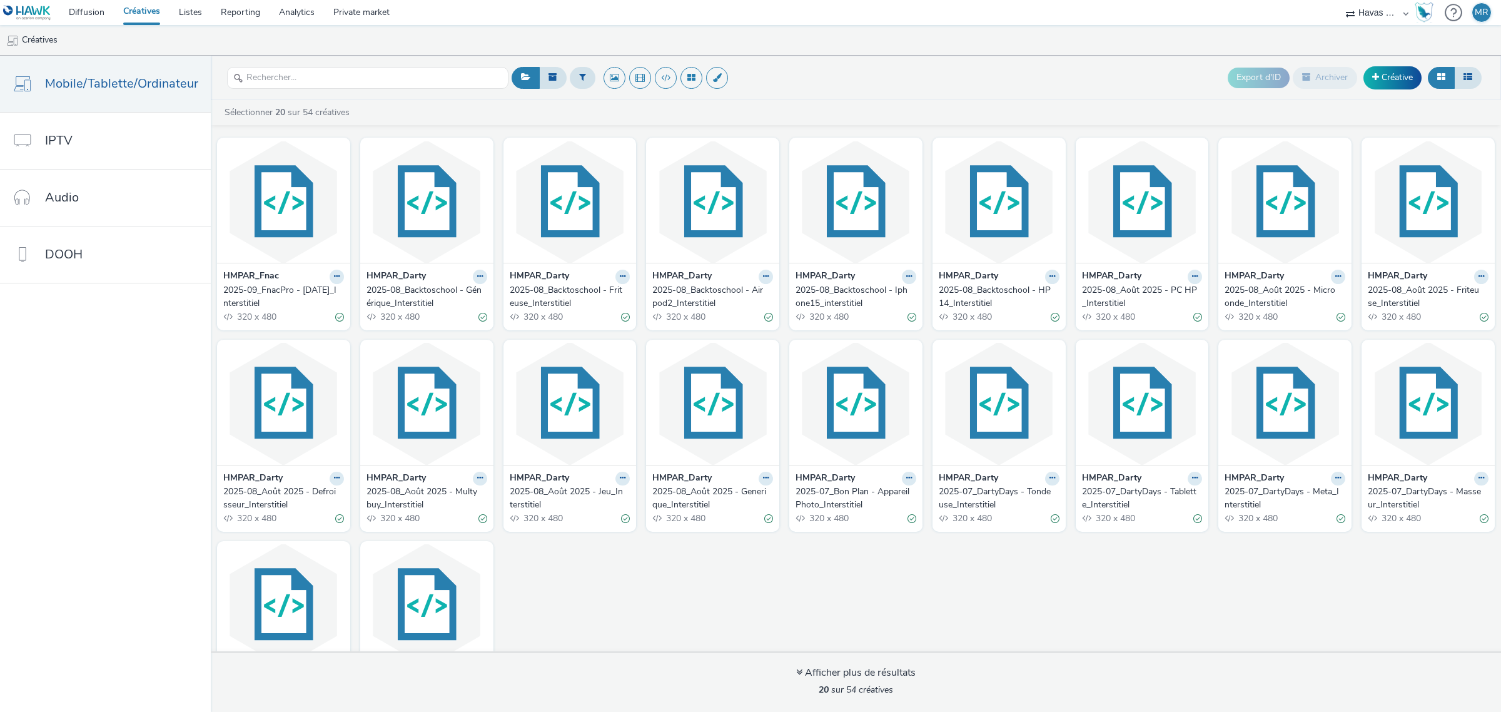
click at [661, 430] on img at bounding box center [712, 404] width 127 height 122
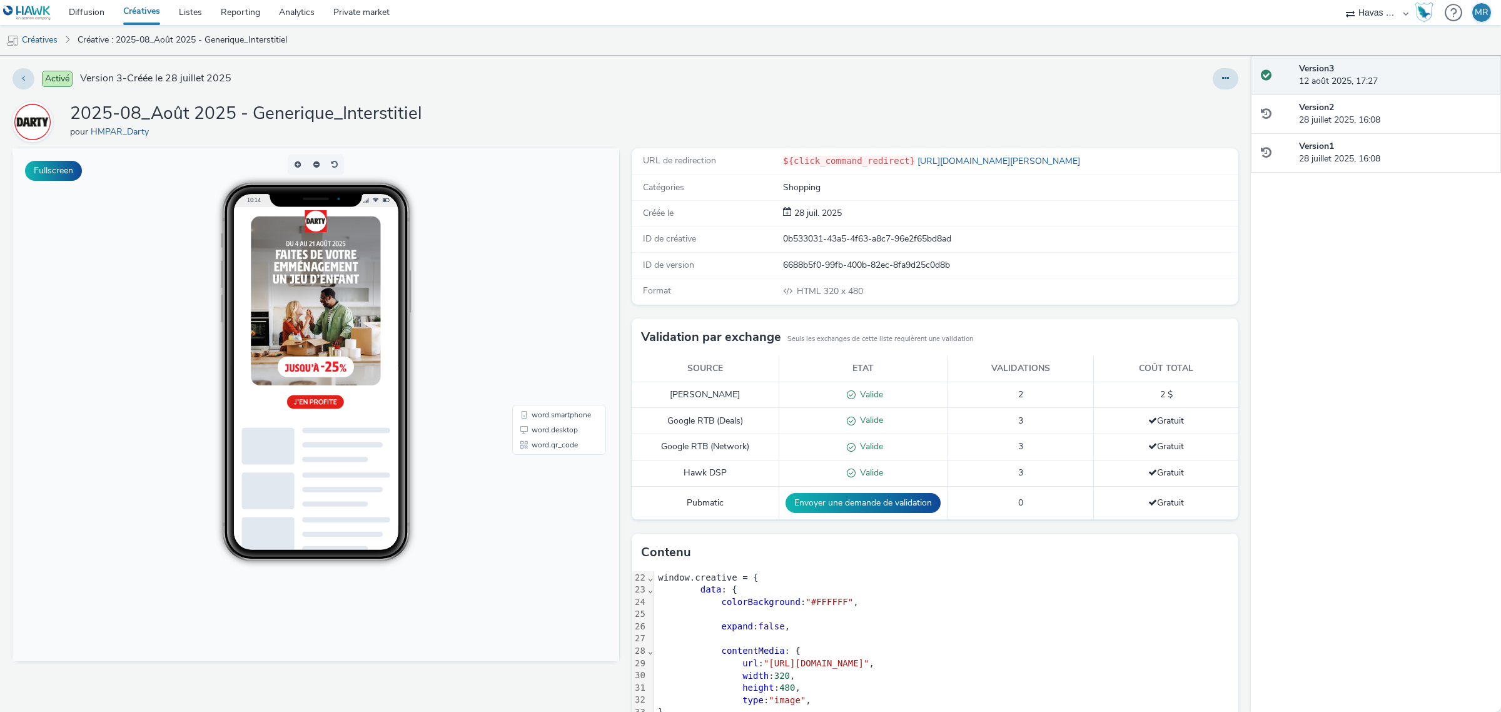
scroll to position [547, 0]
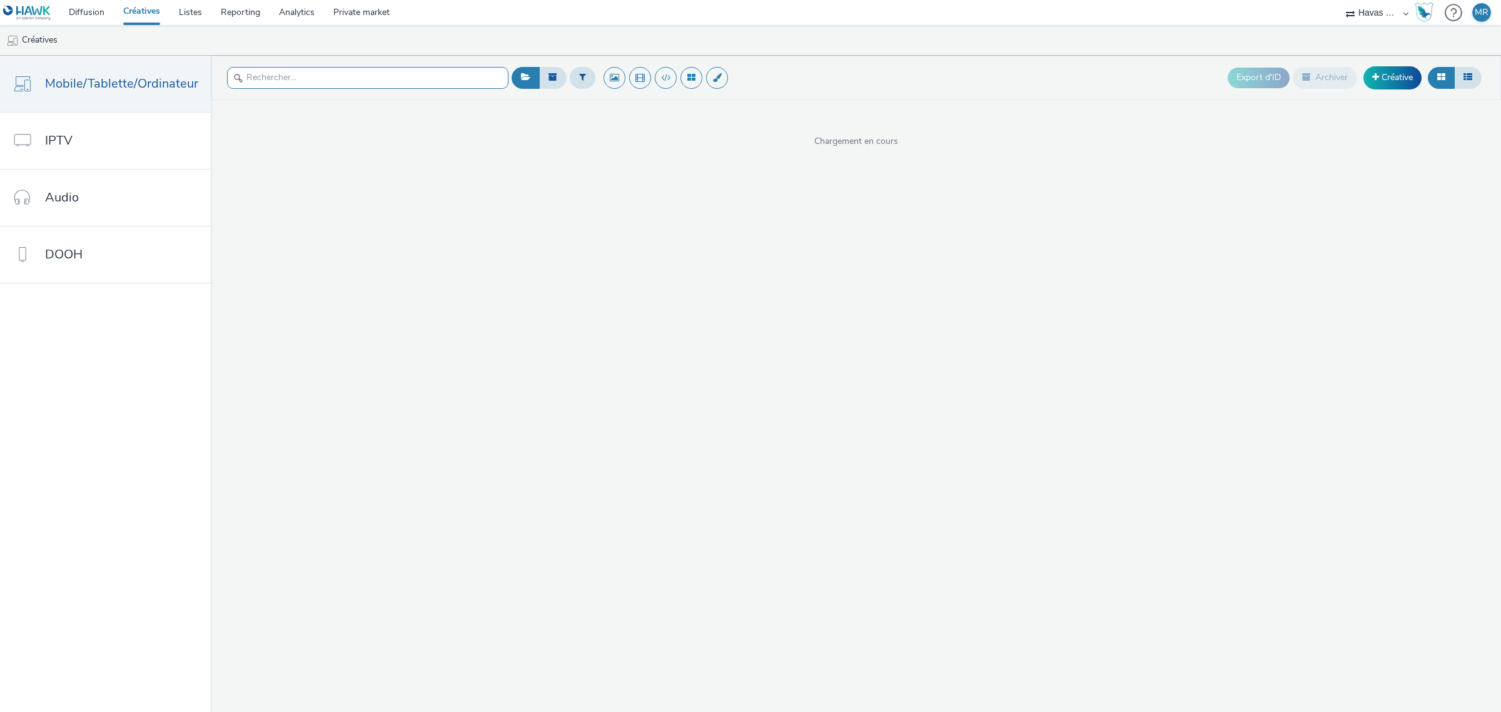
click at [347, 79] on input "text" at bounding box center [367, 78] width 281 height 22
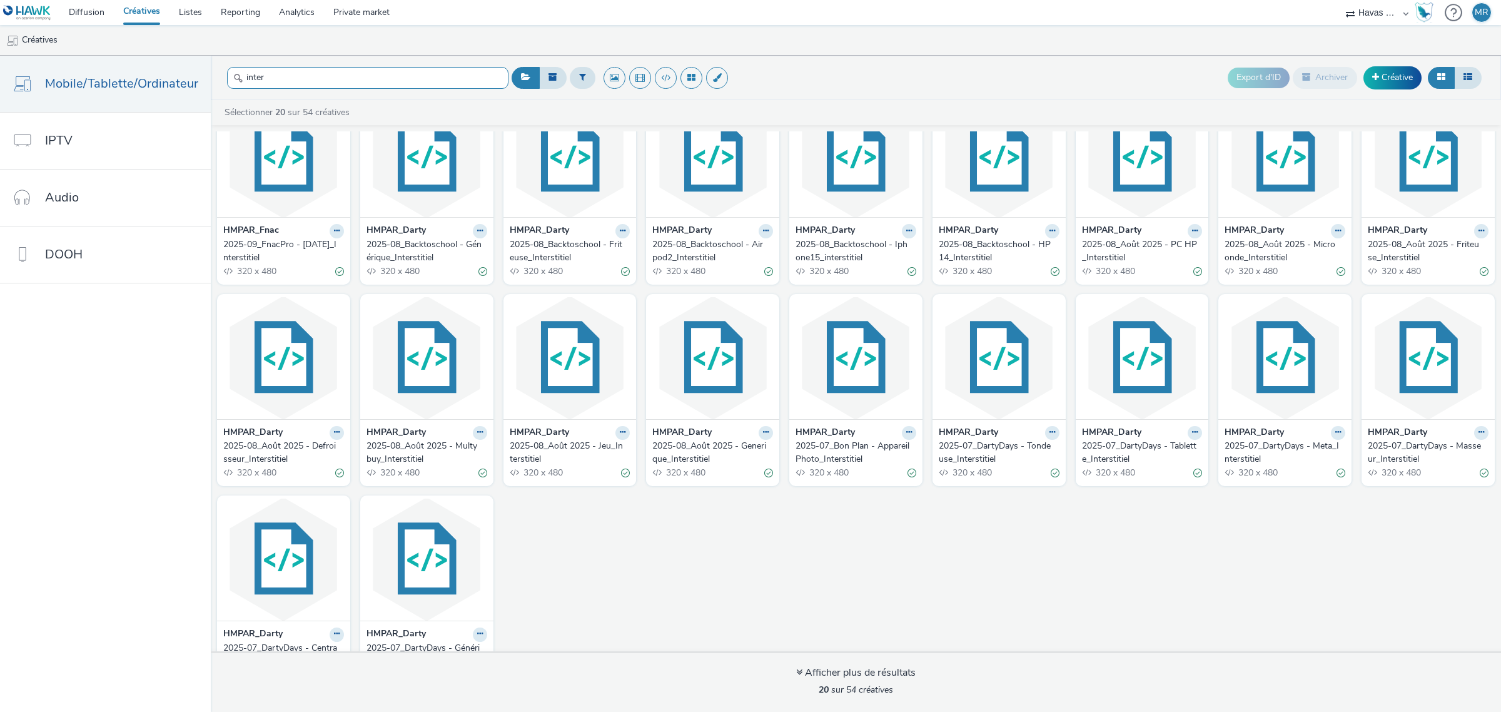
scroll to position [88, 0]
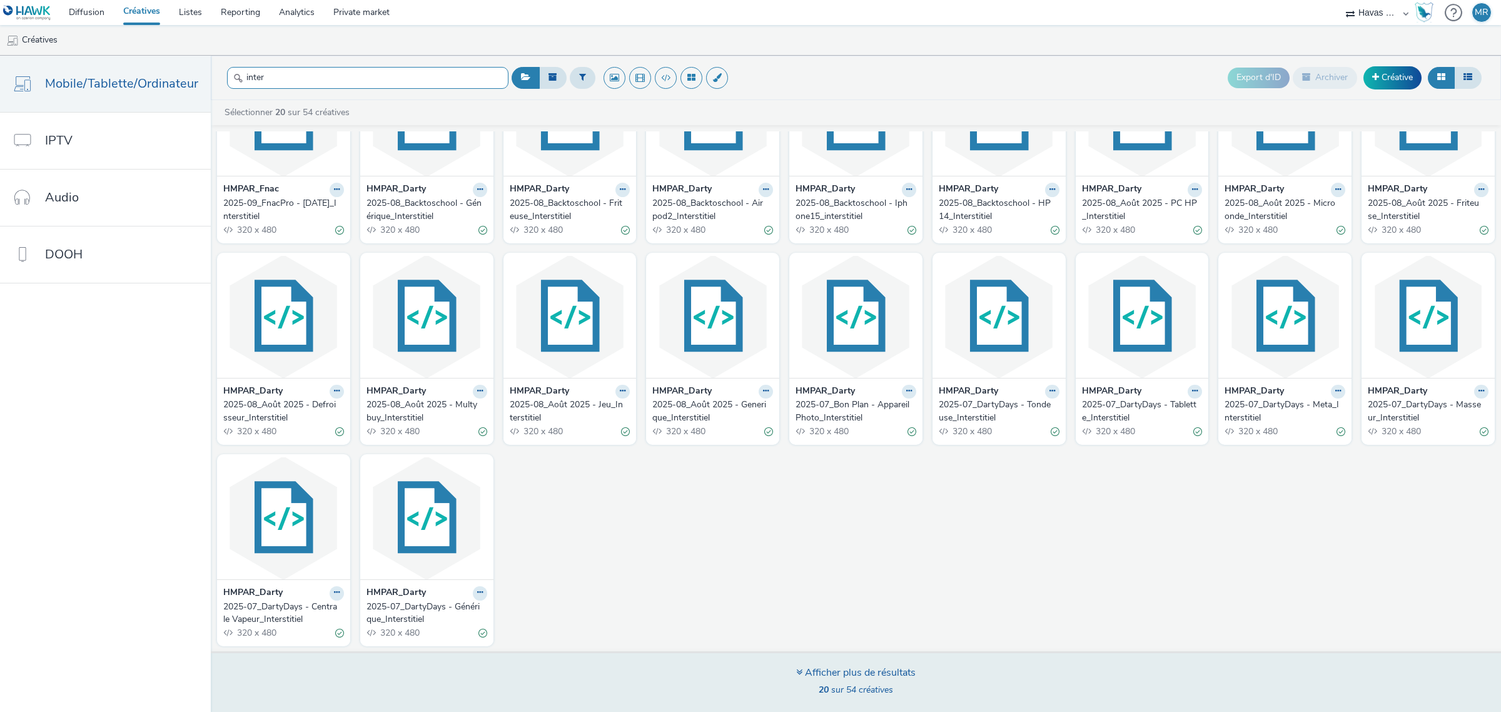
type input "inter"
click at [797, 430] on icon at bounding box center [799, 672] width 6 height 10
click at [796, 430] on icon at bounding box center [799, 672] width 6 height 10
click at [807, 430] on div "Afficher plus de résultats" at bounding box center [855, 672] width 119 height 14
click at [798, 430] on icon at bounding box center [799, 672] width 6 height 10
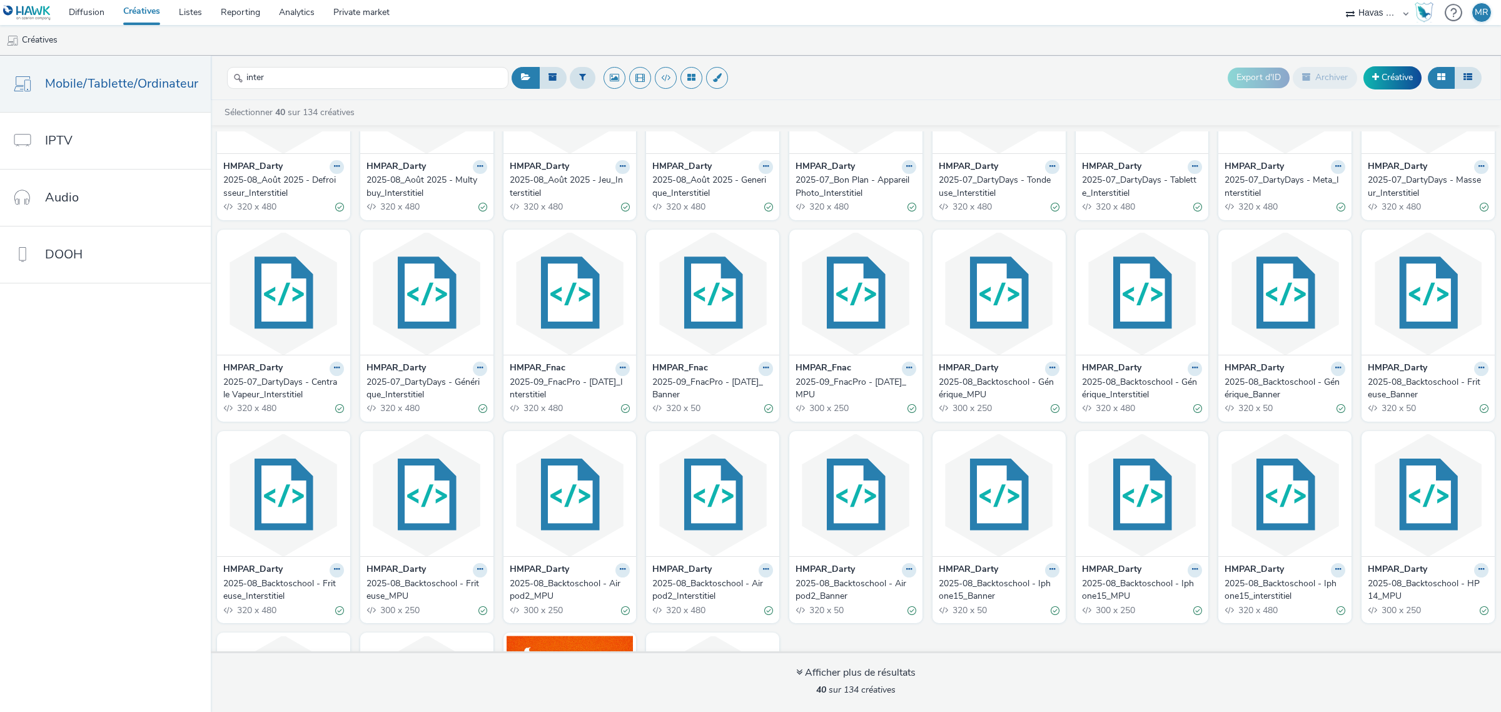
scroll to position [516, 0]
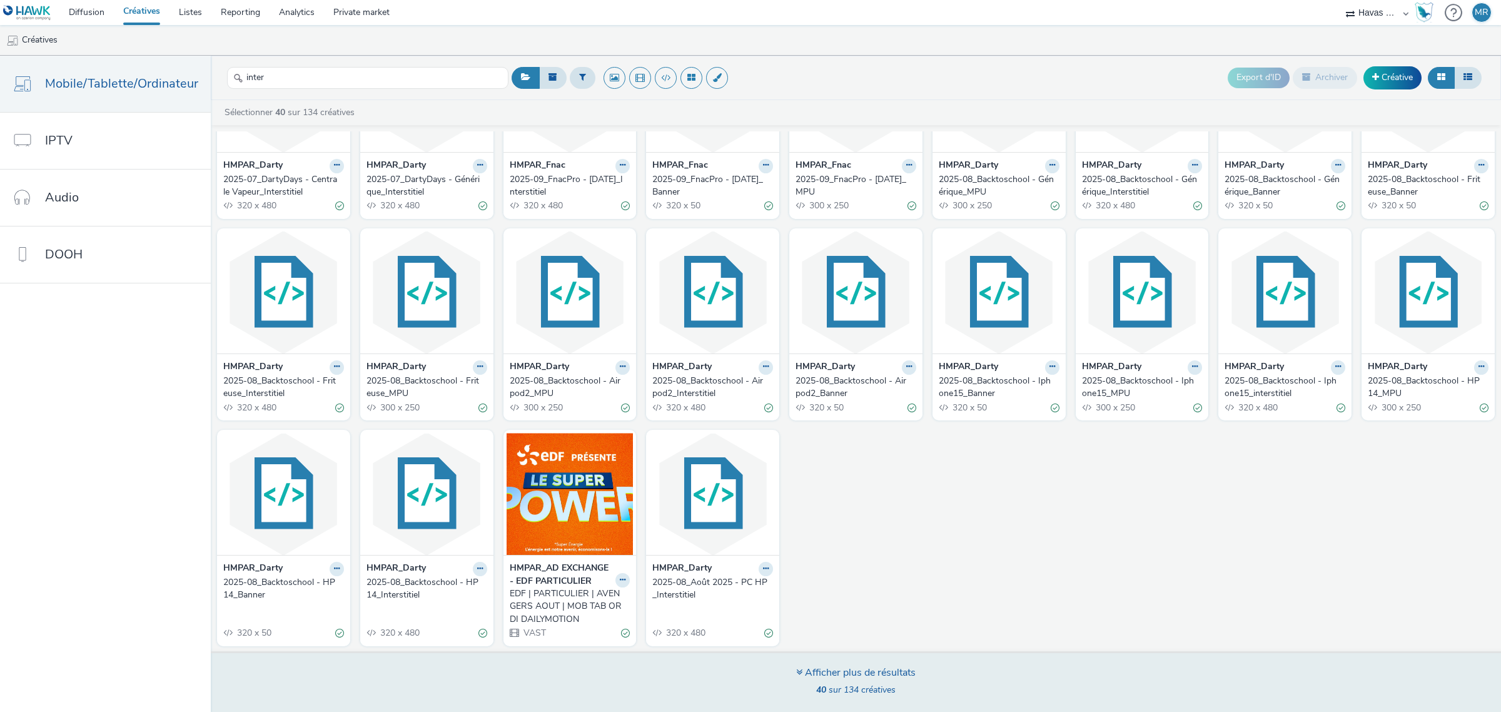
click at [798, 430] on icon at bounding box center [799, 672] width 6 height 10
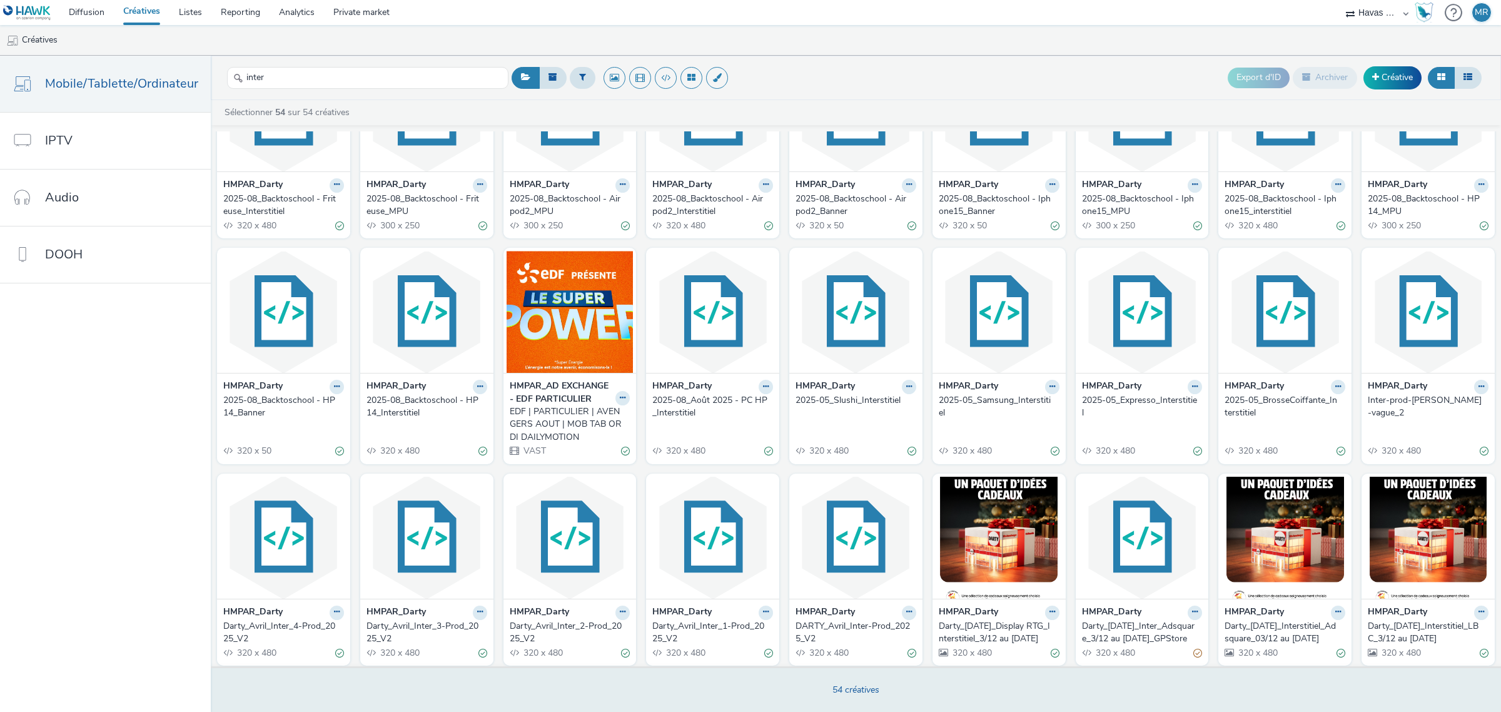
scroll to position [717, 0]
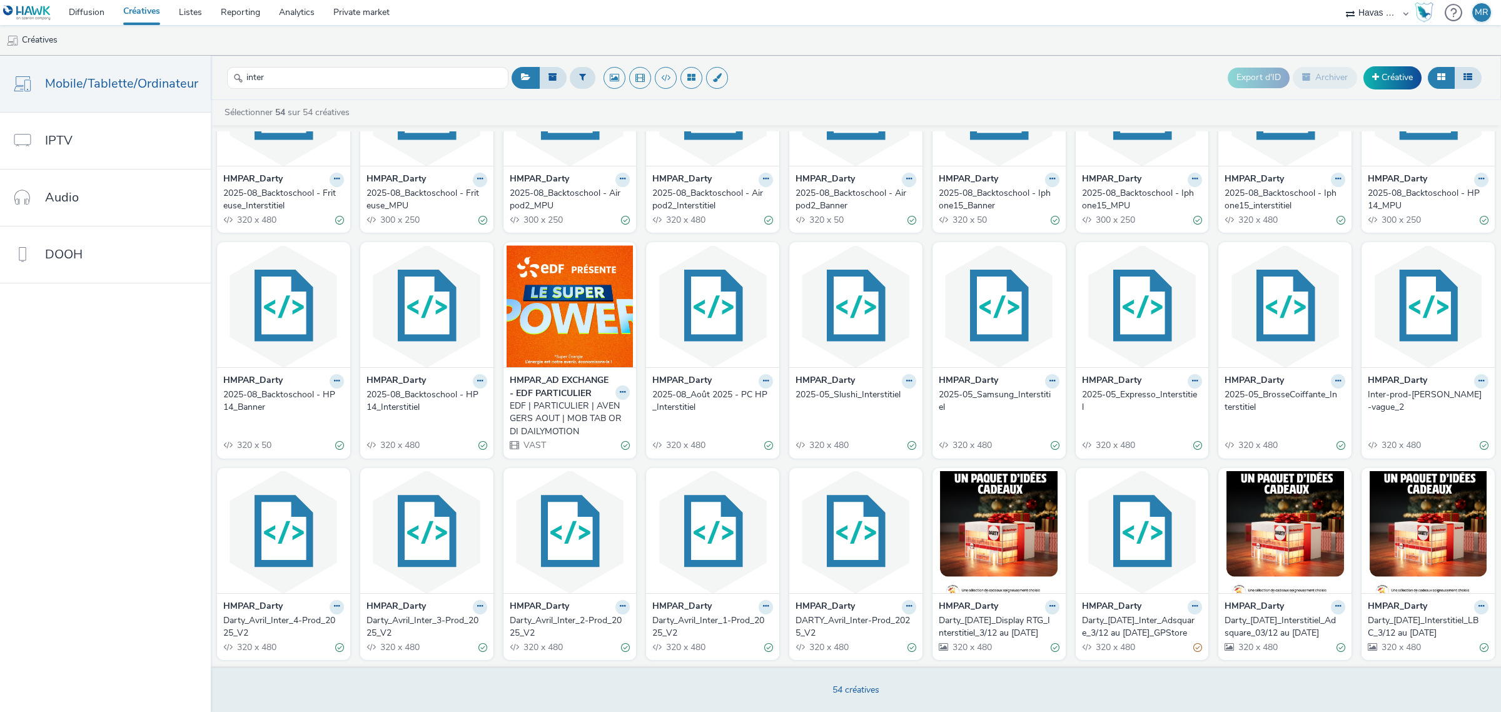
click at [624, 430] on div "HMPAR_Darty Darty_Avril_Inter_2-Prod_2025_V2 320 x 480" at bounding box center [569, 626] width 133 height 67
click at [620, 430] on icon at bounding box center [623, 606] width 6 height 8
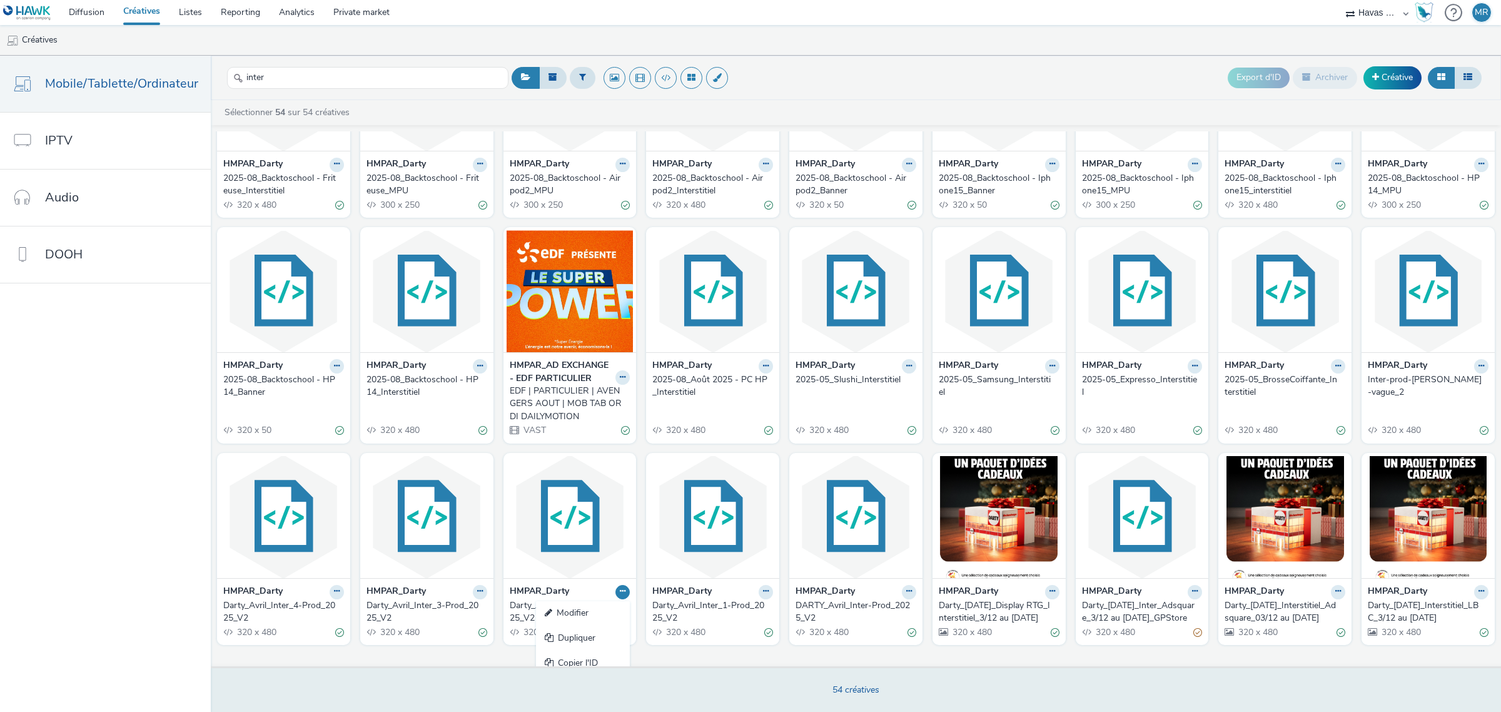
scroll to position [754, 0]
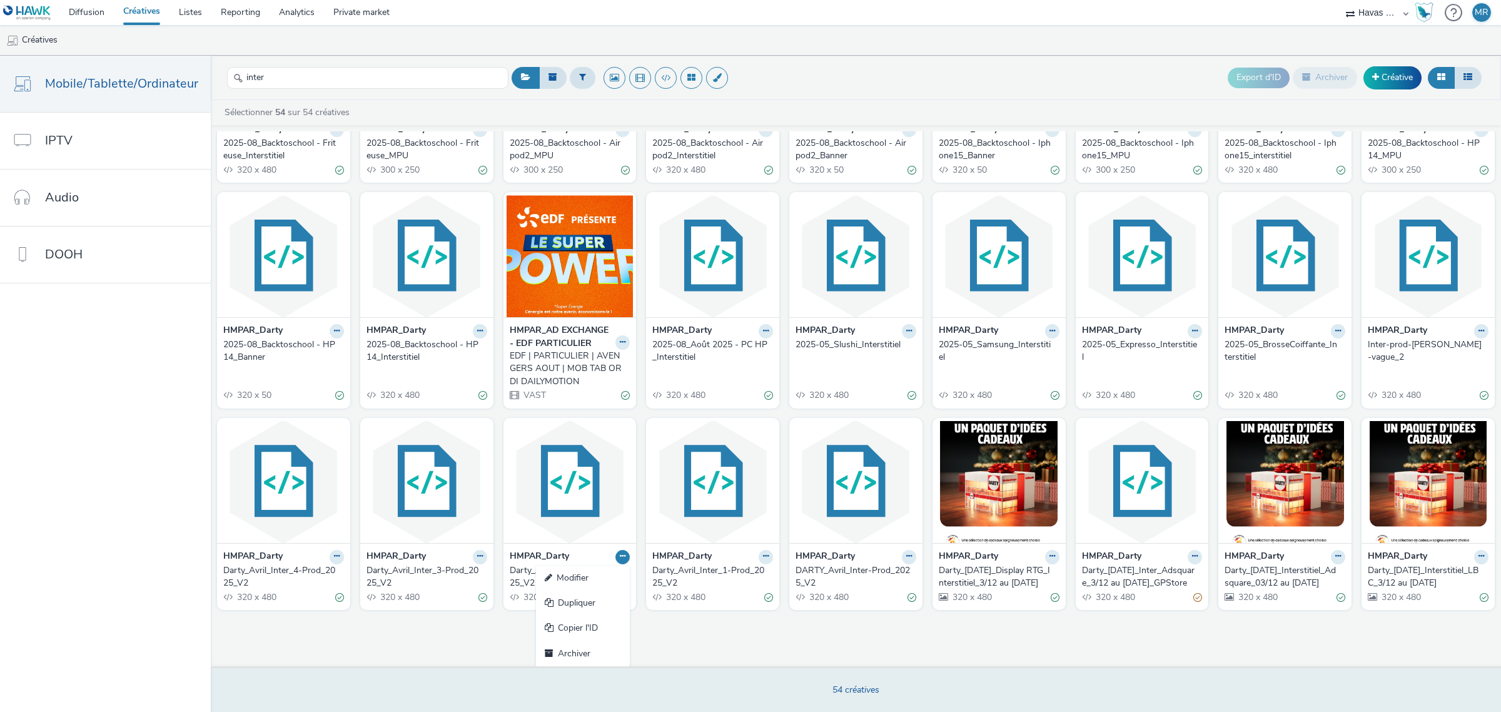
drag, startPoint x: 618, startPoint y: 550, endPoint x: 11, endPoint y: 520, distance: 607.3
click at [11, 430] on nav "Mobile/Tablette/Ordinateur IPTV Audio DOOH" at bounding box center [105, 384] width 211 height 656
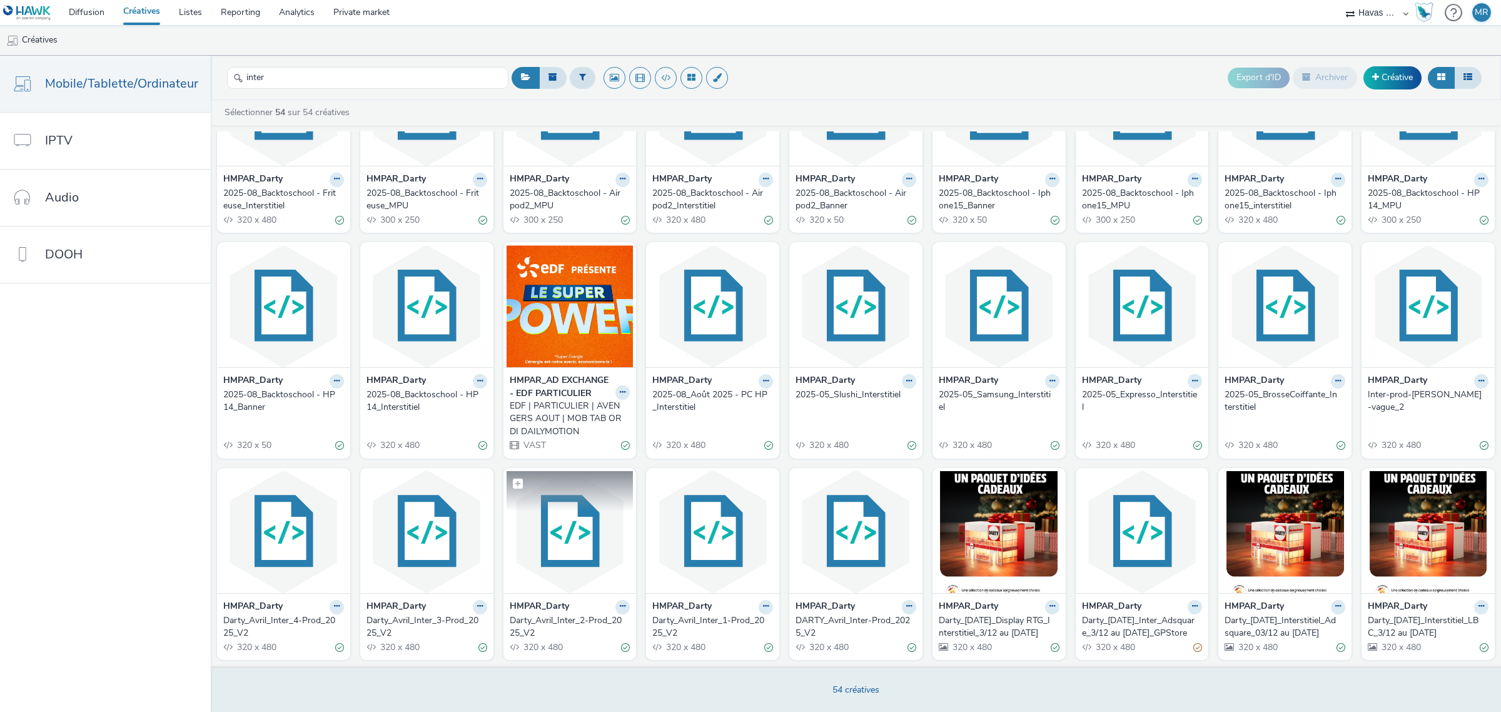
click at [565, 430] on img at bounding box center [569, 532] width 127 height 122
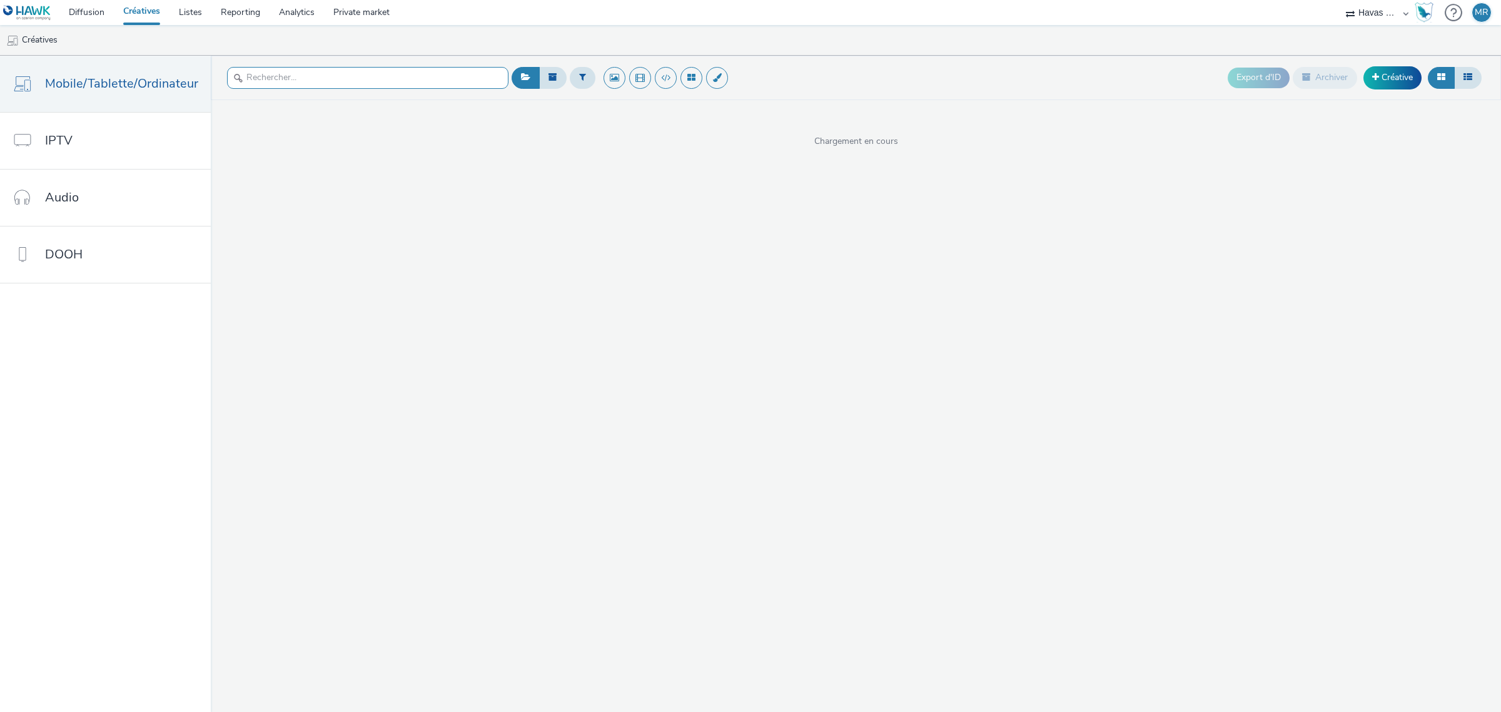
click at [353, 73] on input "text" at bounding box center [367, 78] width 281 height 22
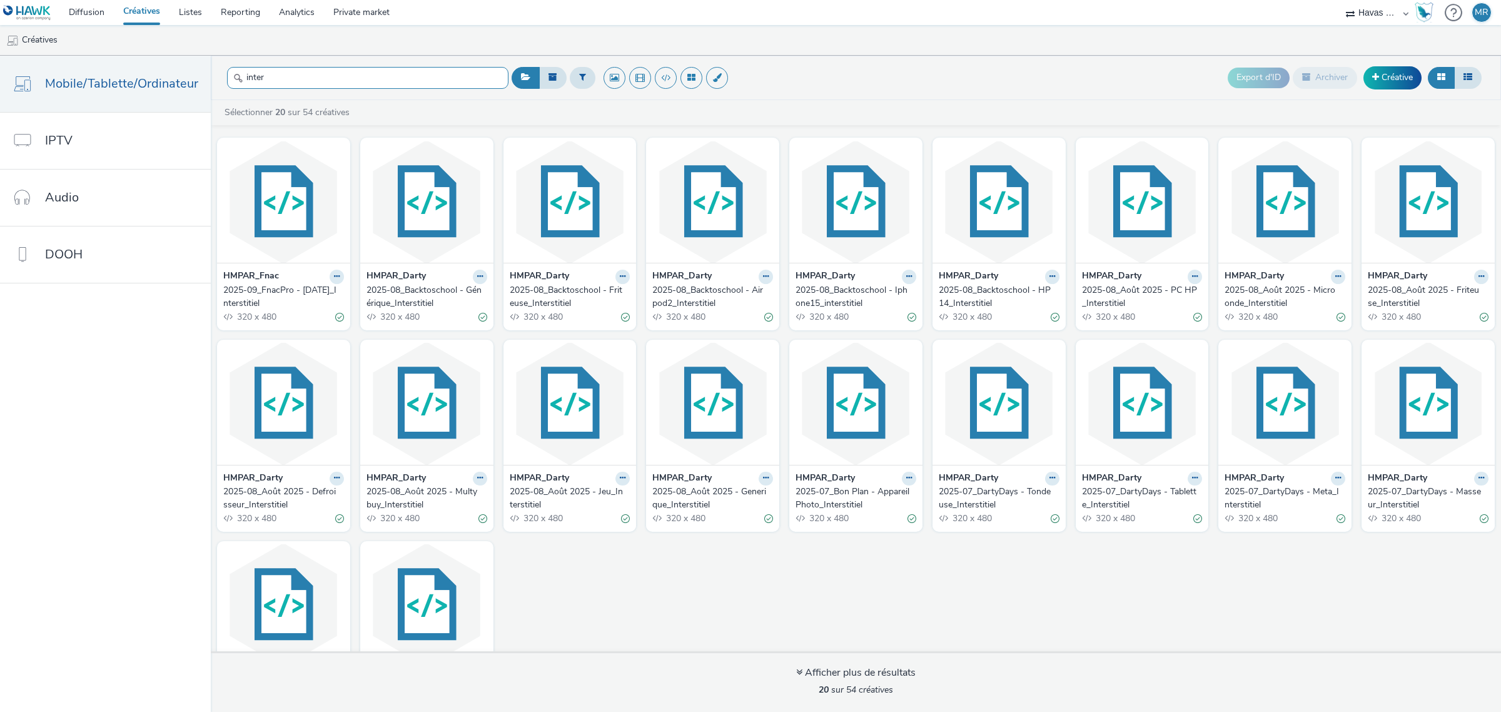
scroll to position [88, 0]
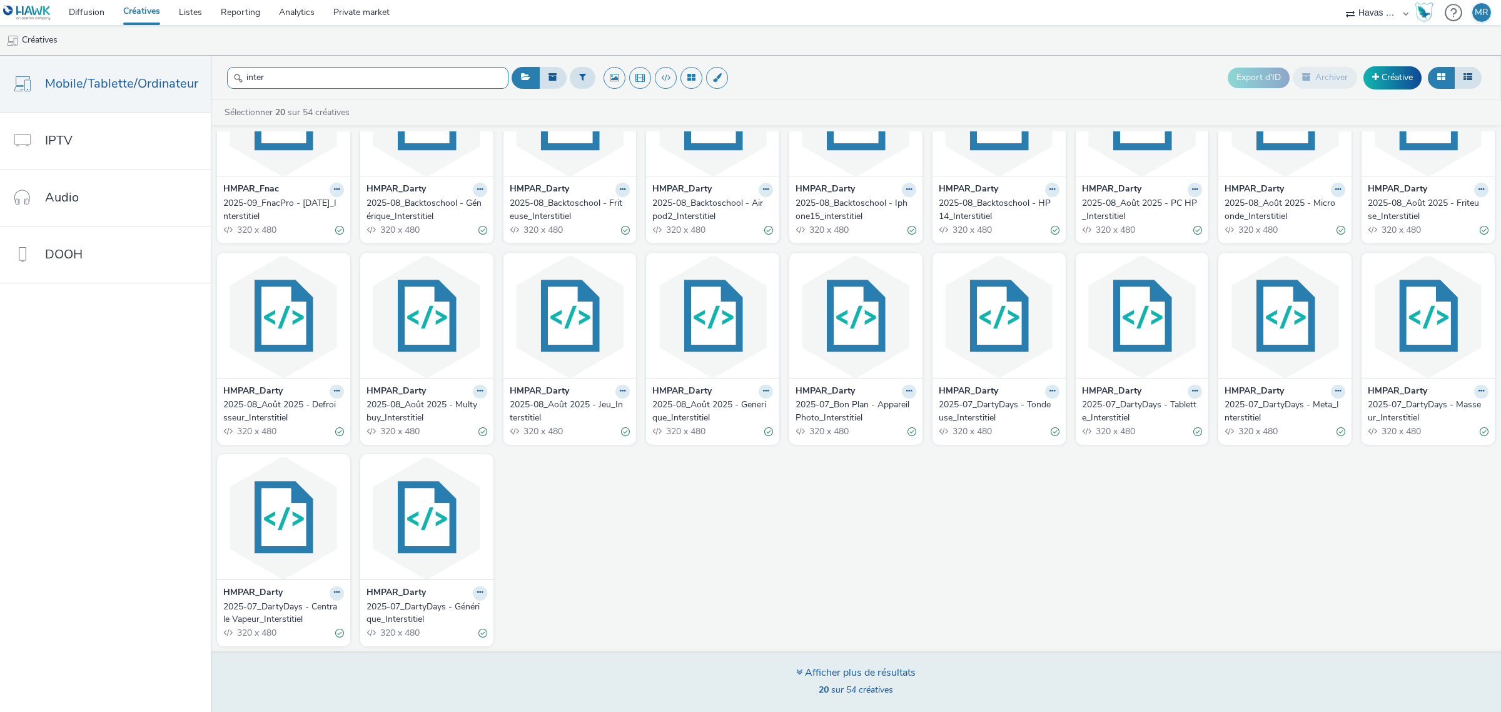
type input "inter"
click at [792, 430] on div "Afficher plus de résultats 20 sur 54 créatives" at bounding box center [855, 681] width 1299 height 61
click at [798, 430] on icon at bounding box center [799, 672] width 6 height 10
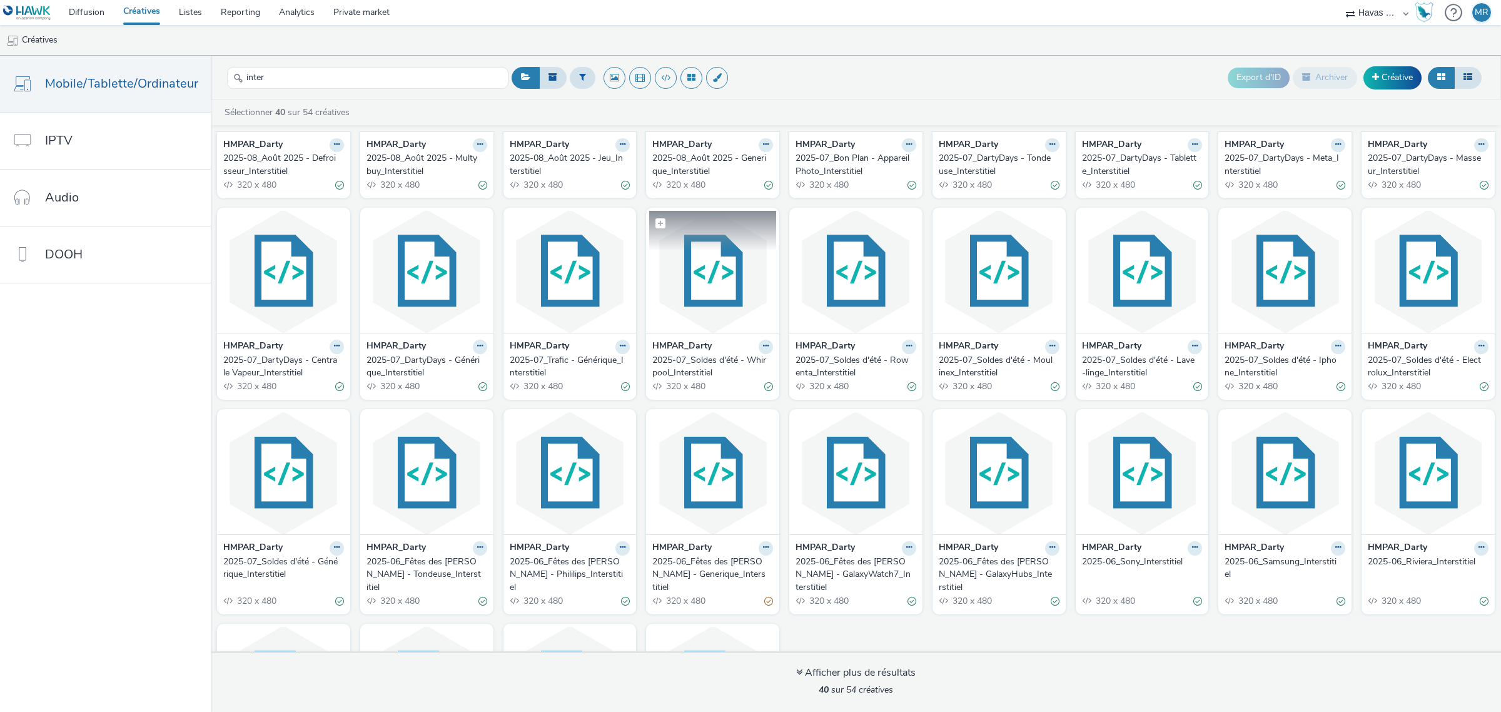
scroll to position [492, 0]
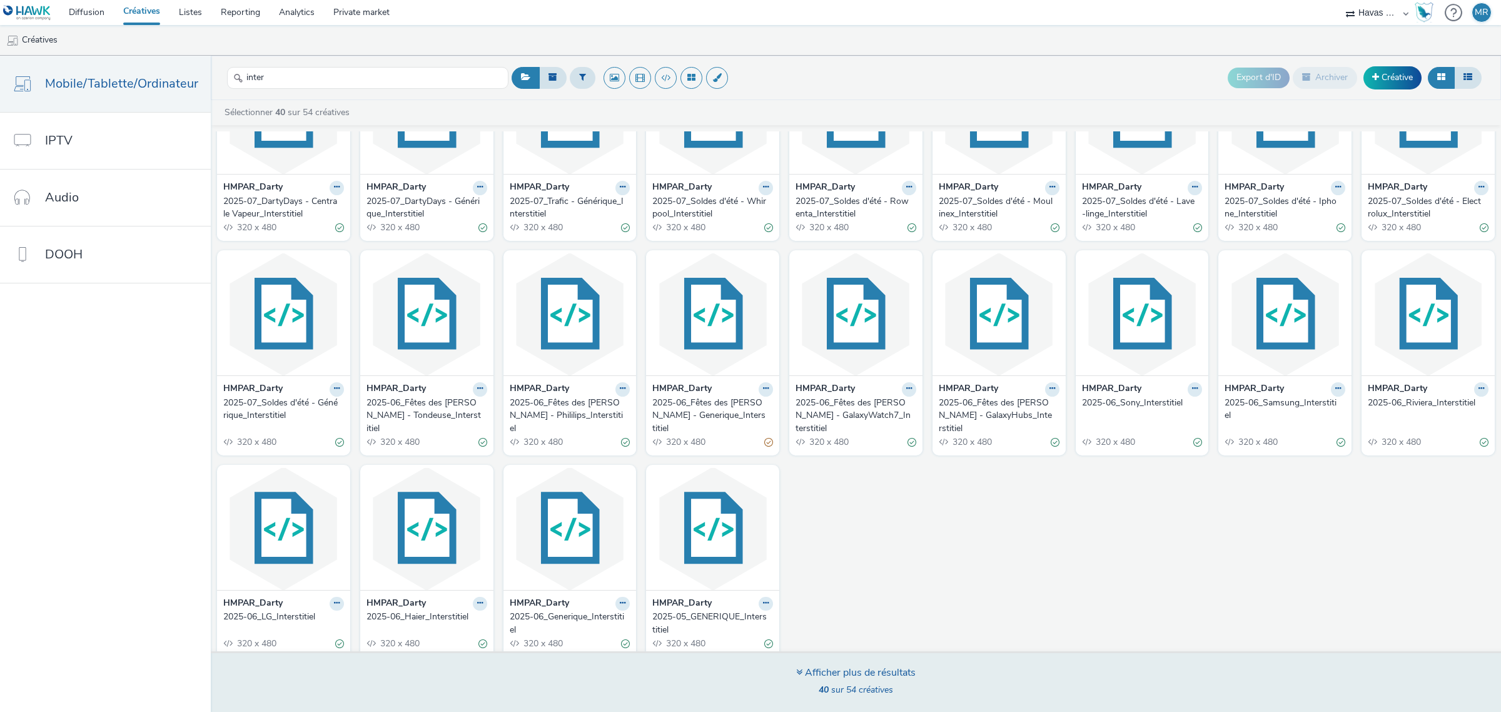
click at [801, 430] on div "Afficher plus de résultats" at bounding box center [855, 672] width 119 height 14
click at [796, 430] on icon at bounding box center [799, 672] width 6 height 10
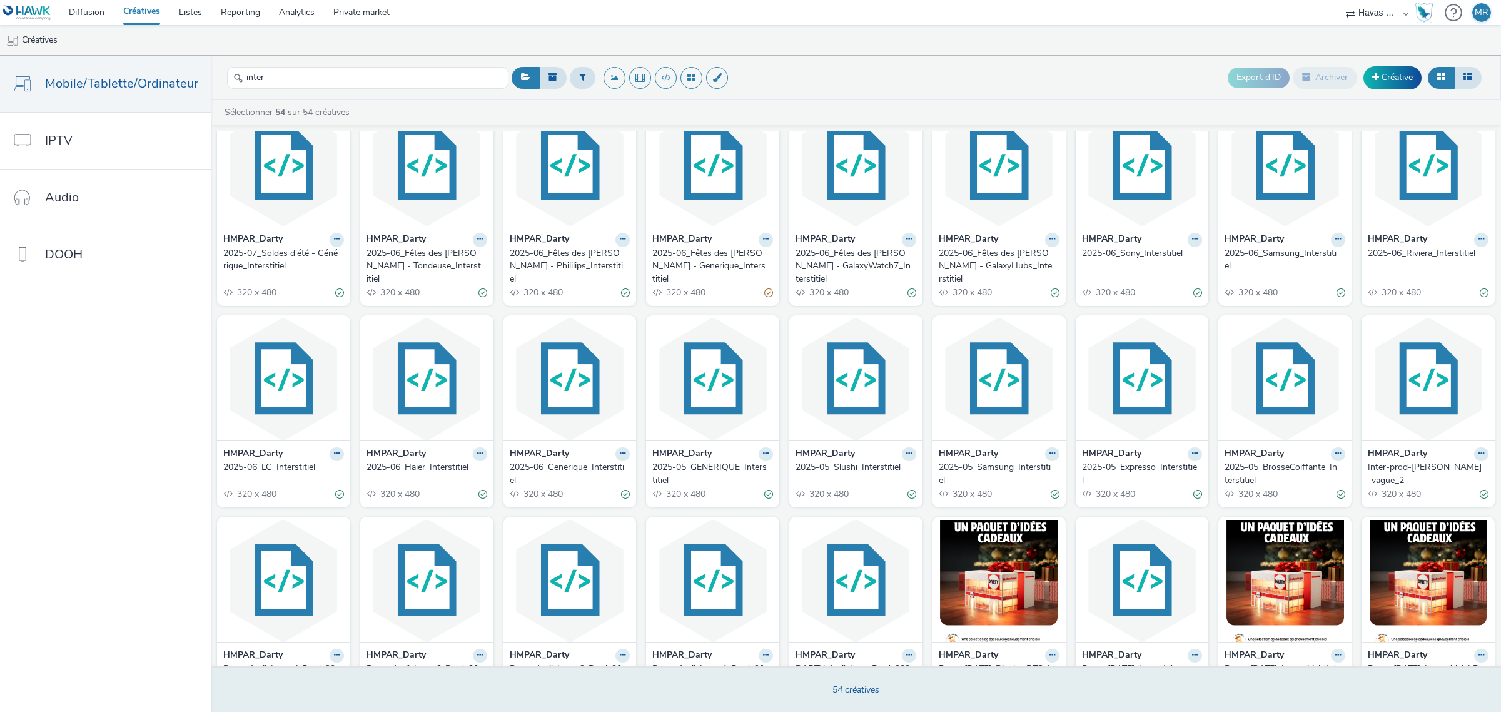
scroll to position [693, 0]
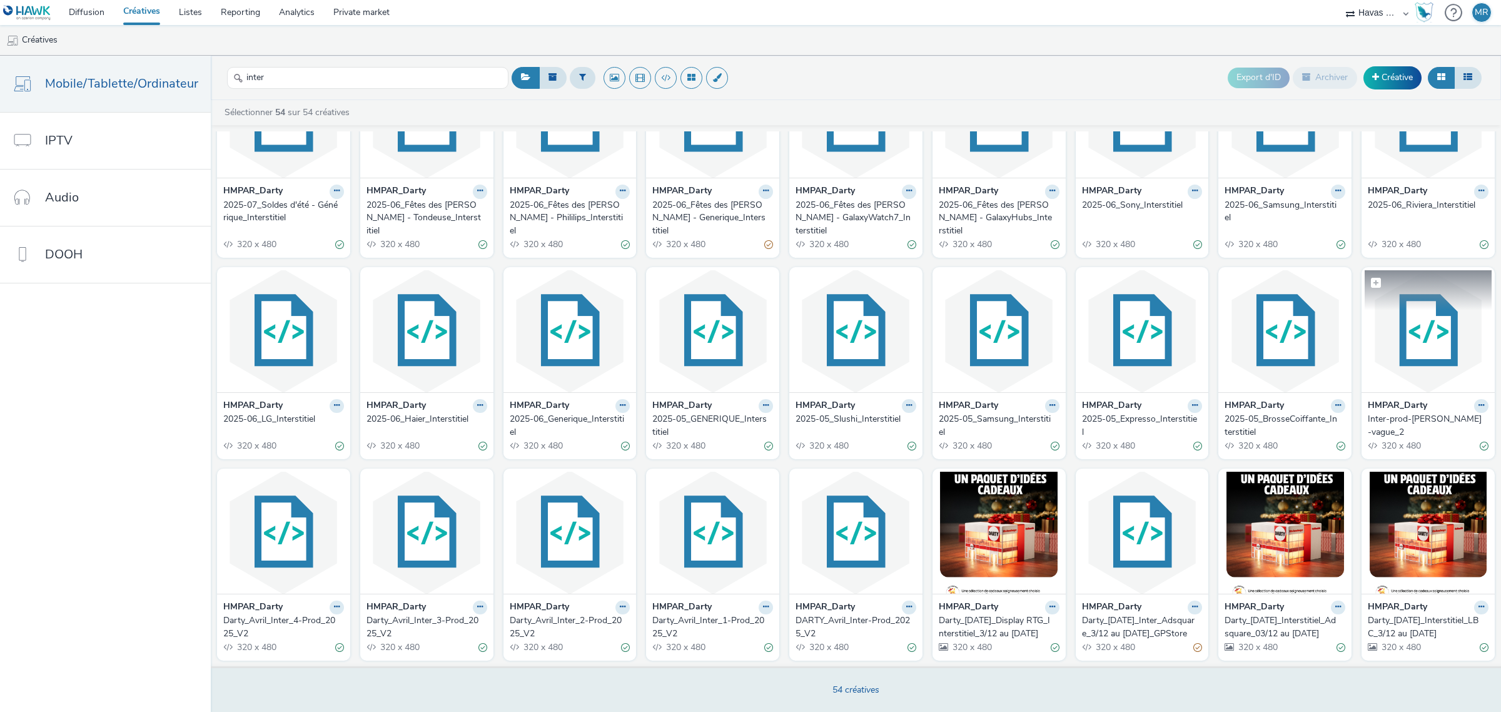
click at [1000, 338] on img at bounding box center [1427, 331] width 127 height 122
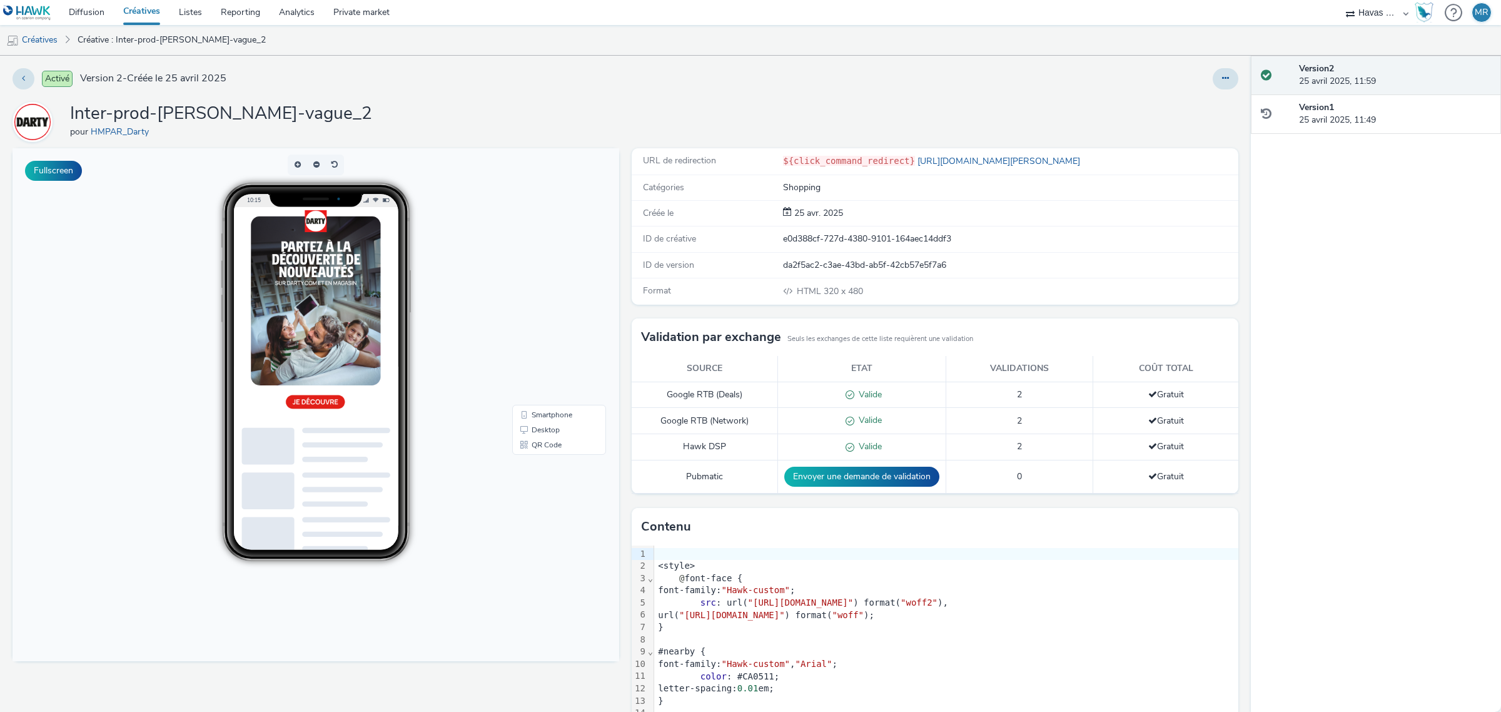
click at [161, 113] on h1 "Inter-prod-[PERSON_NAME]-vague_2" at bounding box center [221, 114] width 302 height 24
copy h1 "Inter-prod-[PERSON_NAME]-vague_2"
